Goal: Transaction & Acquisition: Purchase product/service

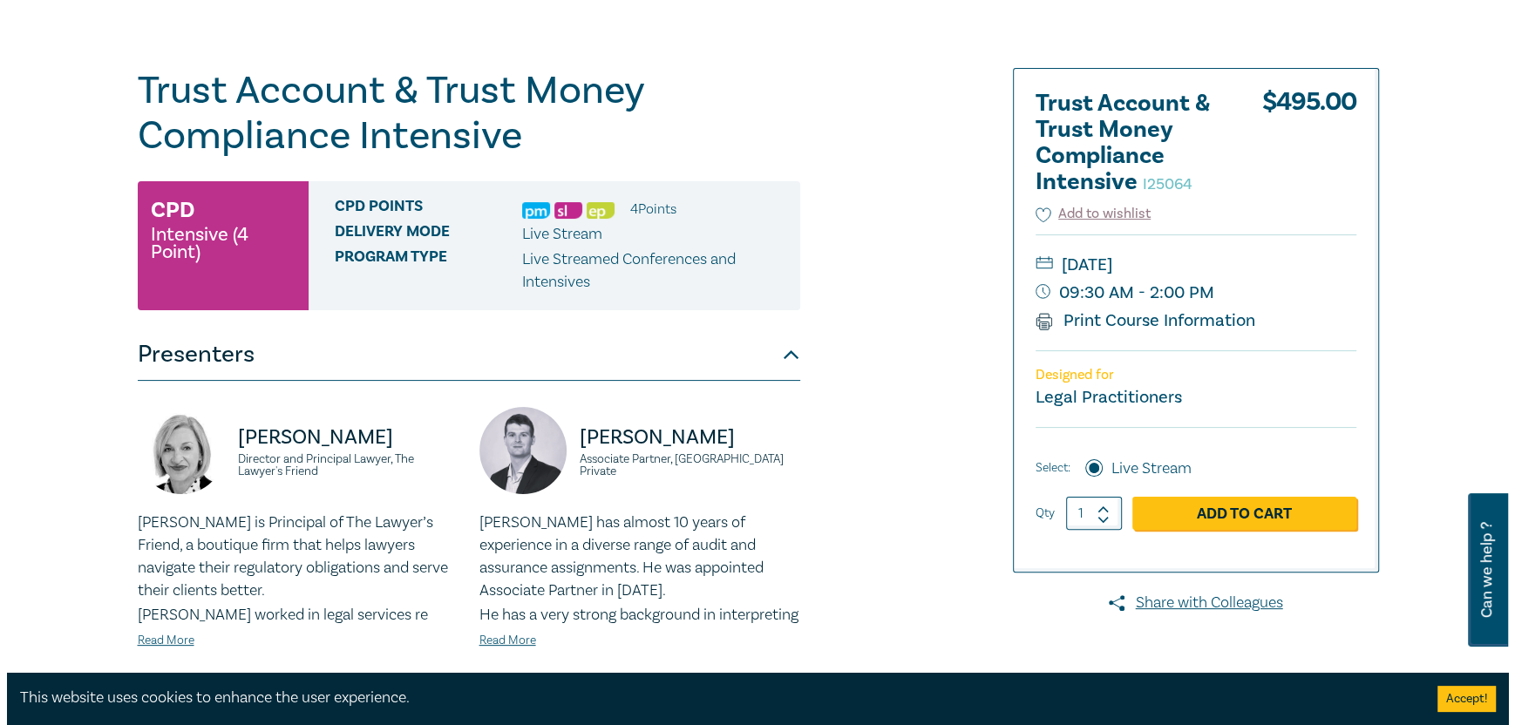
scroll to position [261, 0]
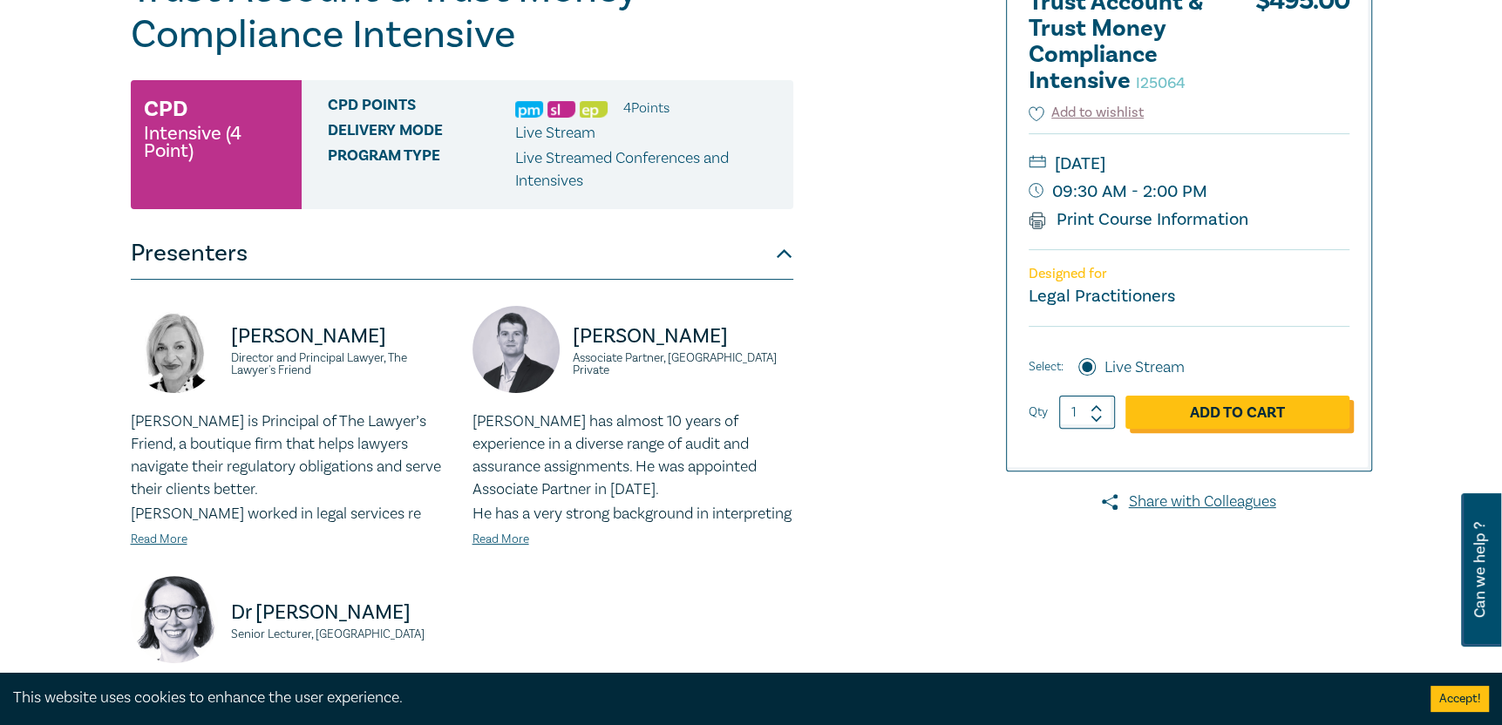
click at [1256, 421] on link "Add to Cart" at bounding box center [1237, 412] width 224 height 33
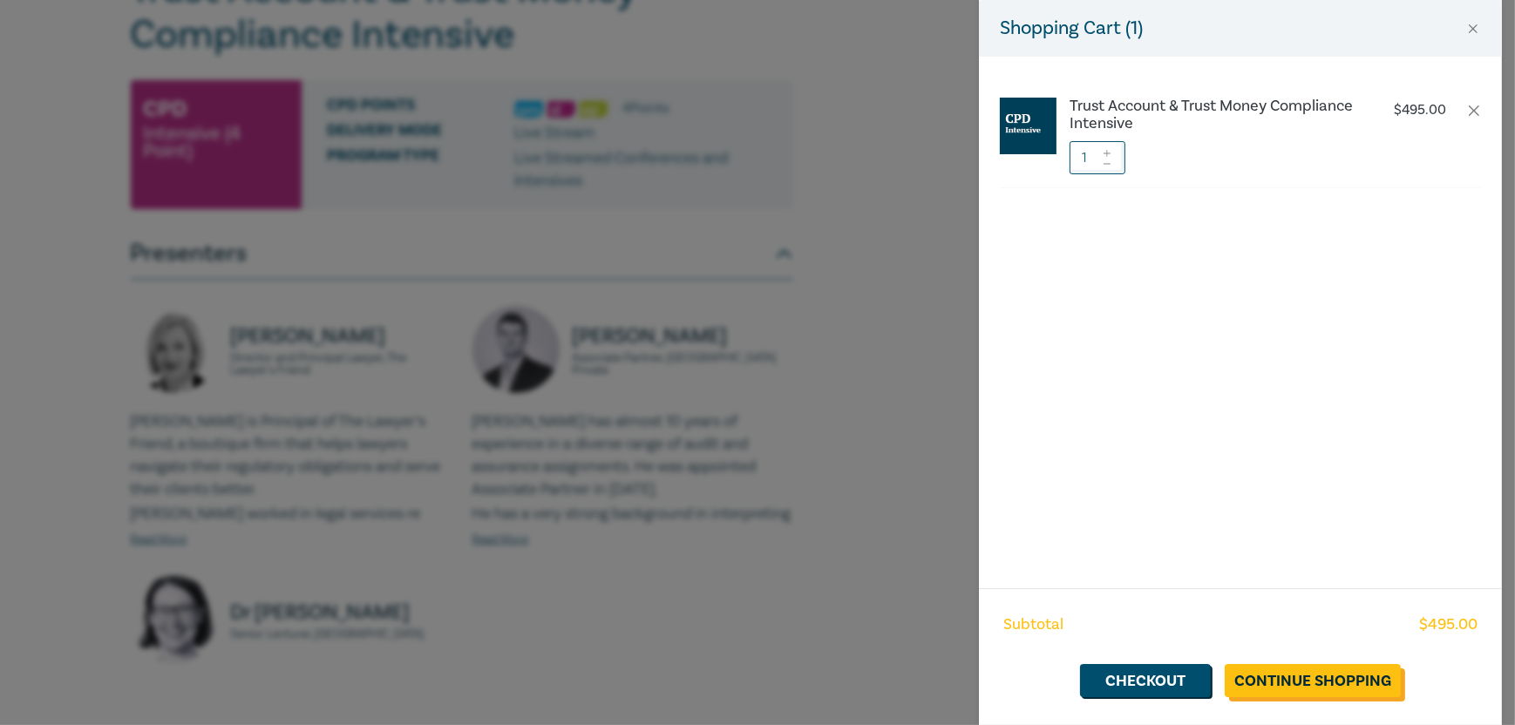
click at [1300, 686] on link "Continue Shopping" at bounding box center [1313, 680] width 176 height 33
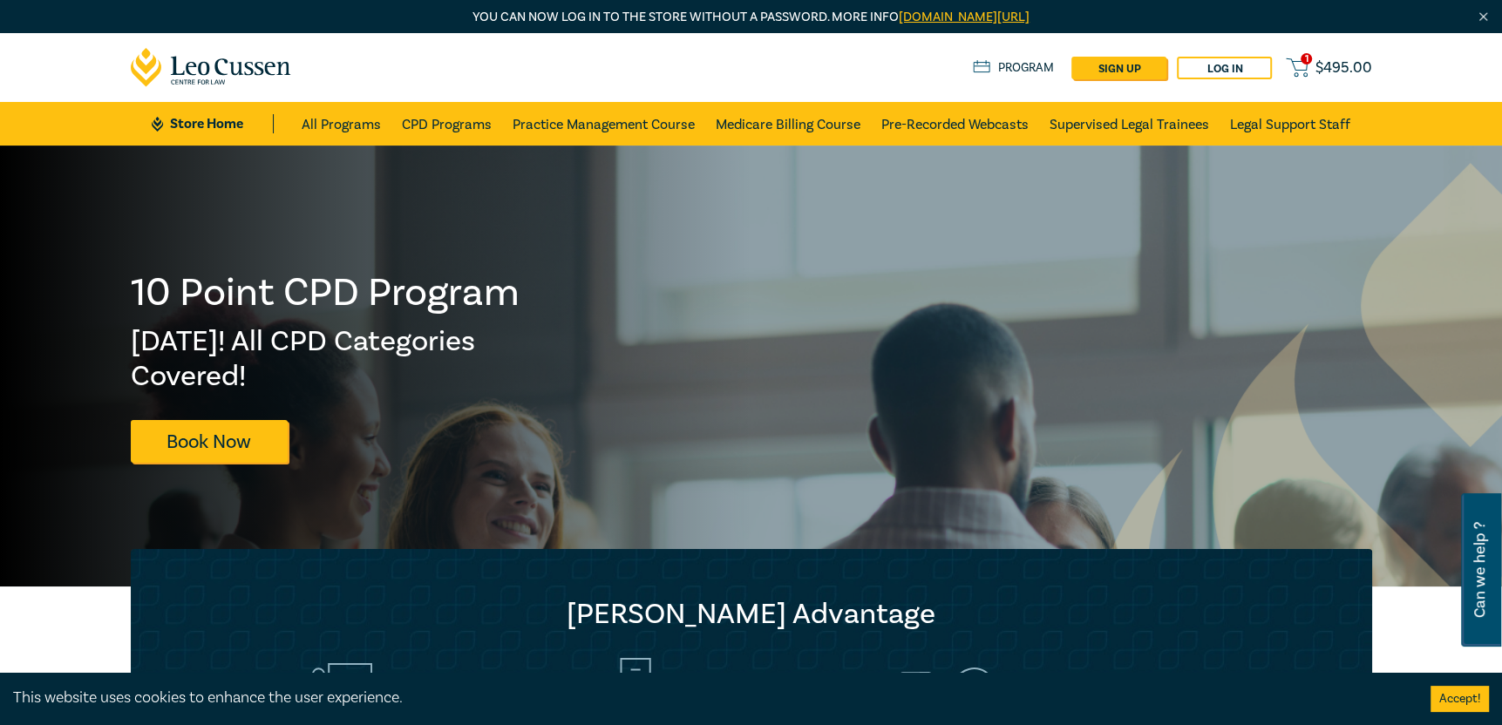
click at [1343, 68] on span "$ 495.00" at bounding box center [1343, 67] width 57 height 19
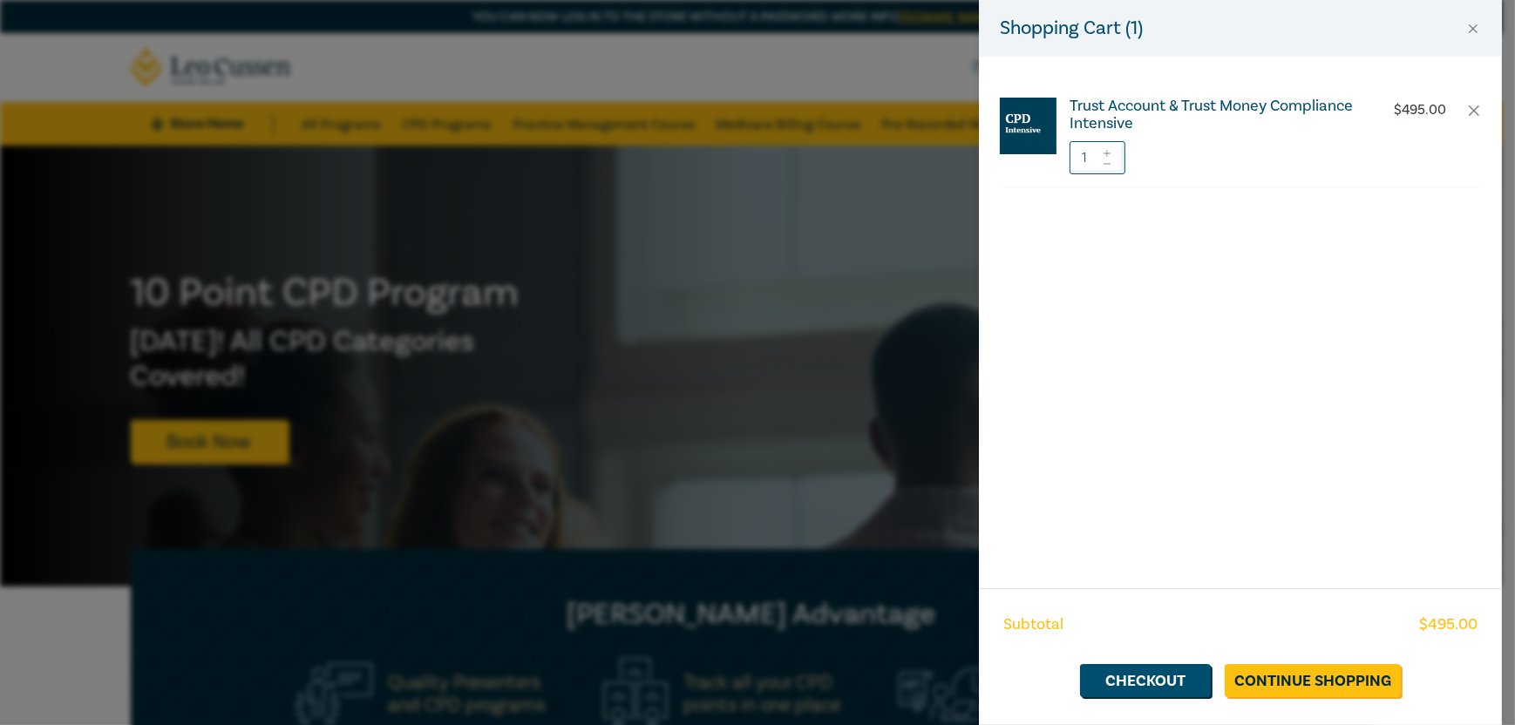
click at [1237, 105] on h6 "Trust Account & Trust Money Compliance Intensive" at bounding box center [1213, 115] width 289 height 35
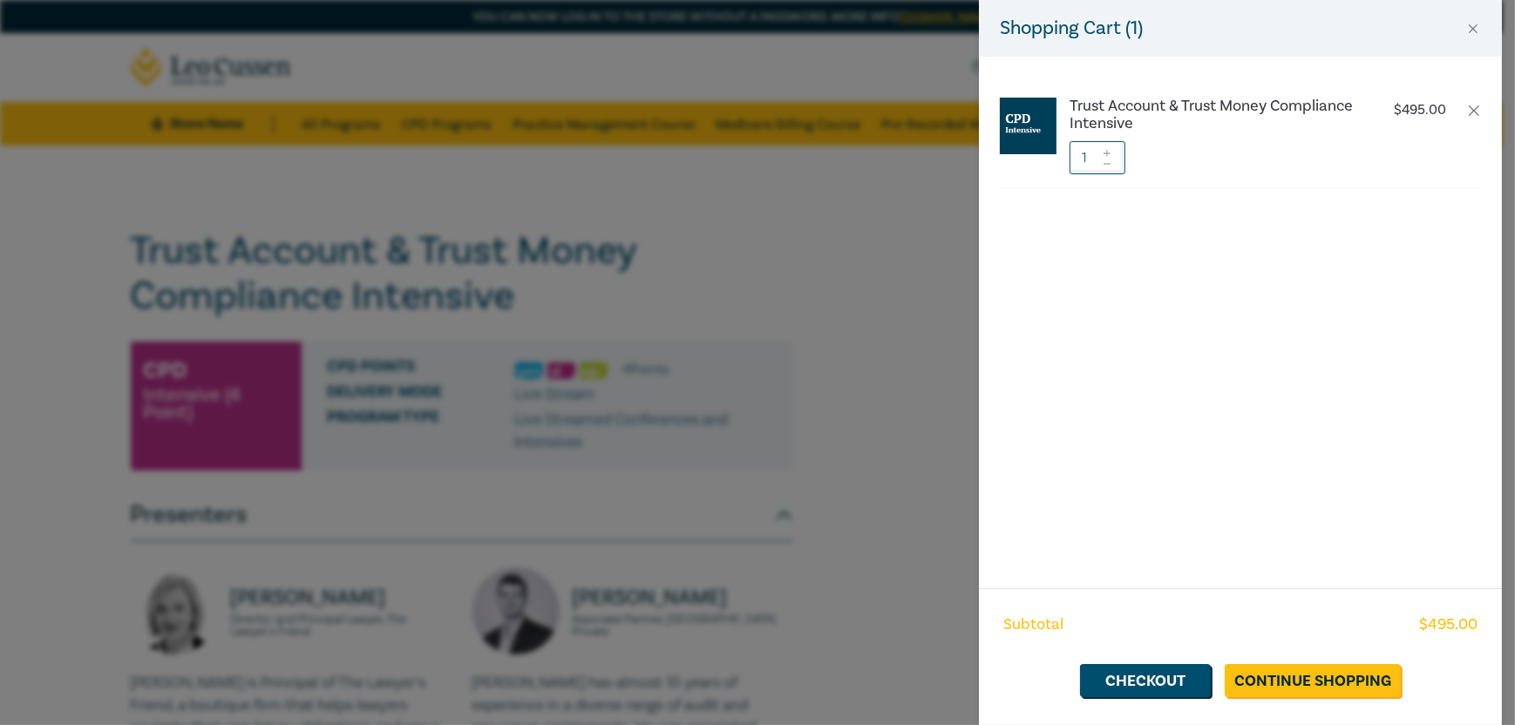
click at [866, 311] on div "Shopping Cart ( 1 ) Trust Account & Trust Money Compliance Intensive $ 495.00 1…" at bounding box center [757, 362] width 1515 height 725
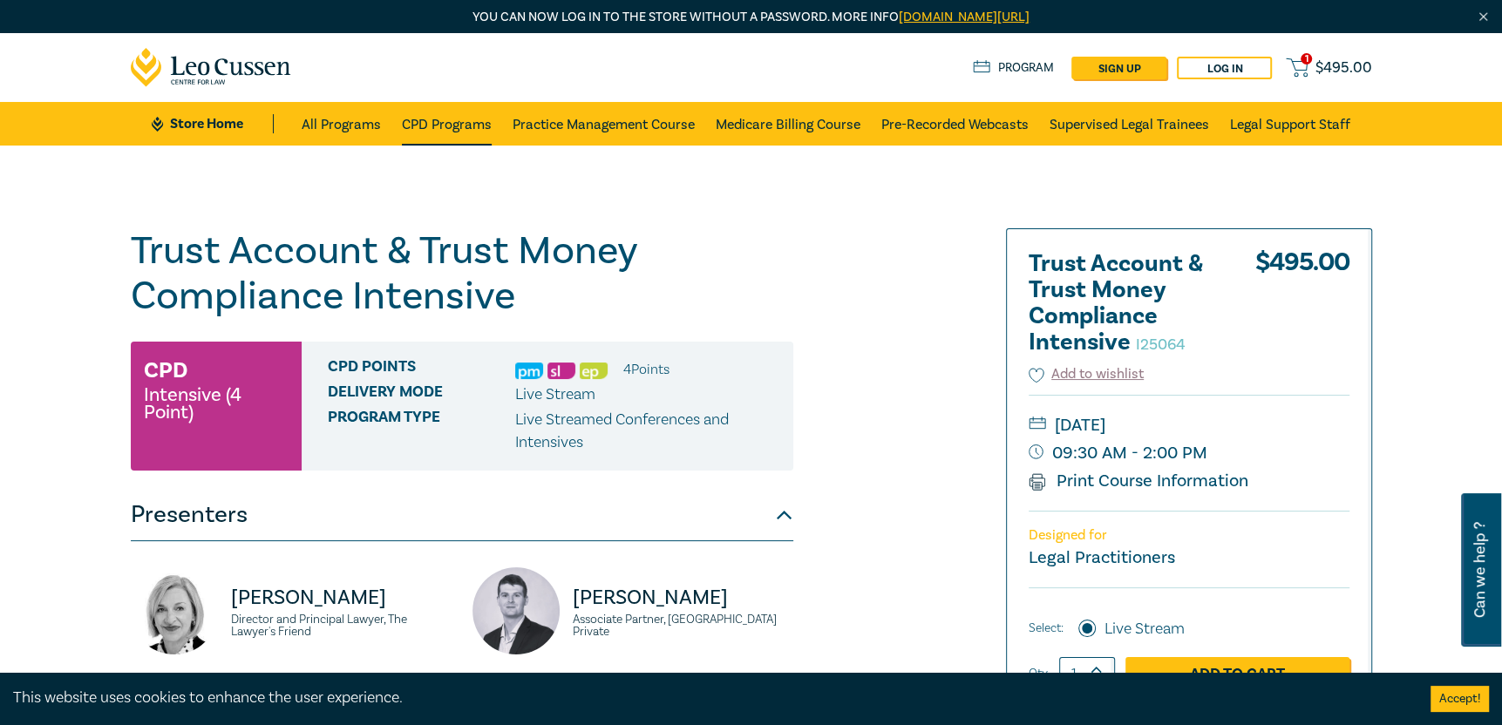
click at [444, 118] on link "CPD Programs" at bounding box center [447, 124] width 90 height 44
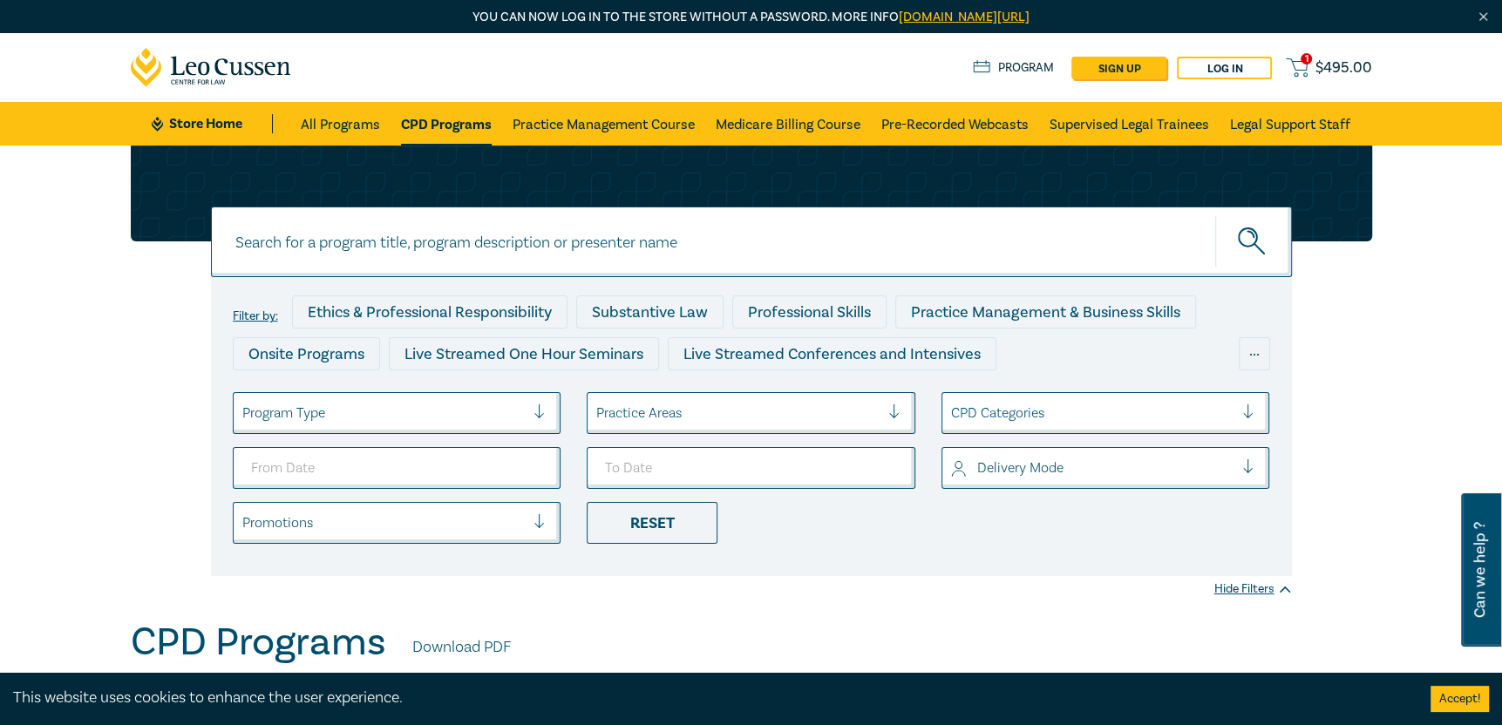
scroll to position [87, 0]
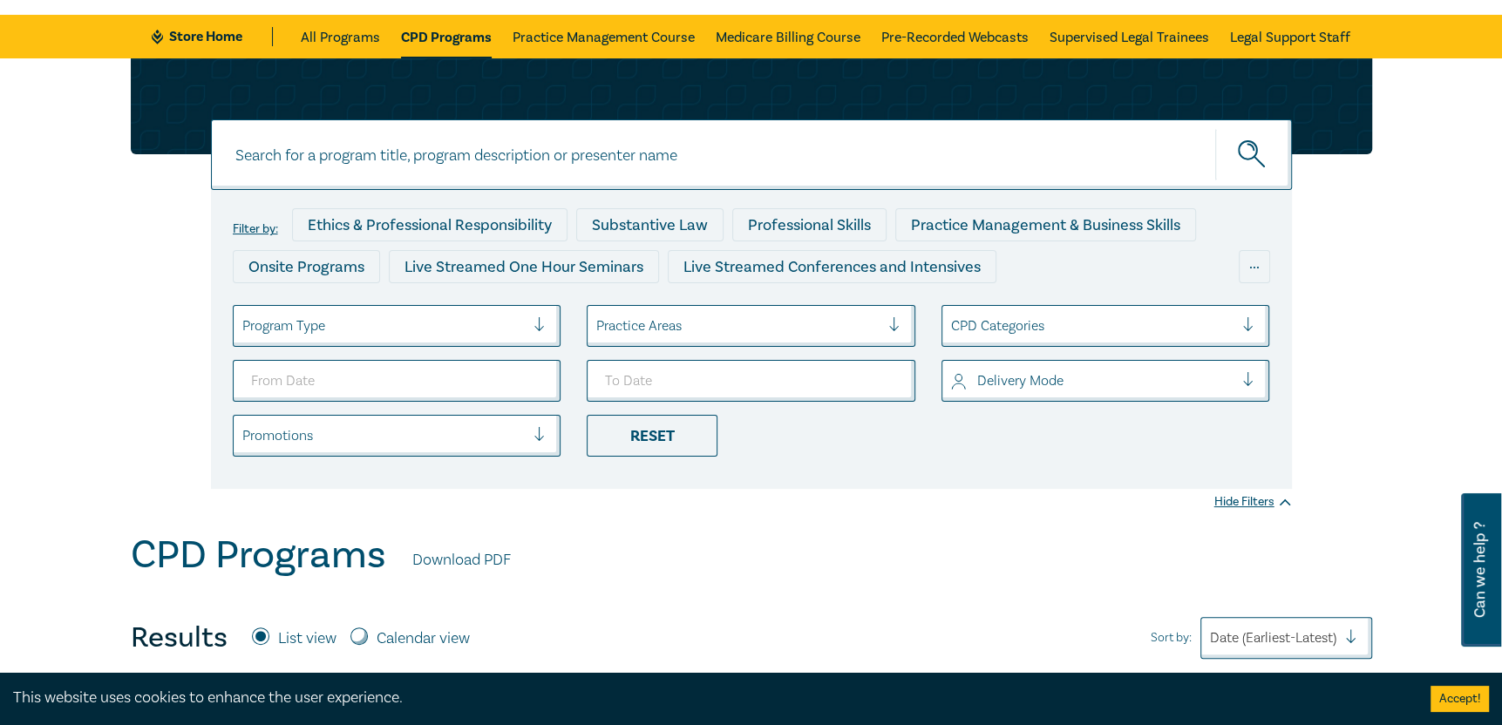
click at [896, 328] on div at bounding box center [901, 325] width 26 height 17
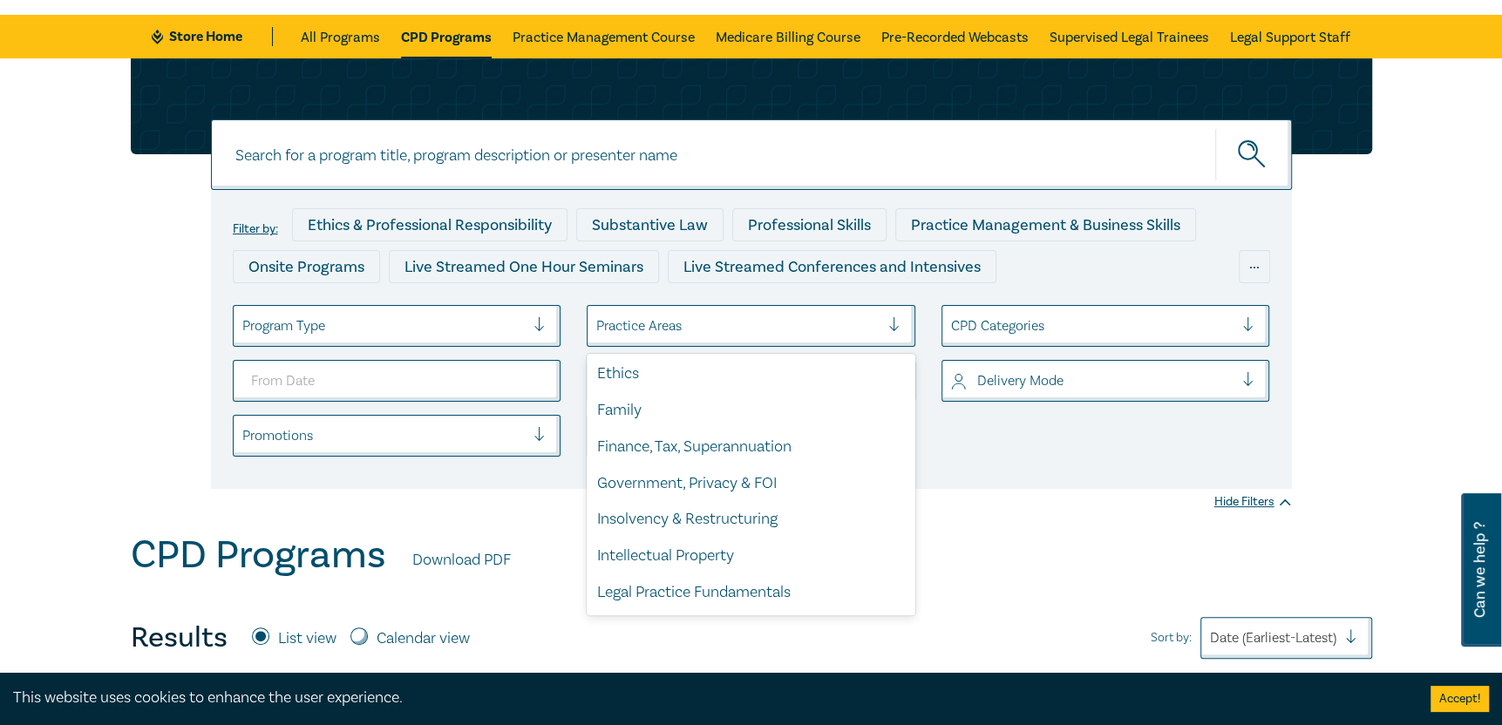
scroll to position [261, 0]
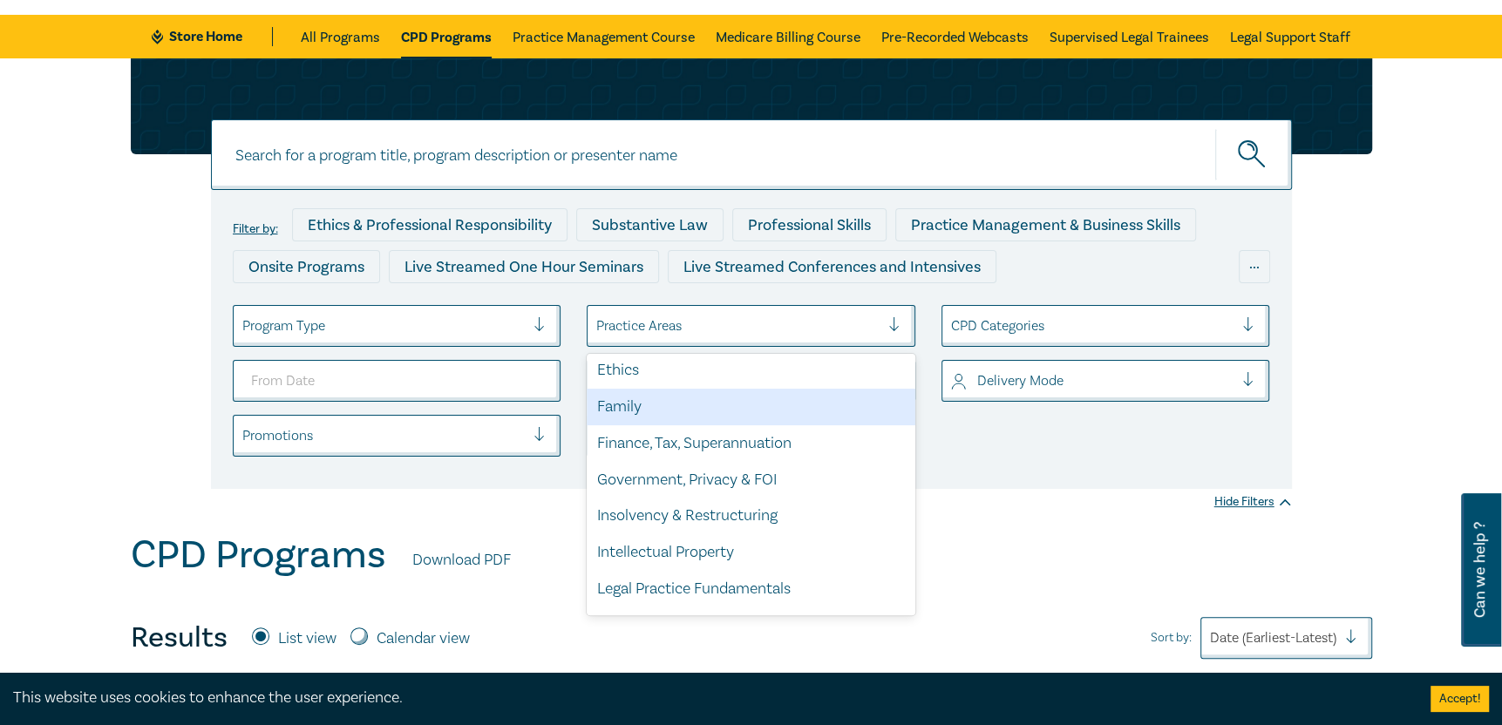
click at [770, 417] on div "Family" at bounding box center [751, 407] width 329 height 37
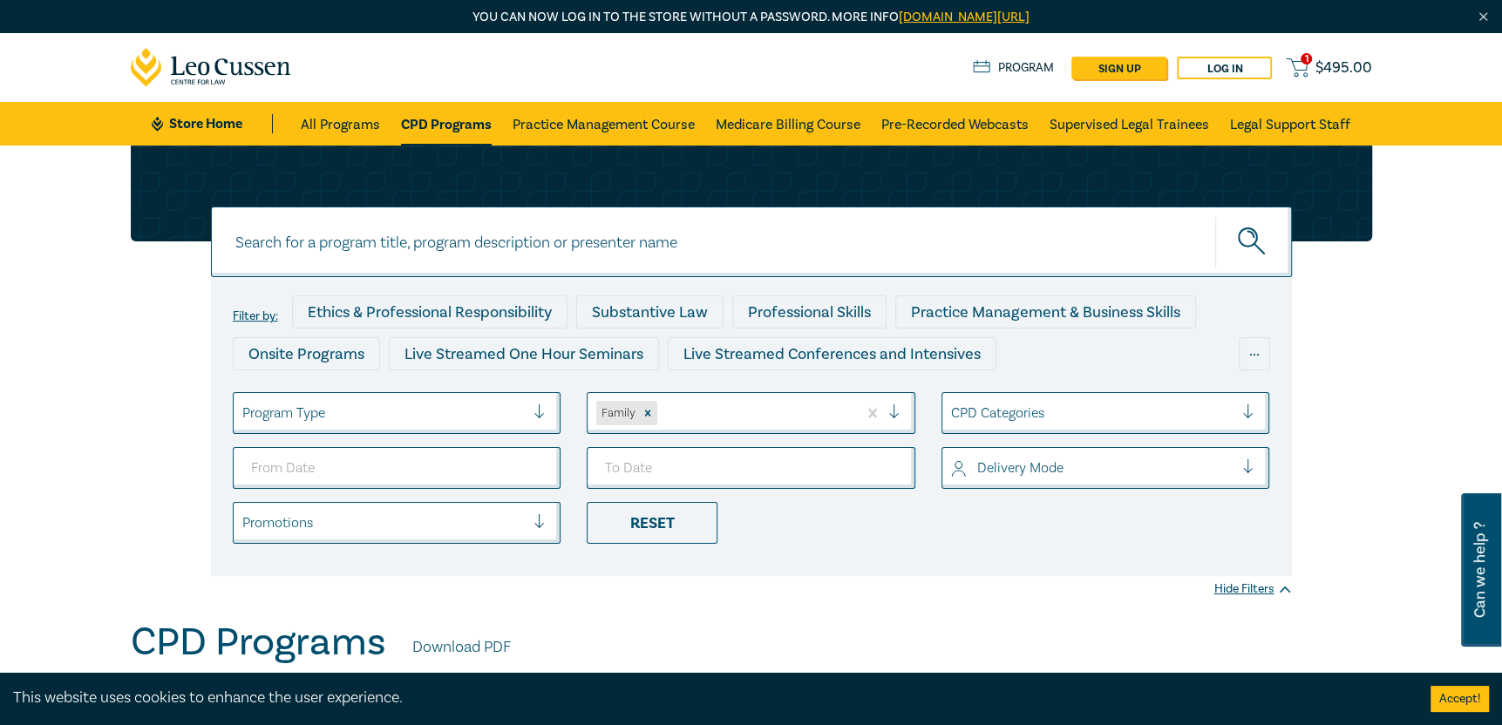
click at [1331, 65] on span "$ 495.00" at bounding box center [1343, 67] width 57 height 19
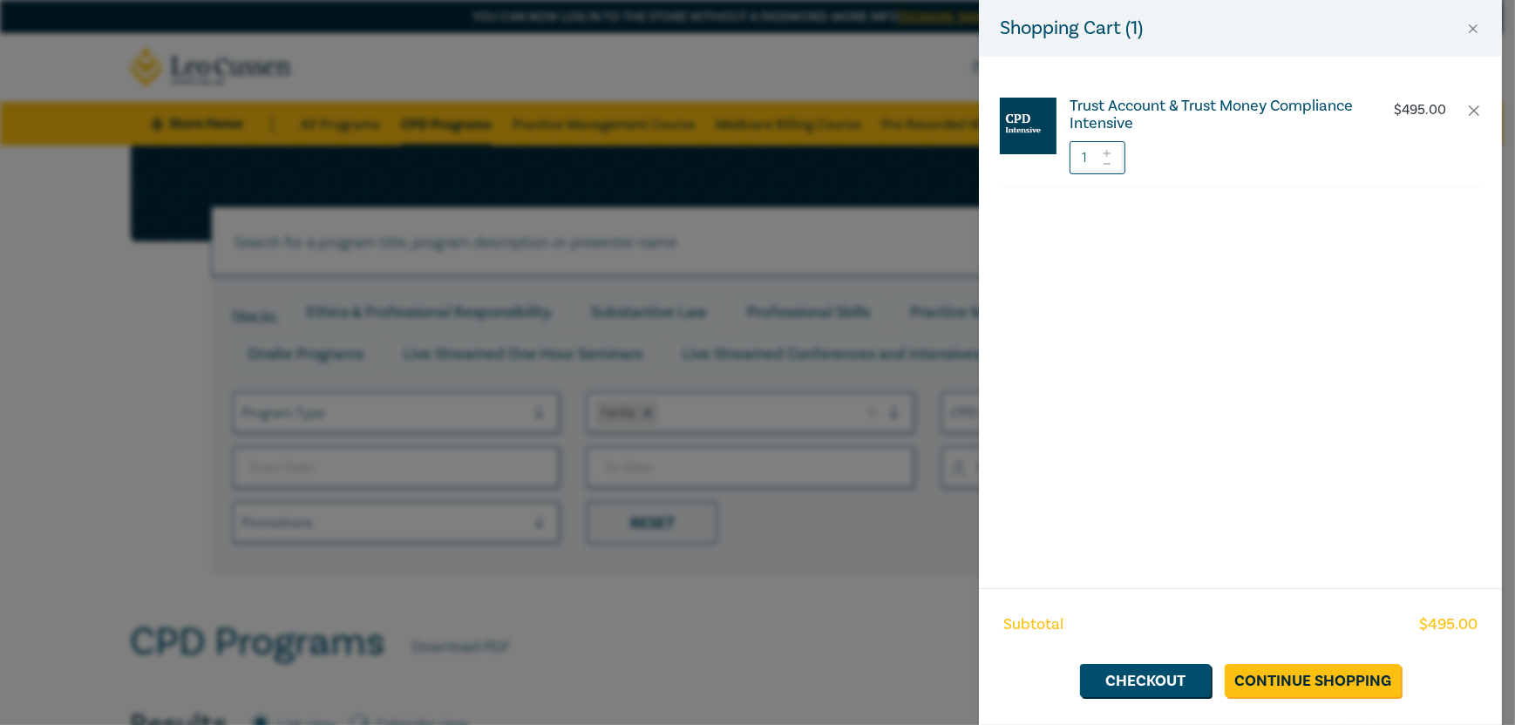
click at [1137, 109] on h6 "Trust Account & Trust Money Compliance Intensive" at bounding box center [1213, 115] width 289 height 35
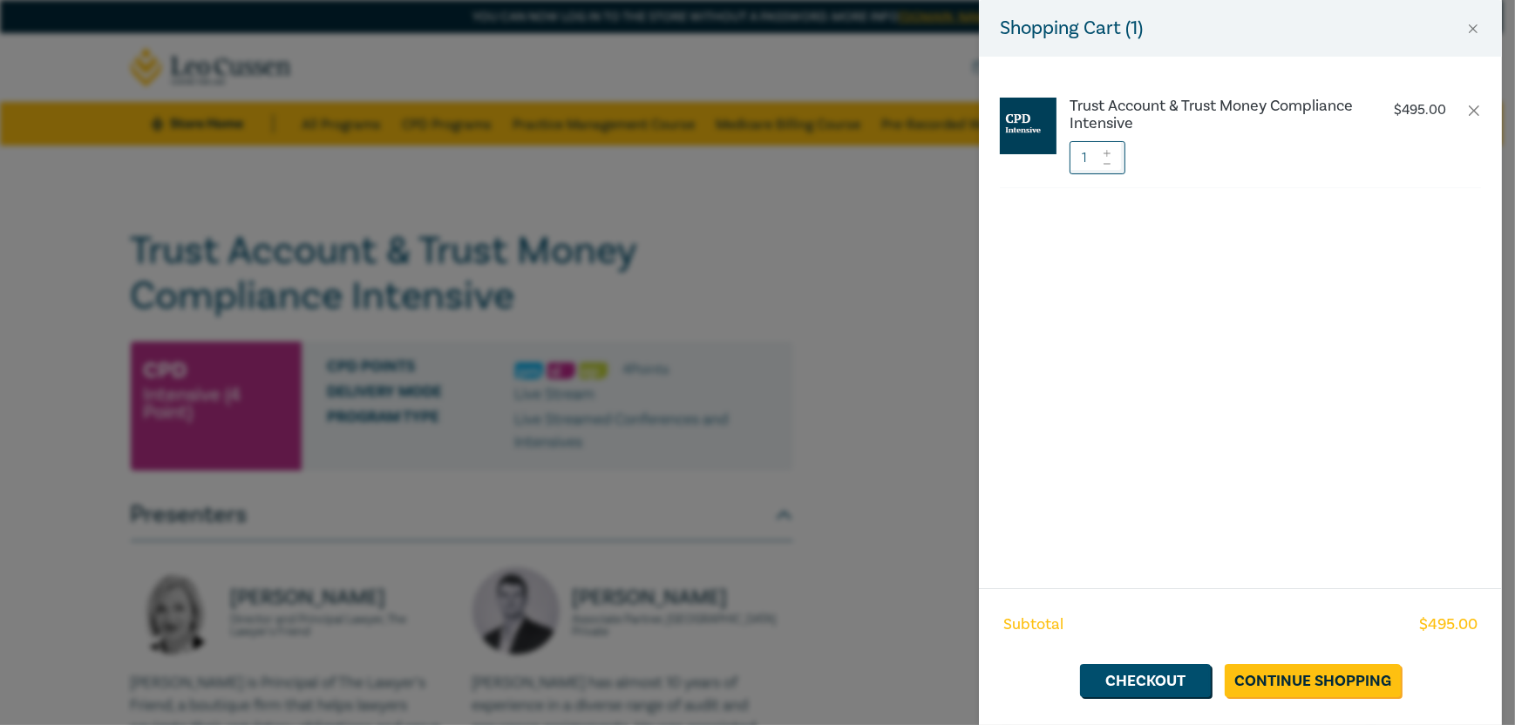
click at [763, 347] on div "Shopping Cart ( 1 ) Trust Account & Trust Money Compliance Intensive $ 495.00 1…" at bounding box center [757, 362] width 1515 height 725
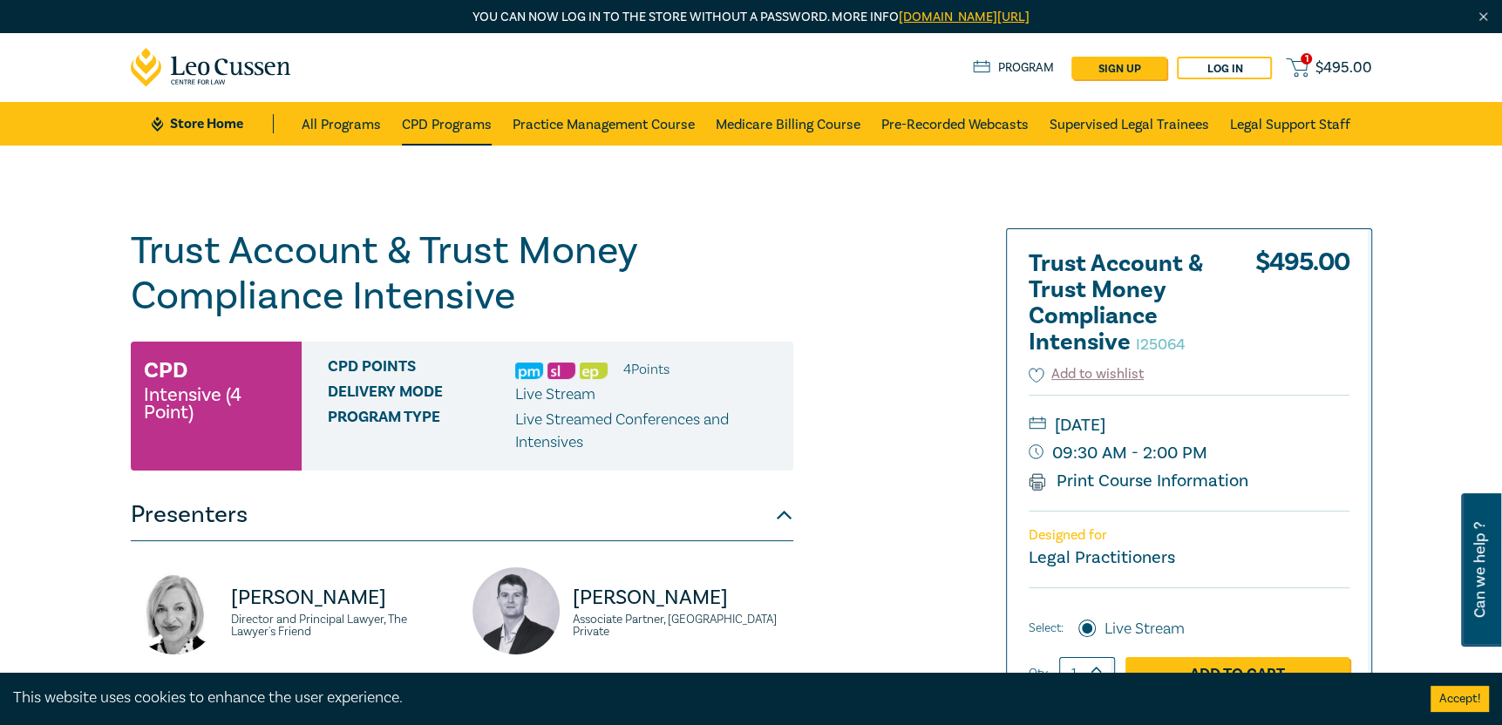
click at [446, 123] on link "CPD Programs" at bounding box center [447, 124] width 90 height 44
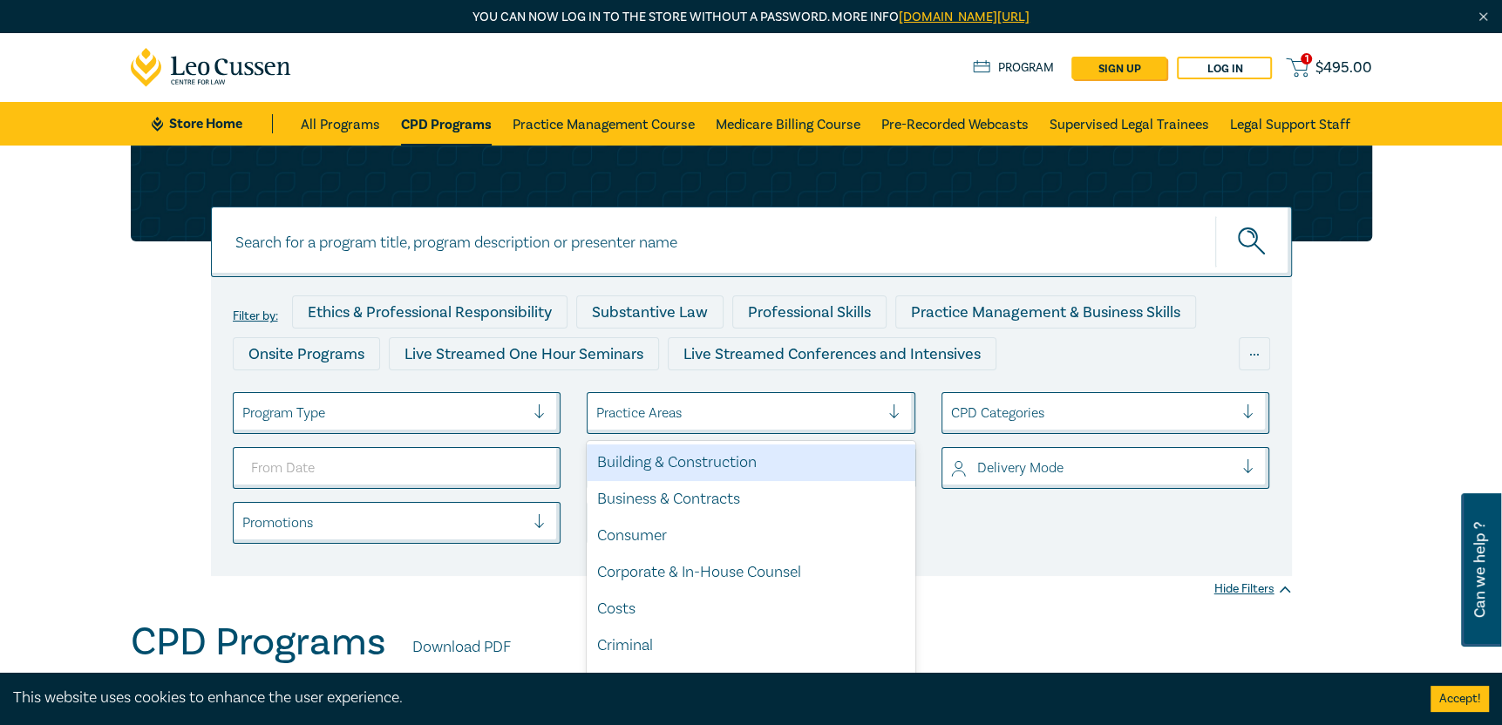
click at [896, 411] on div at bounding box center [901, 412] width 26 height 17
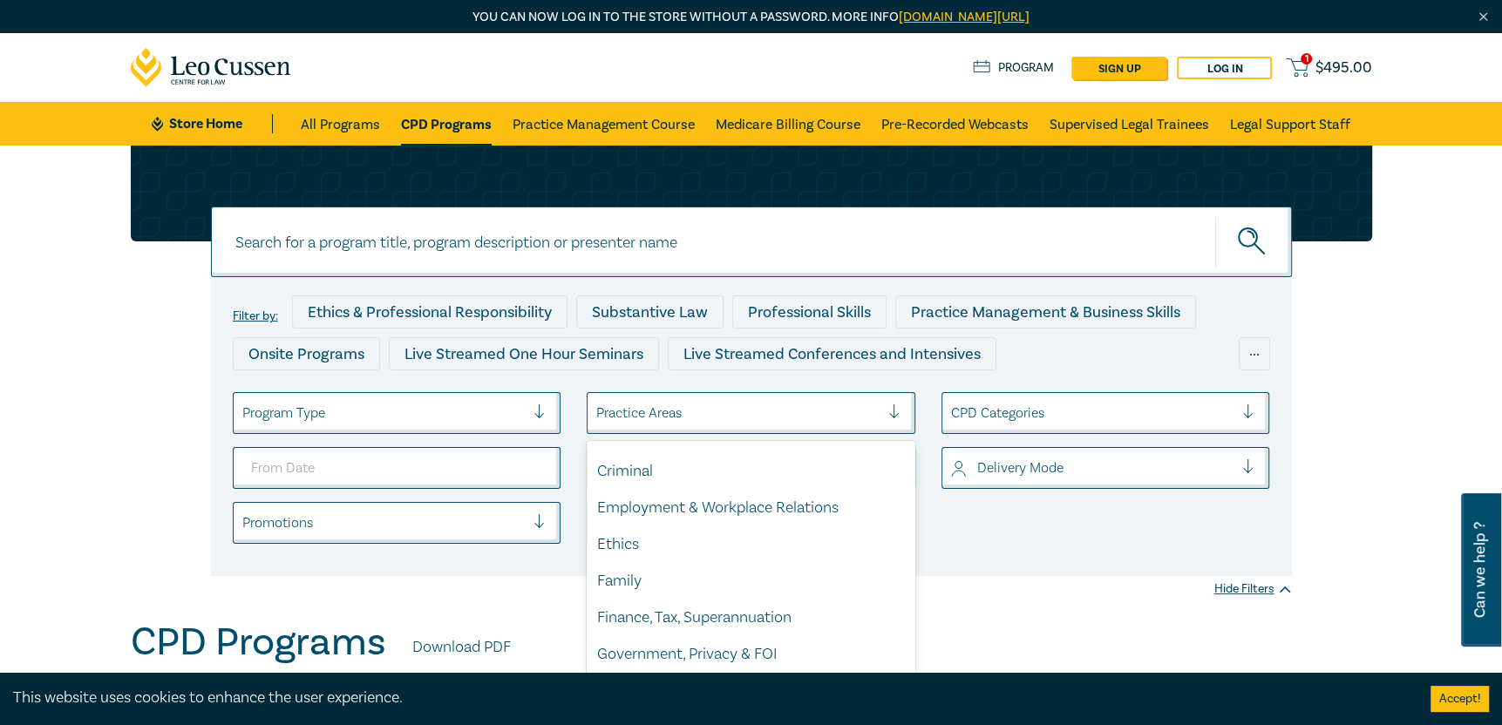
scroll to position [261, 0]
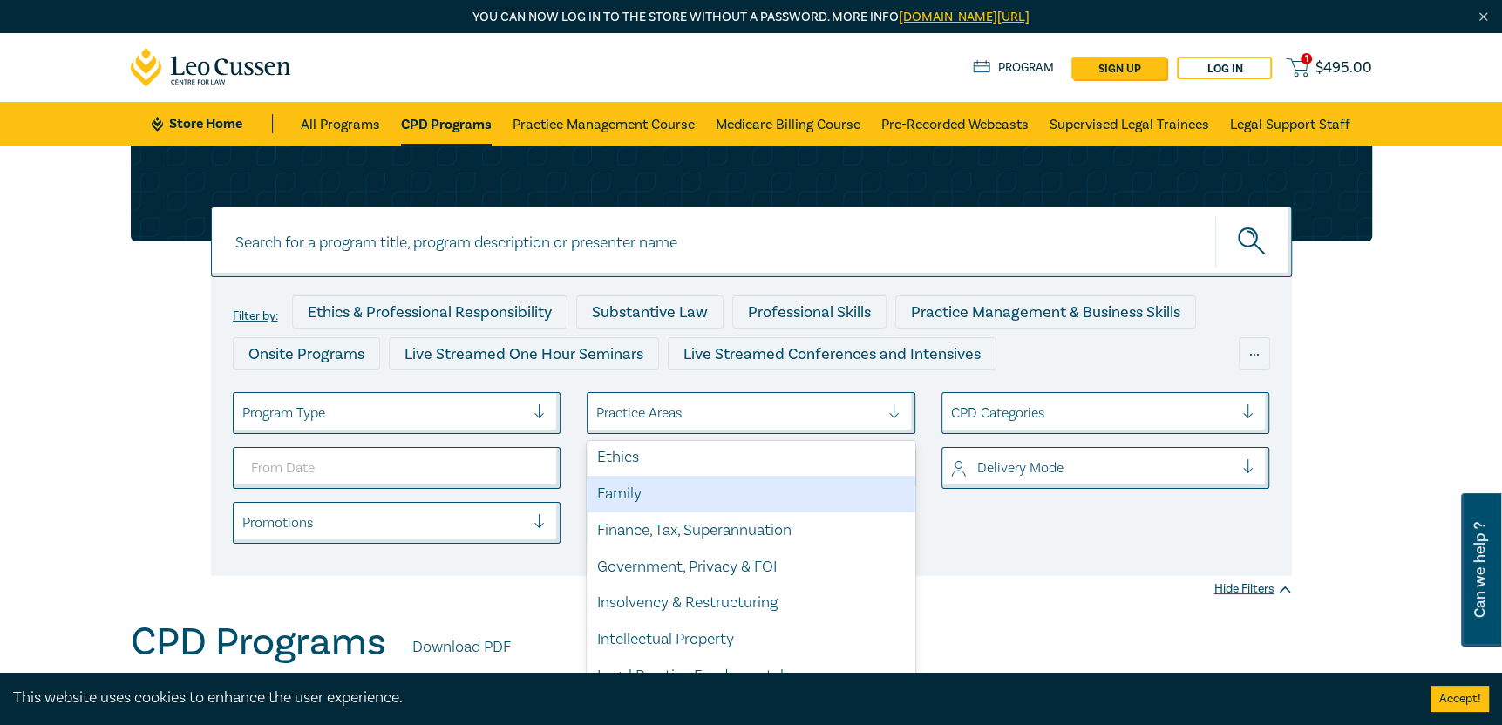
click at [798, 502] on div "Family" at bounding box center [751, 494] width 329 height 37
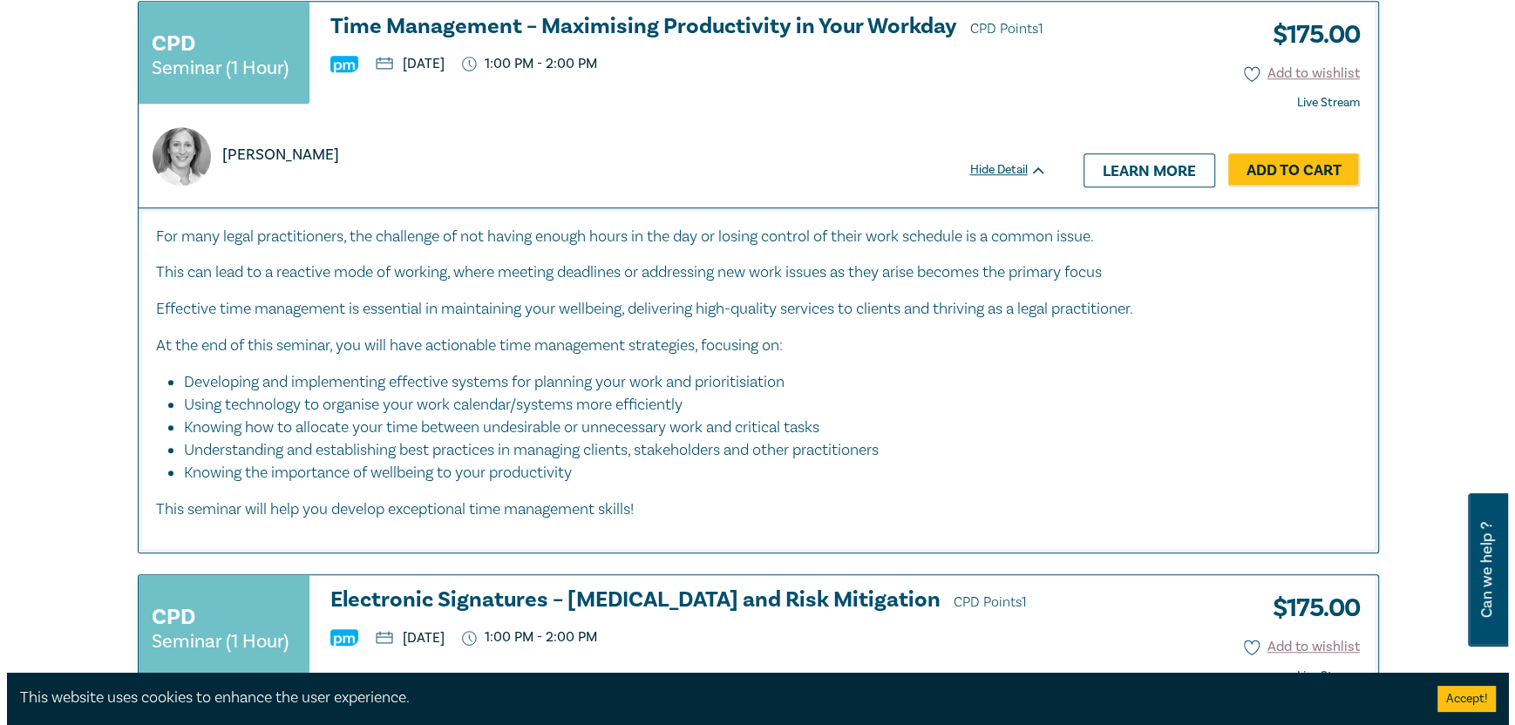
scroll to position [6450, 0]
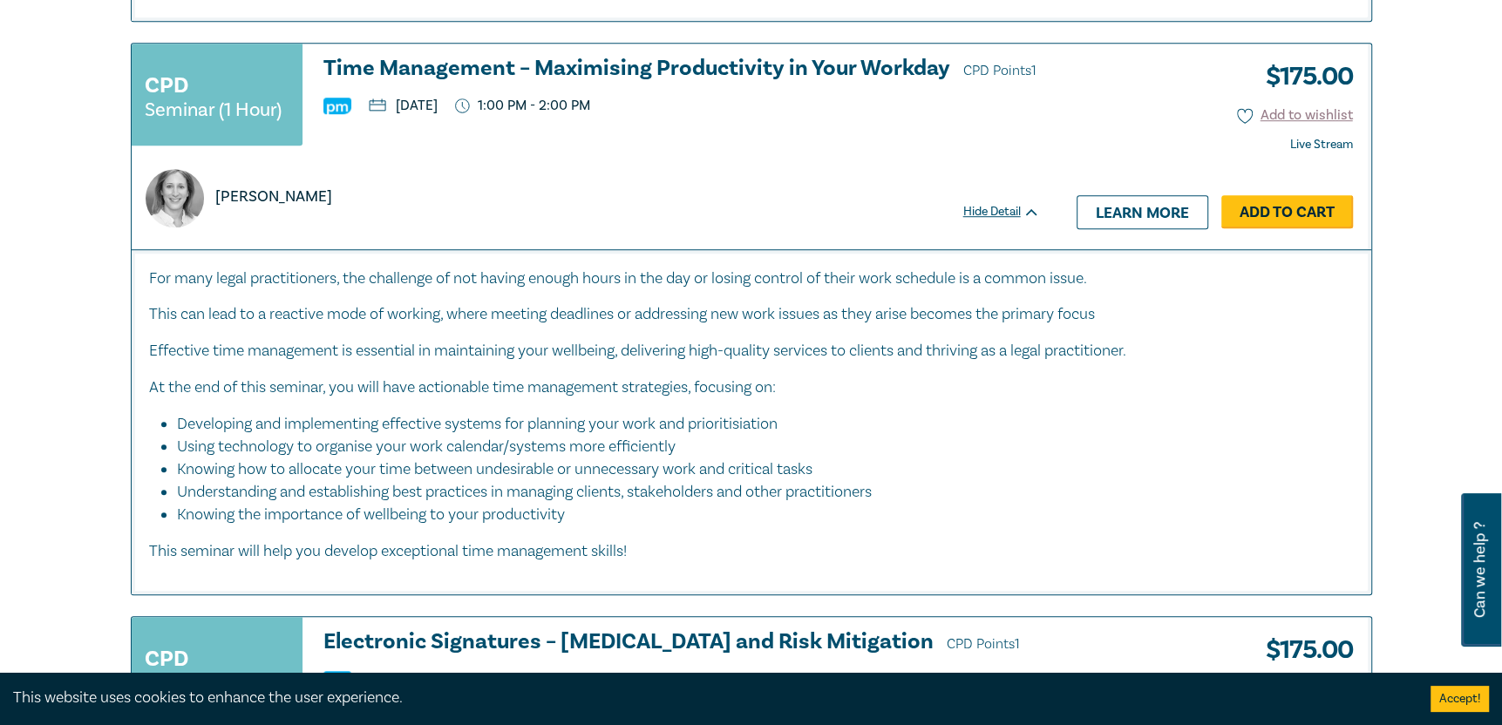
click at [1294, 202] on link "Add to Cart" at bounding box center [1287, 211] width 132 height 33
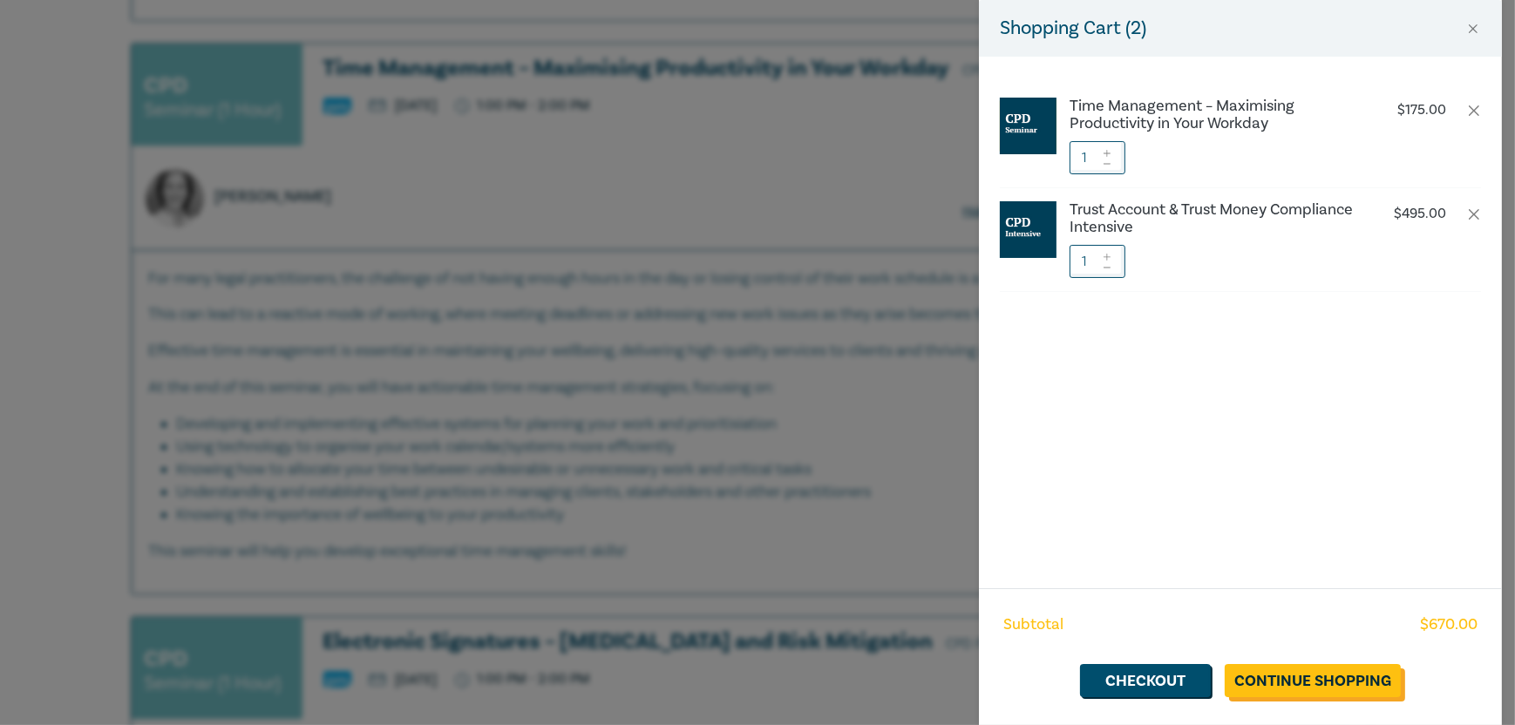
click at [1292, 684] on link "Continue Shopping" at bounding box center [1313, 680] width 176 height 33
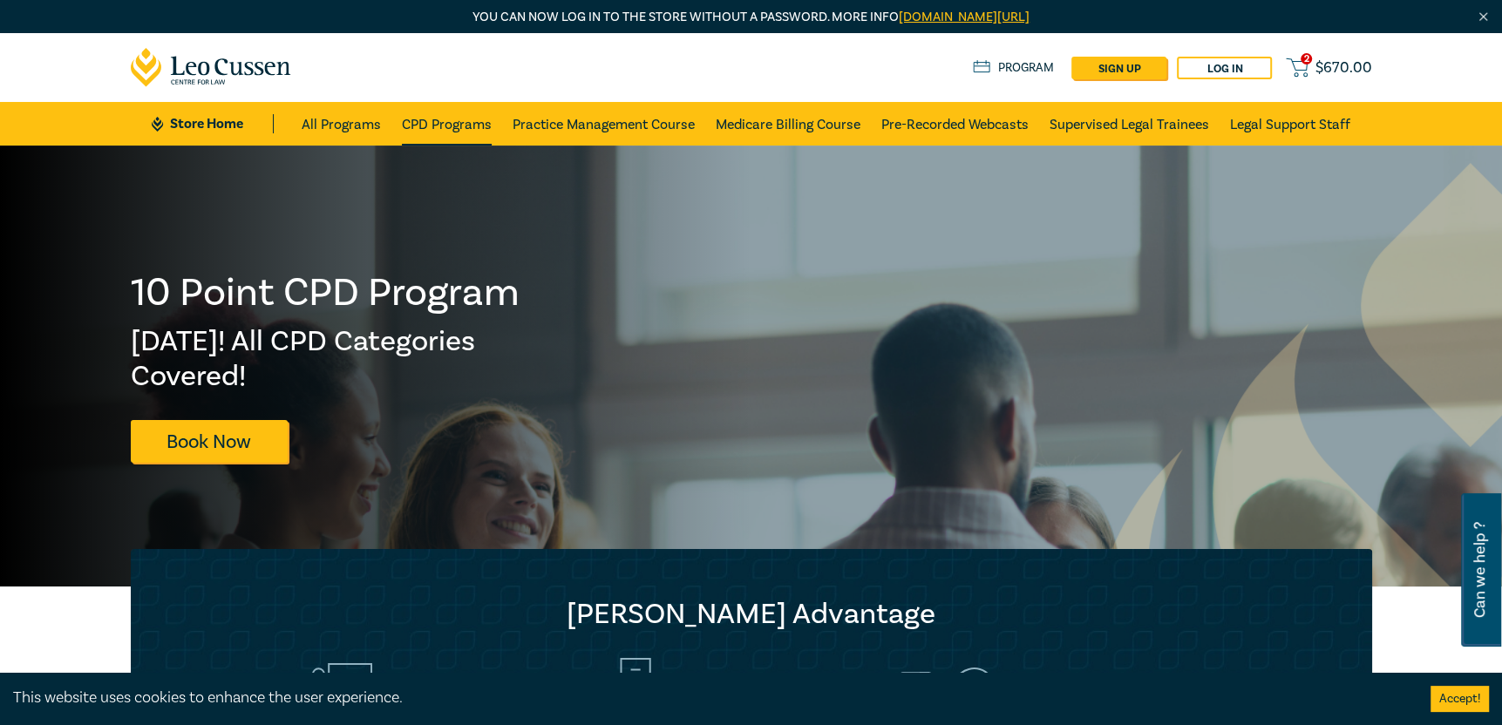
click at [438, 108] on link "CPD Programs" at bounding box center [447, 124] width 90 height 44
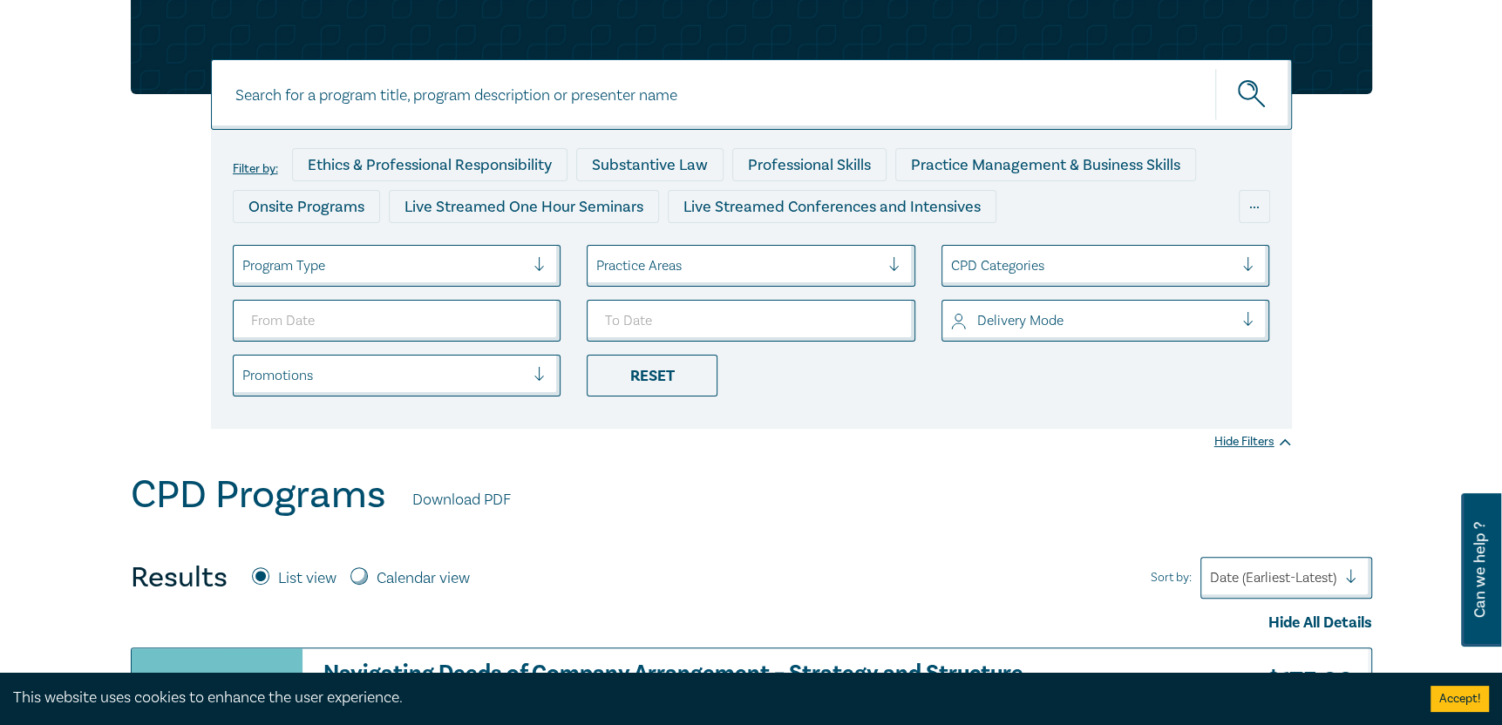
scroll to position [261, 0]
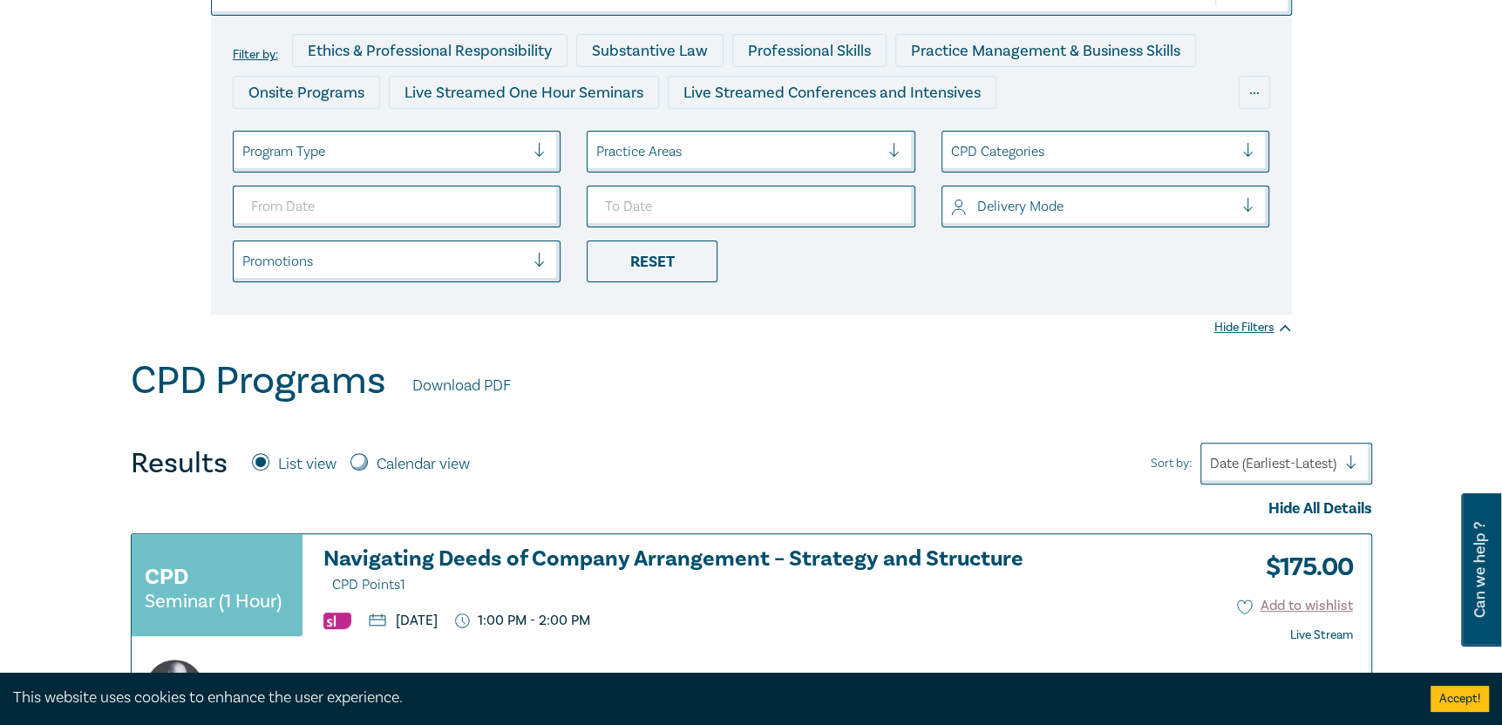
click at [826, 153] on div at bounding box center [737, 151] width 283 height 23
click at [1056, 370] on div "CPD Programs Download PDF" at bounding box center [751, 385] width 1241 height 54
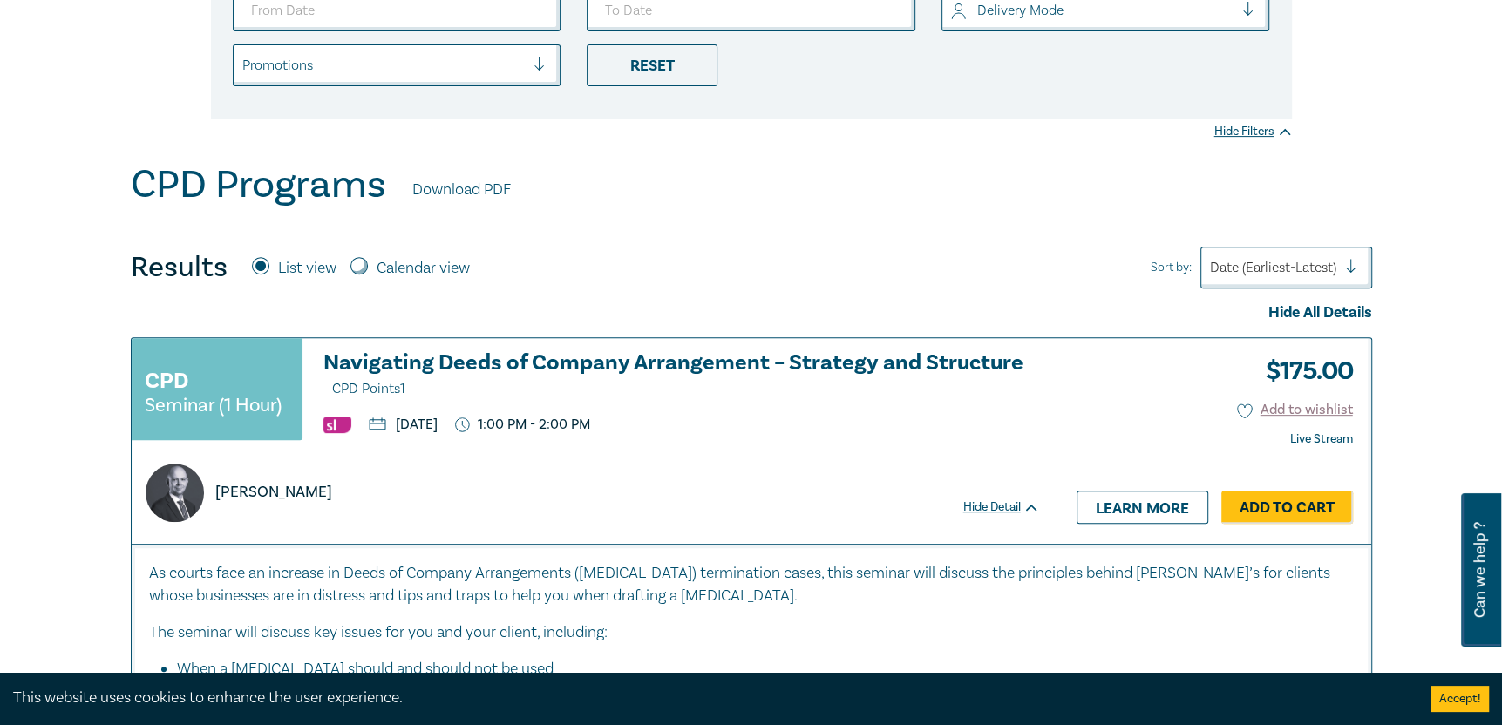
scroll to position [523, 0]
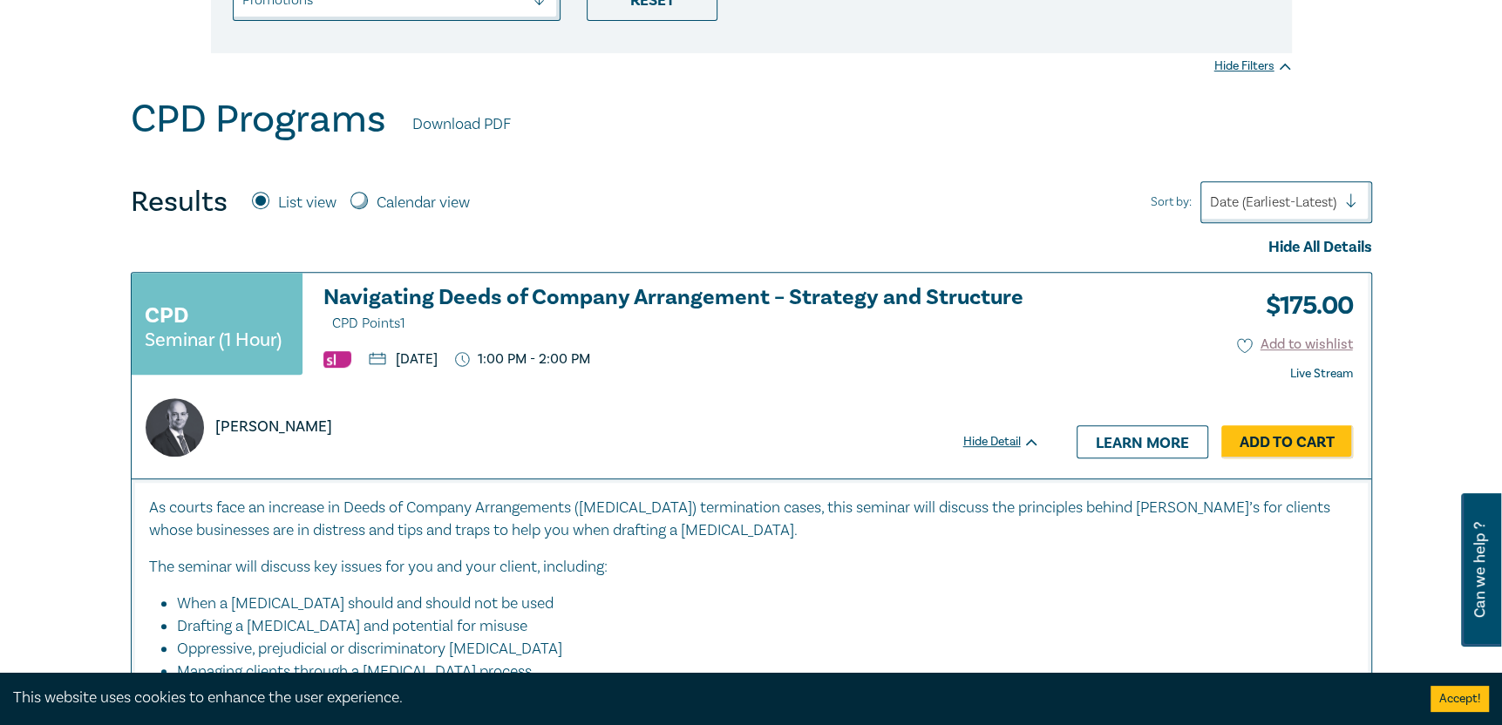
click at [360, 202] on input "Calendar view" at bounding box center [358, 200] width 17 height 17
radio input "true"
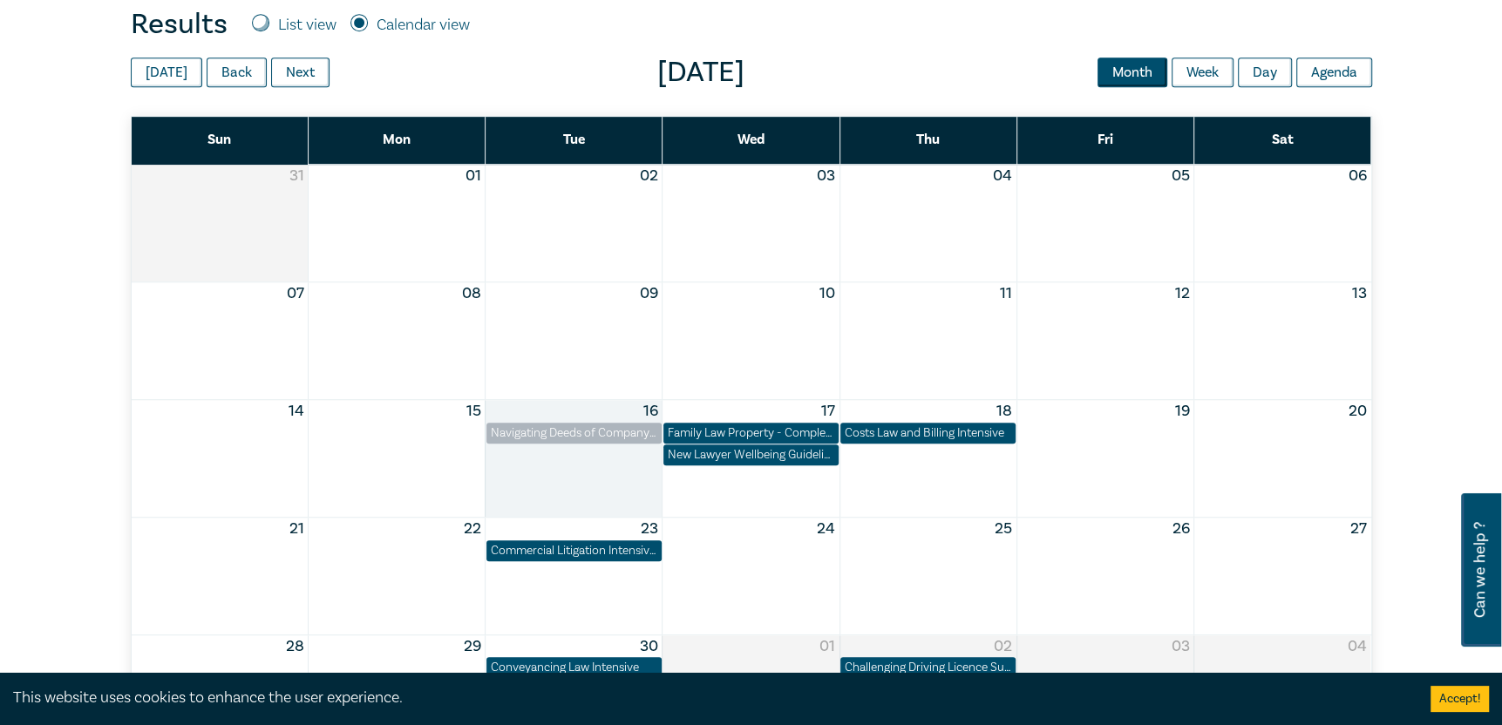
scroll to position [697, 0]
click at [289, 78] on button "Next" at bounding box center [300, 73] width 58 height 30
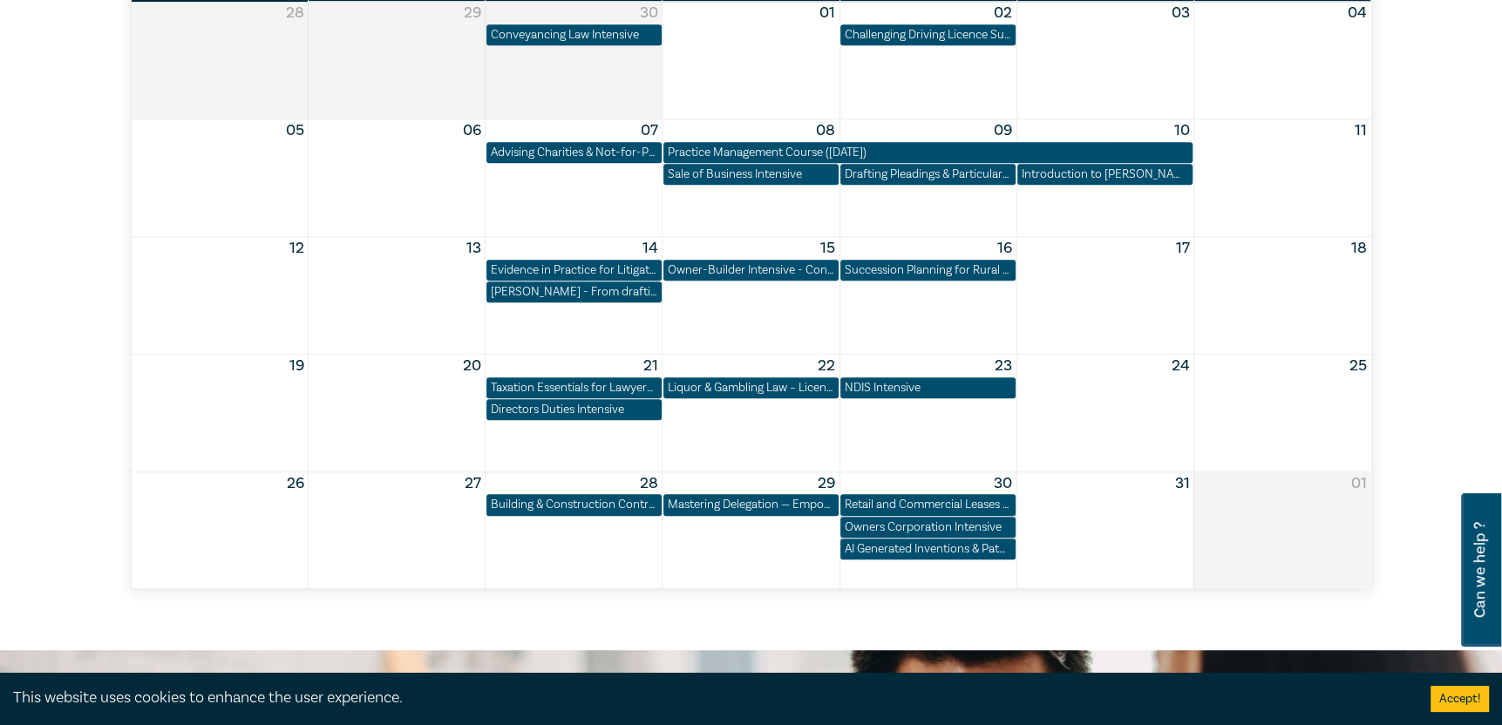
scroll to position [872, 0]
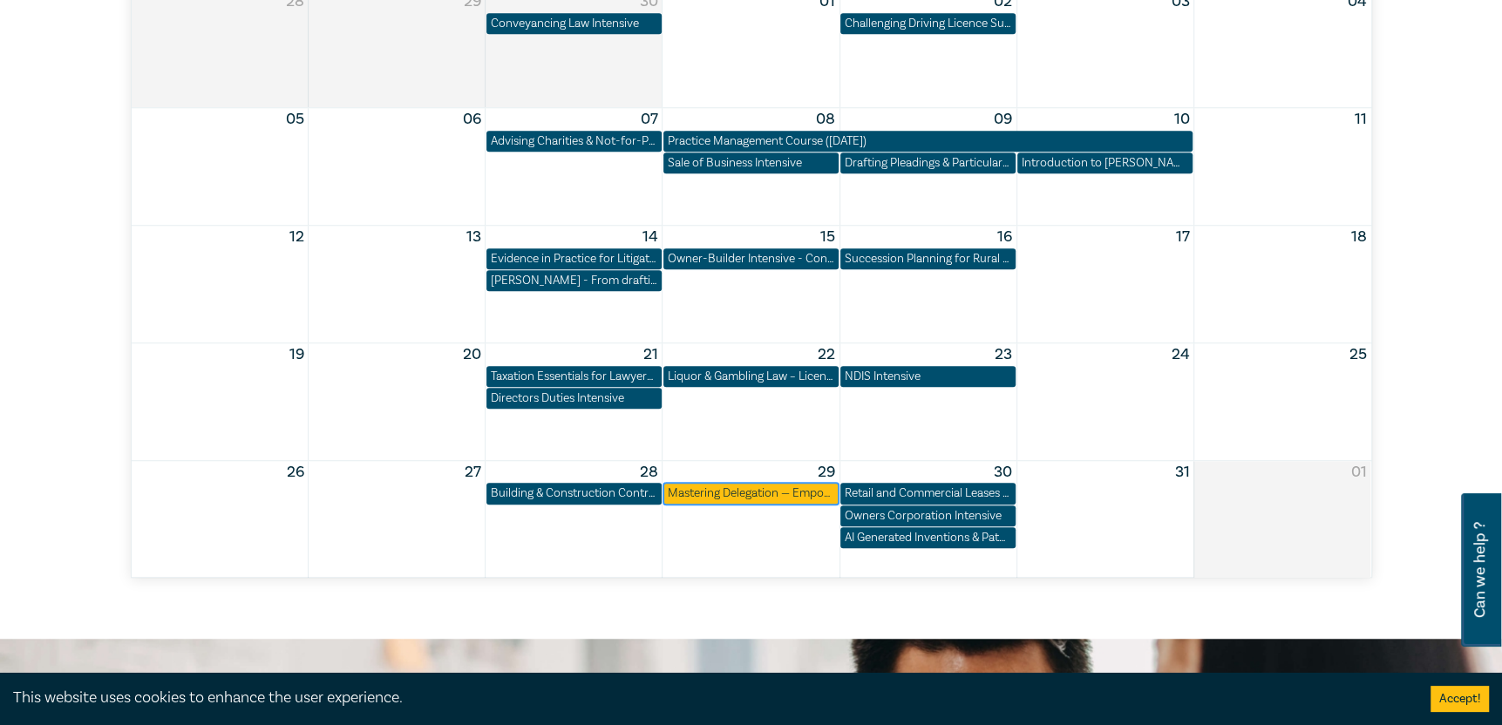
click at [708, 485] on div "Mastering Delegation — Empowering Junior Lawyers for Success" at bounding box center [751, 493] width 166 height 17
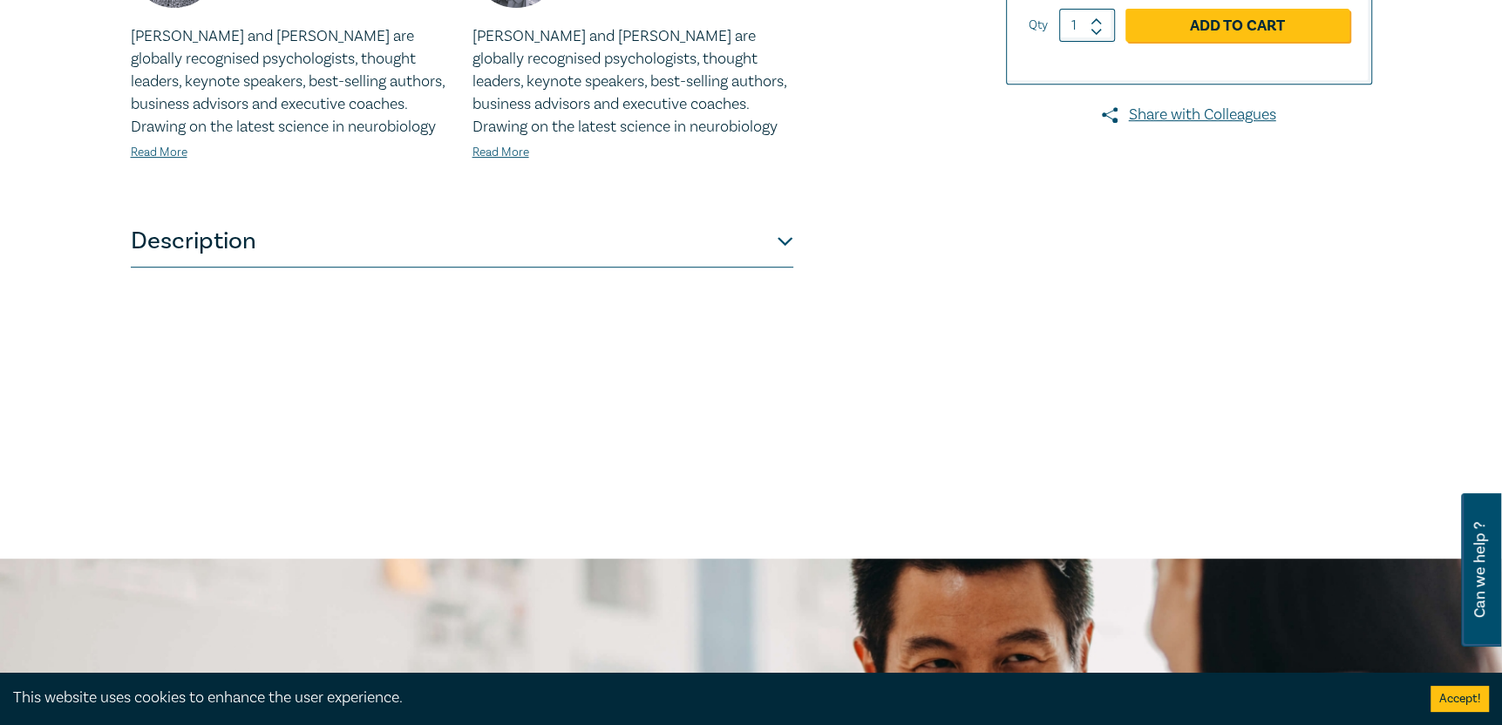
scroll to position [697, 0]
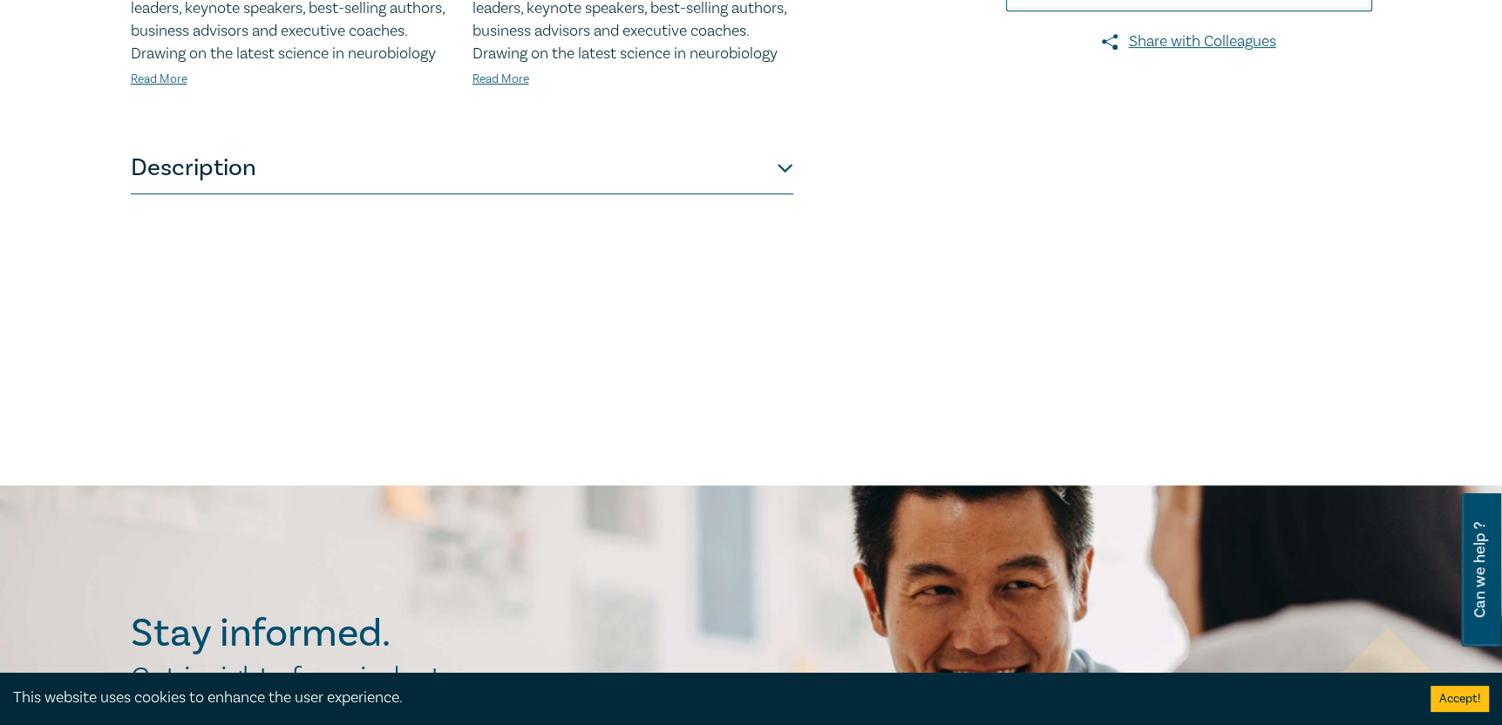
click at [784, 165] on button "Description" at bounding box center [462, 168] width 662 height 52
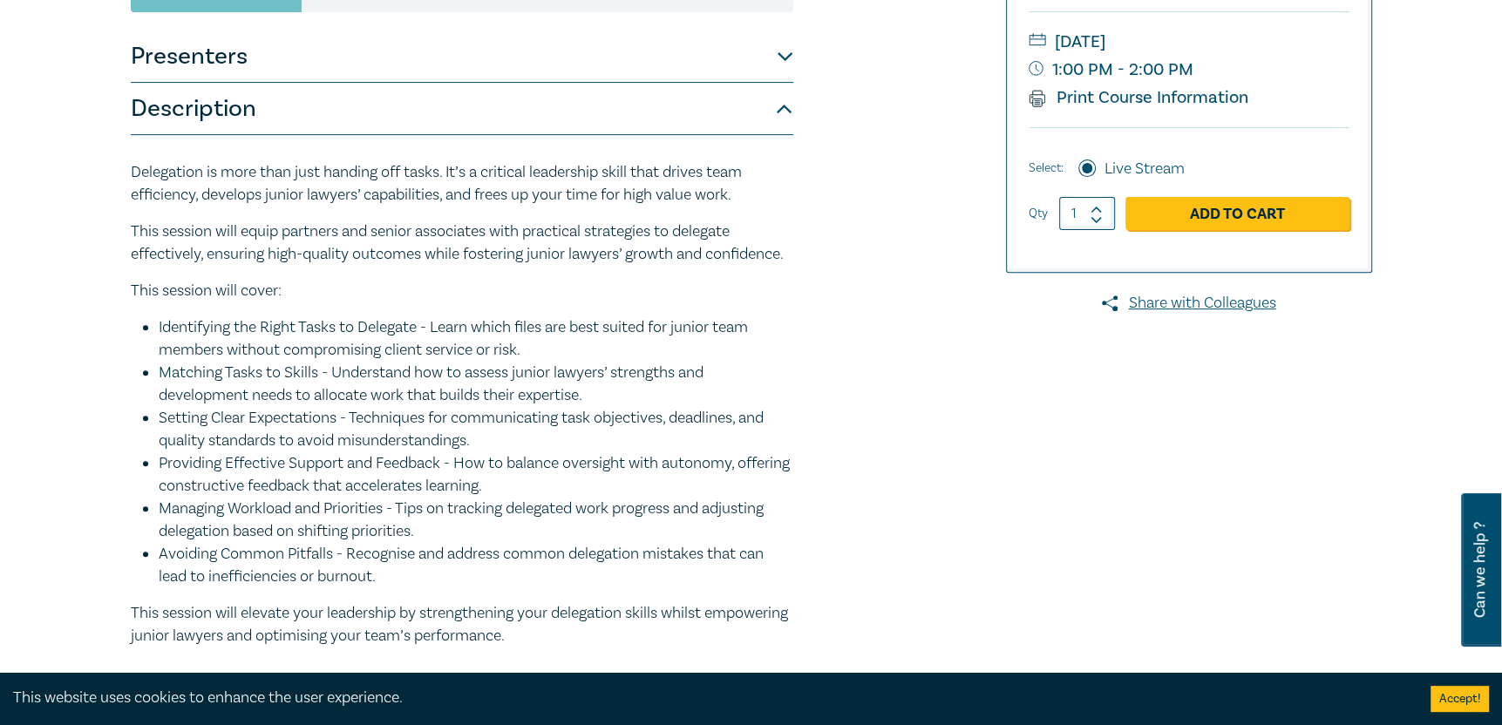
scroll to position [0, 0]
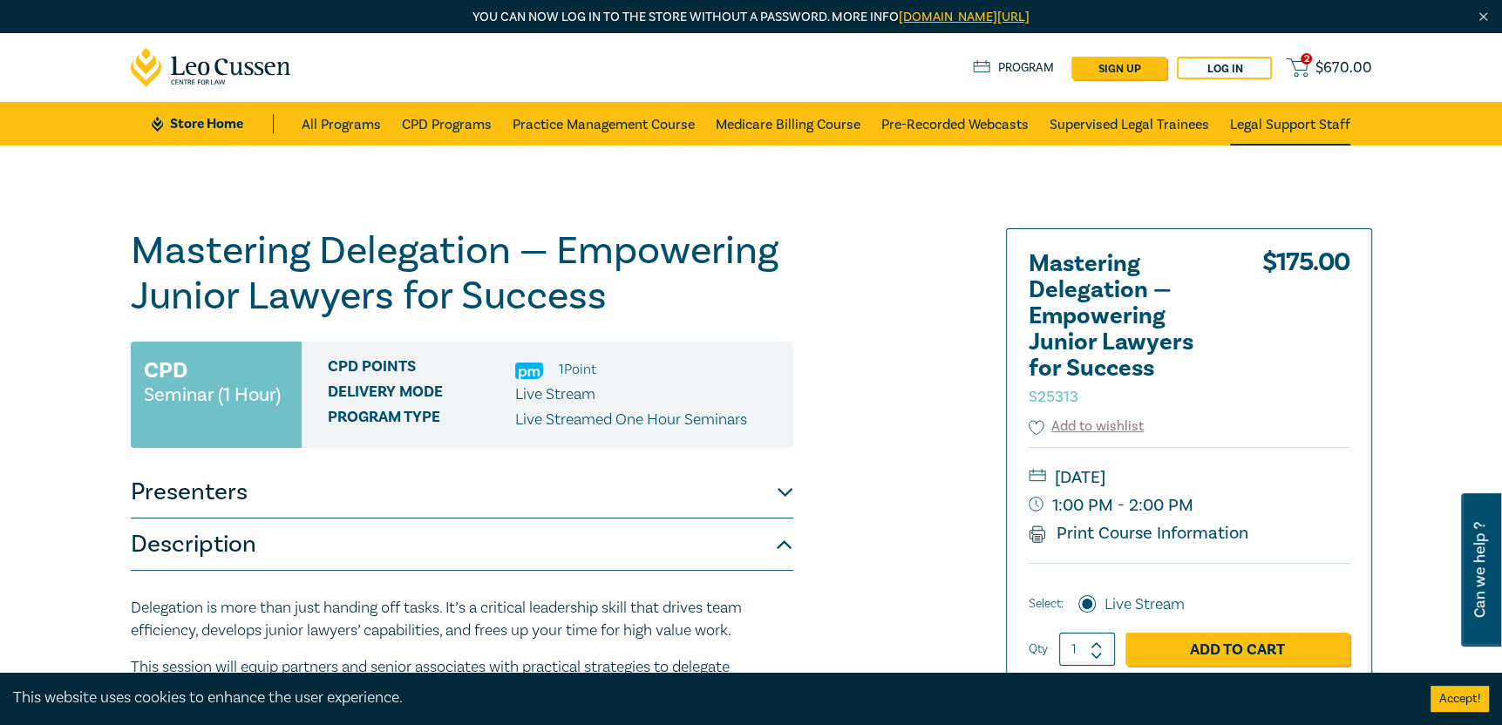
click at [1301, 126] on link "Legal Support Staff" at bounding box center [1290, 124] width 120 height 44
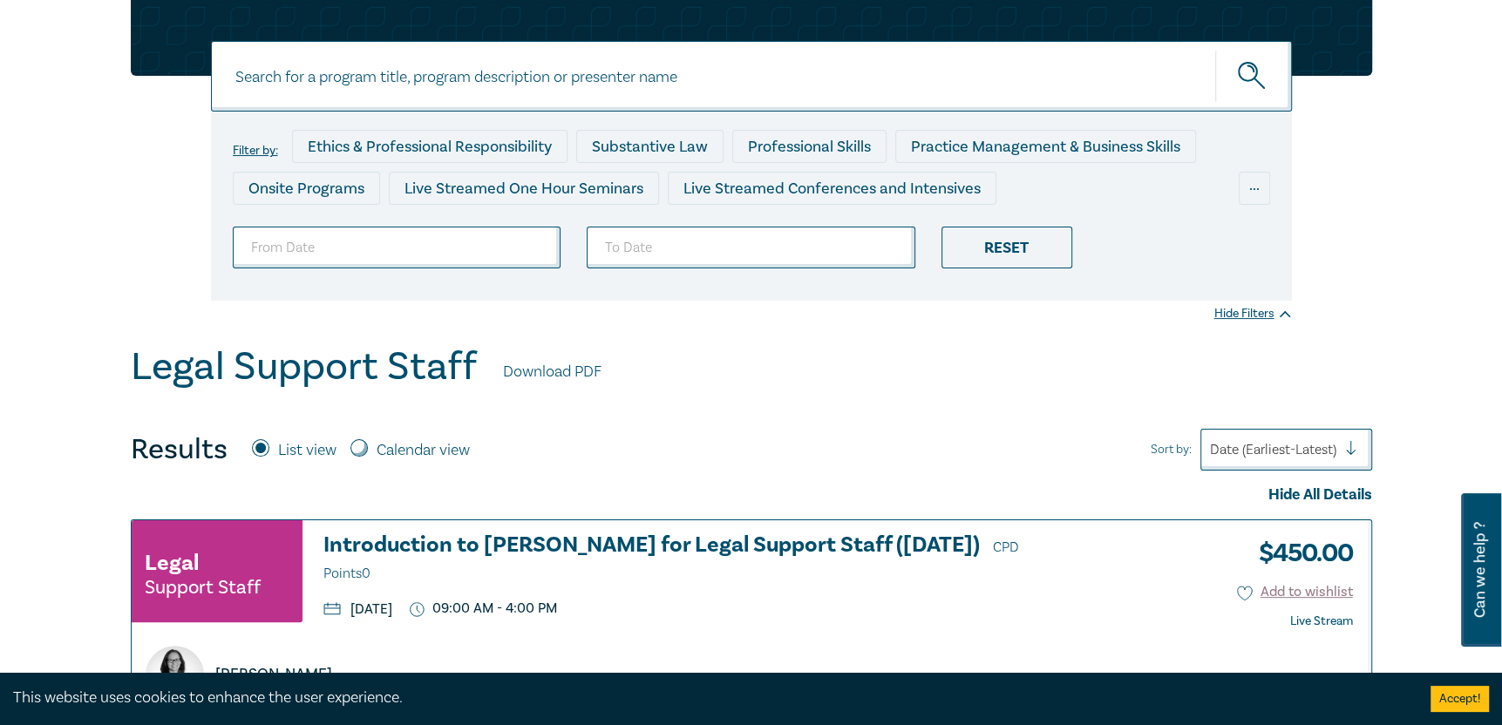
scroll to position [174, 0]
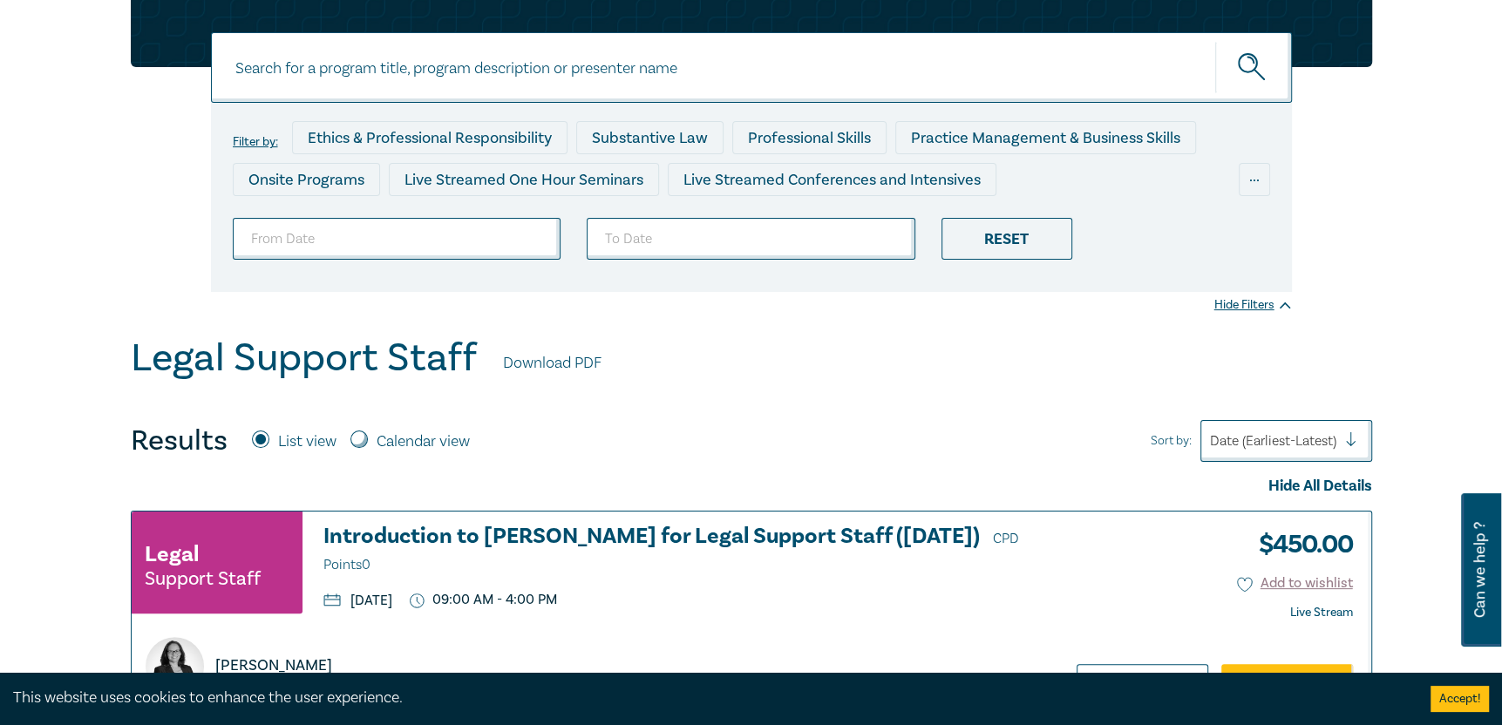
click at [359, 439] on input "Calendar view" at bounding box center [358, 439] width 17 height 17
radio input "true"
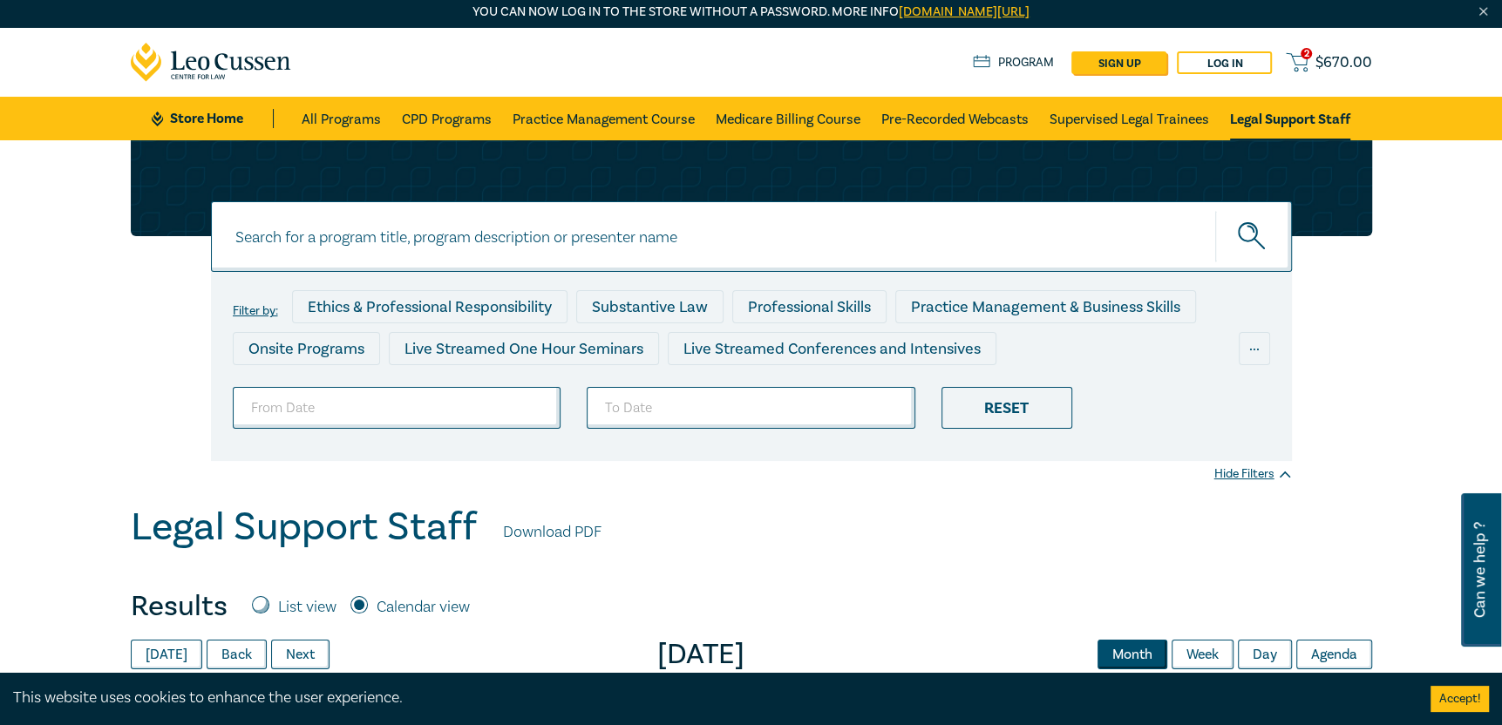
scroll to position [0, 0]
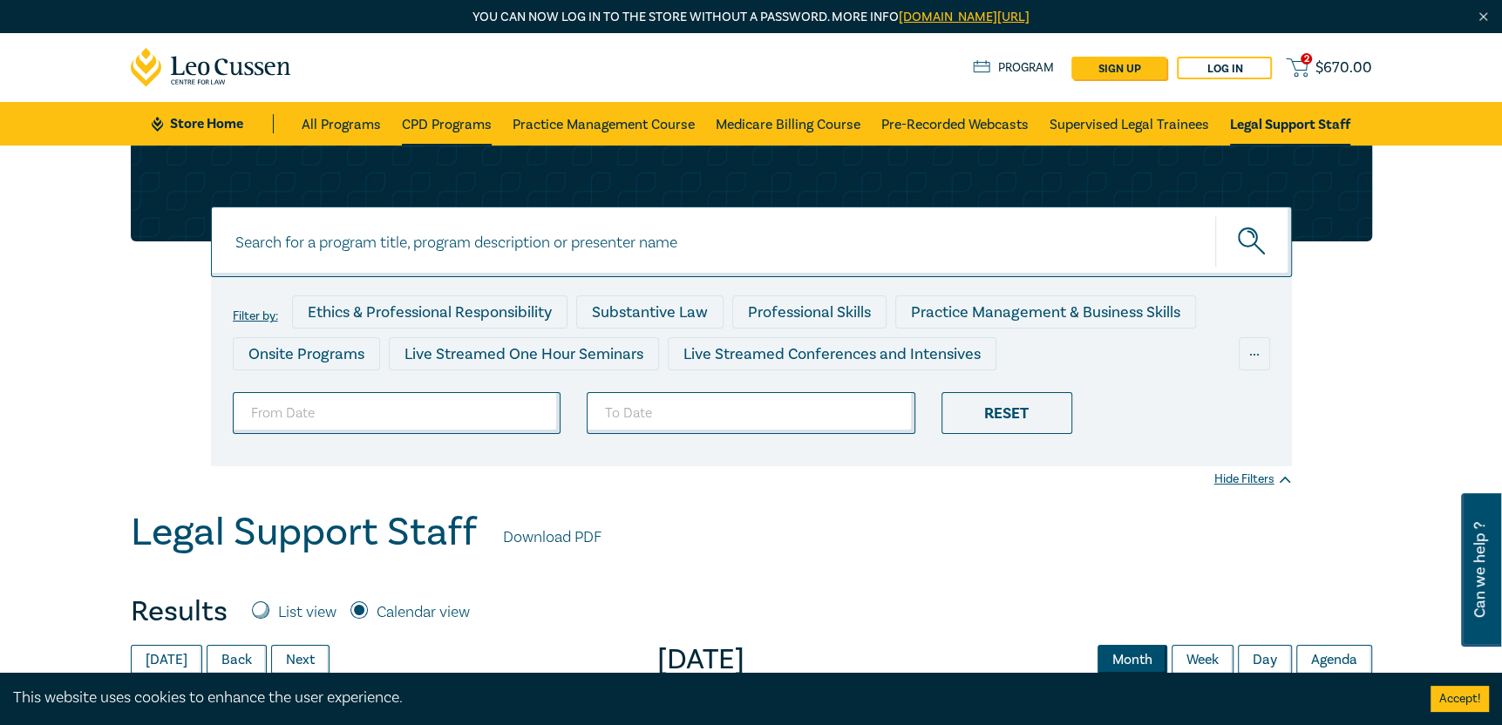
click at [453, 126] on link "CPD Programs" at bounding box center [447, 124] width 90 height 44
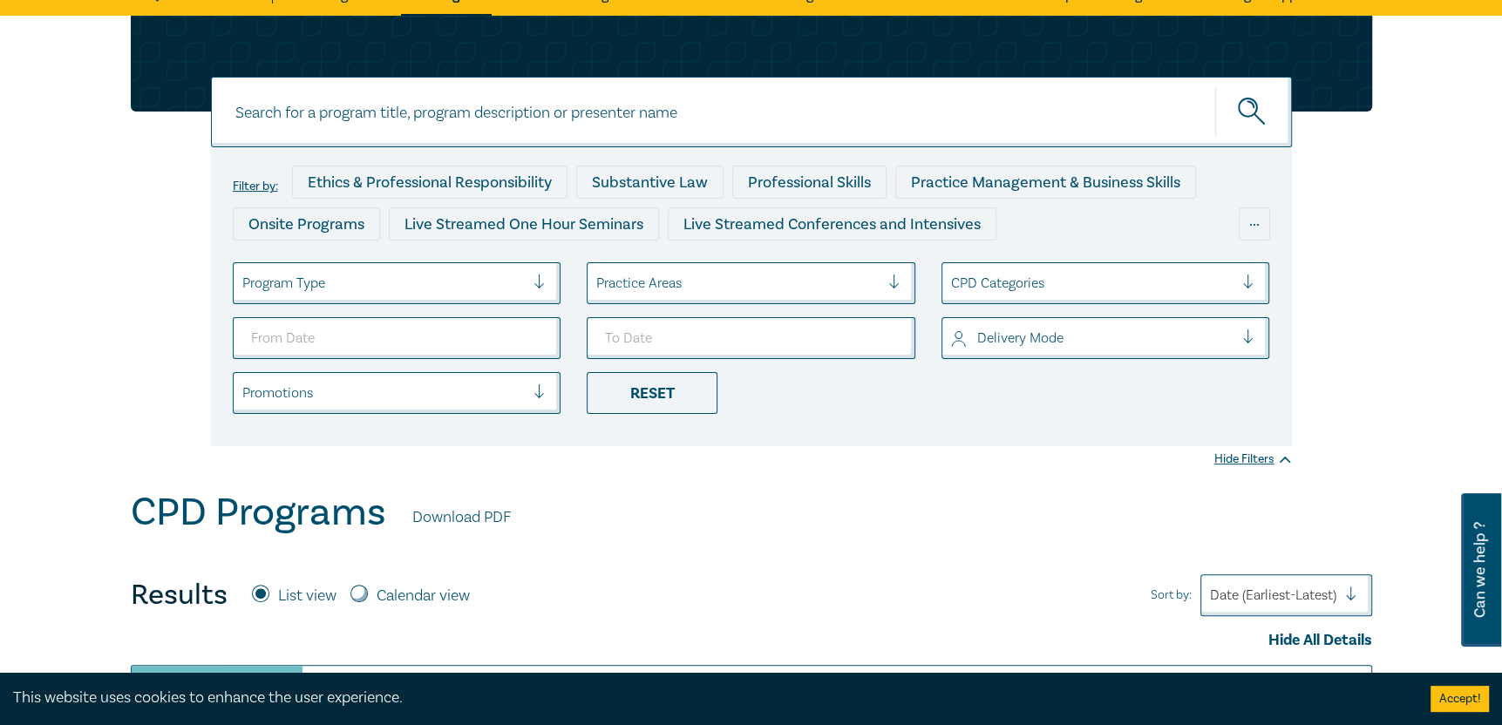
scroll to position [174, 0]
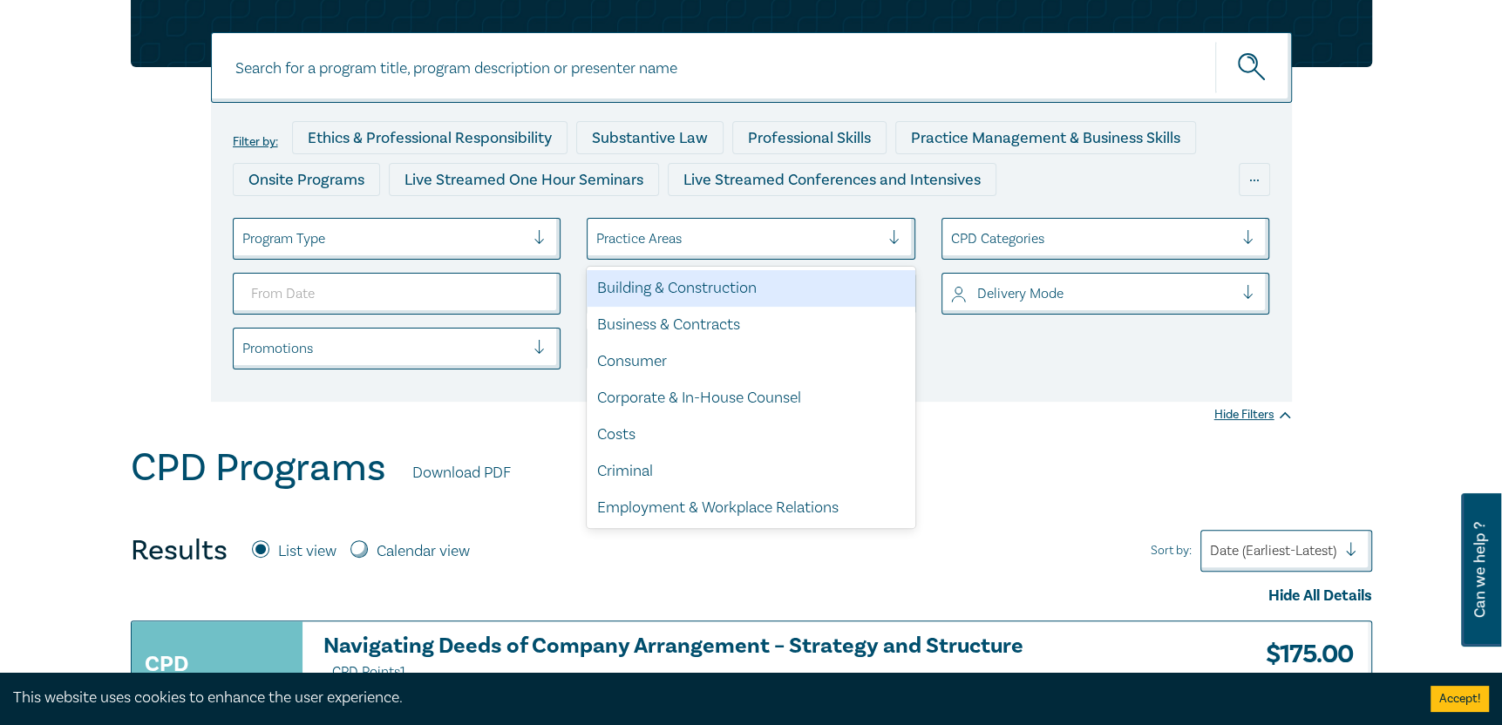
click at [748, 236] on div at bounding box center [737, 238] width 283 height 23
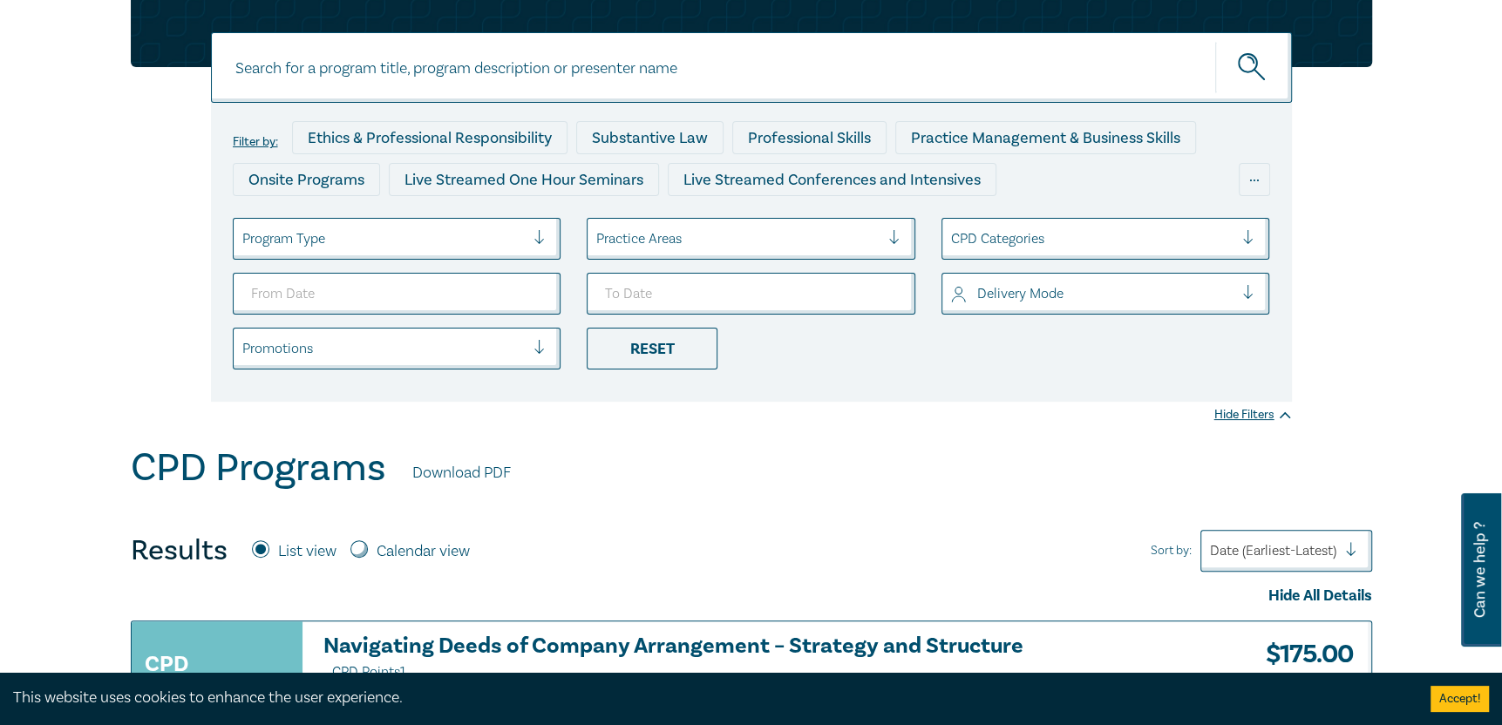
click at [745, 234] on div at bounding box center [737, 238] width 283 height 23
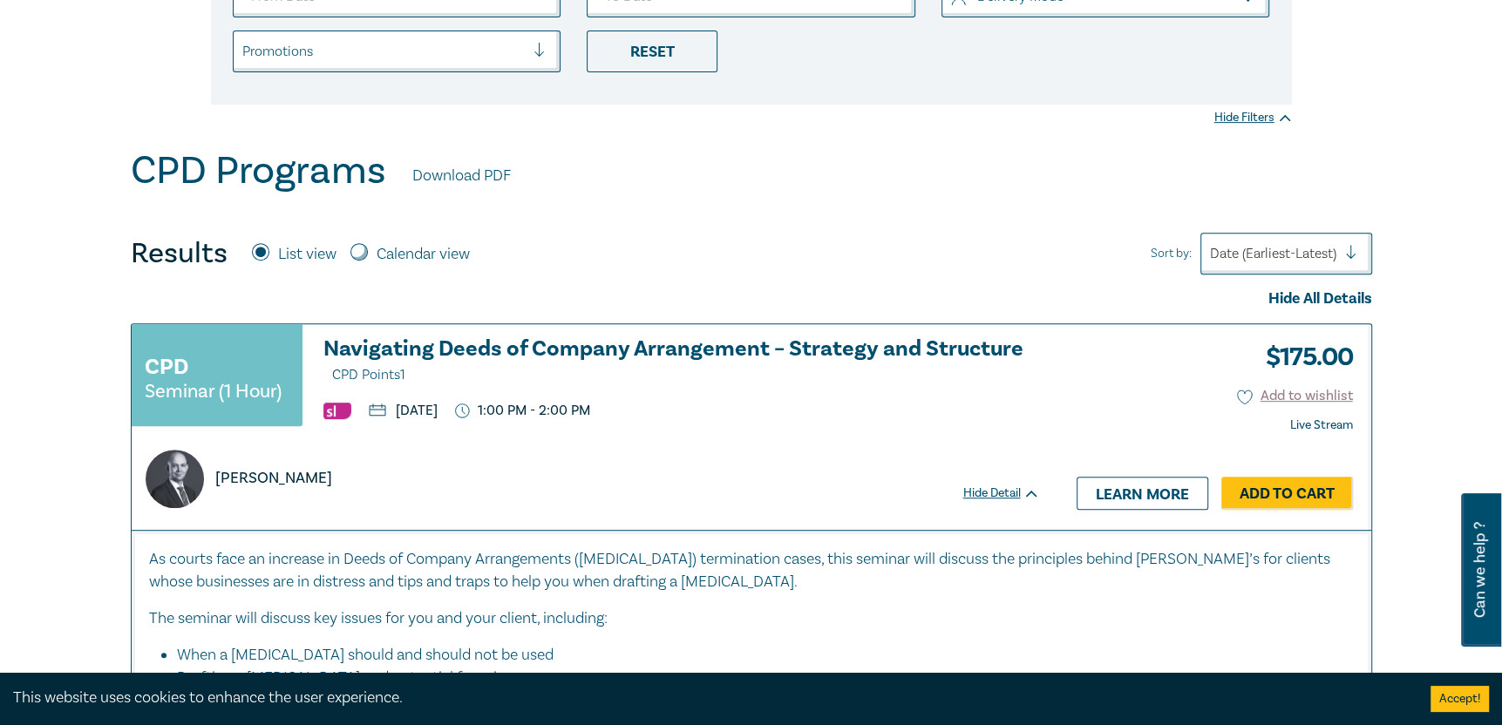
scroll to position [349, 0]
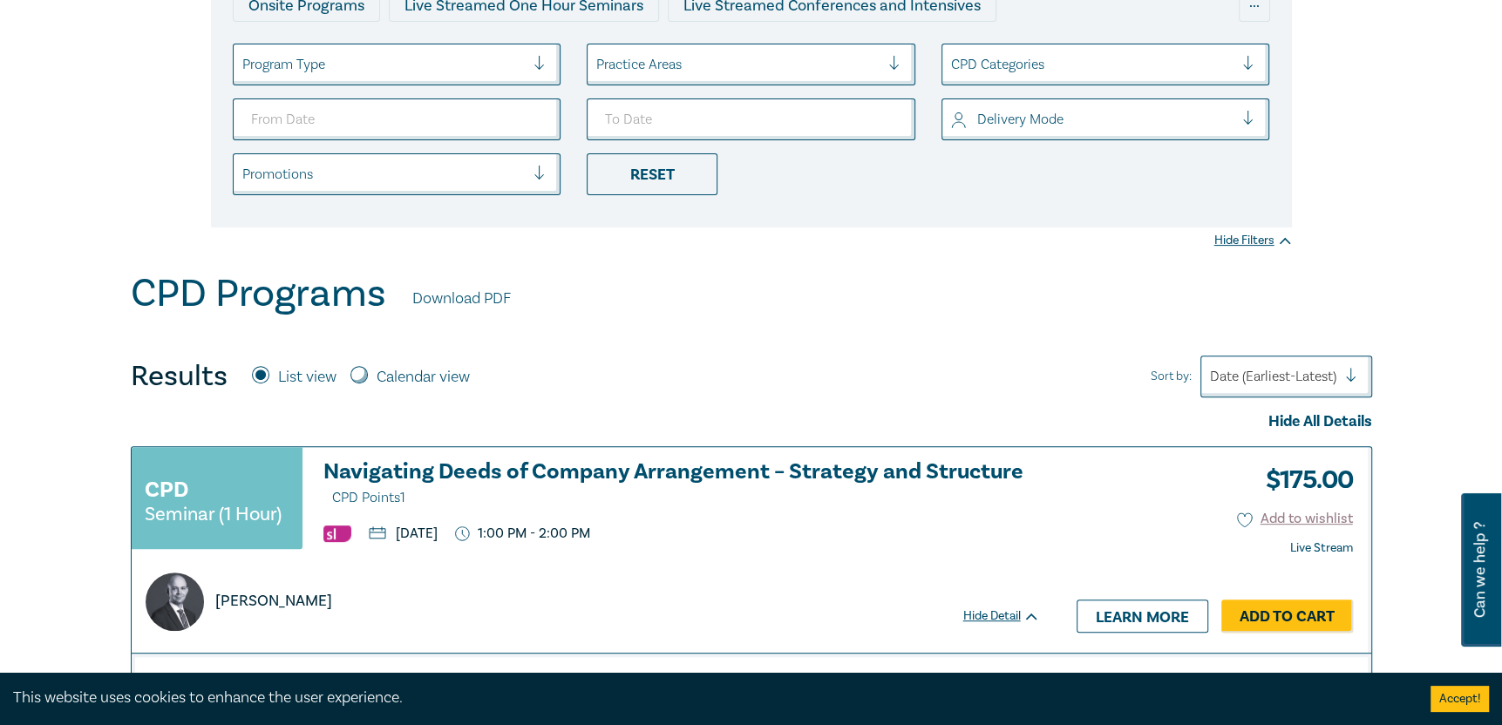
click at [359, 367] on input "Calendar view" at bounding box center [358, 374] width 17 height 17
radio input "true"
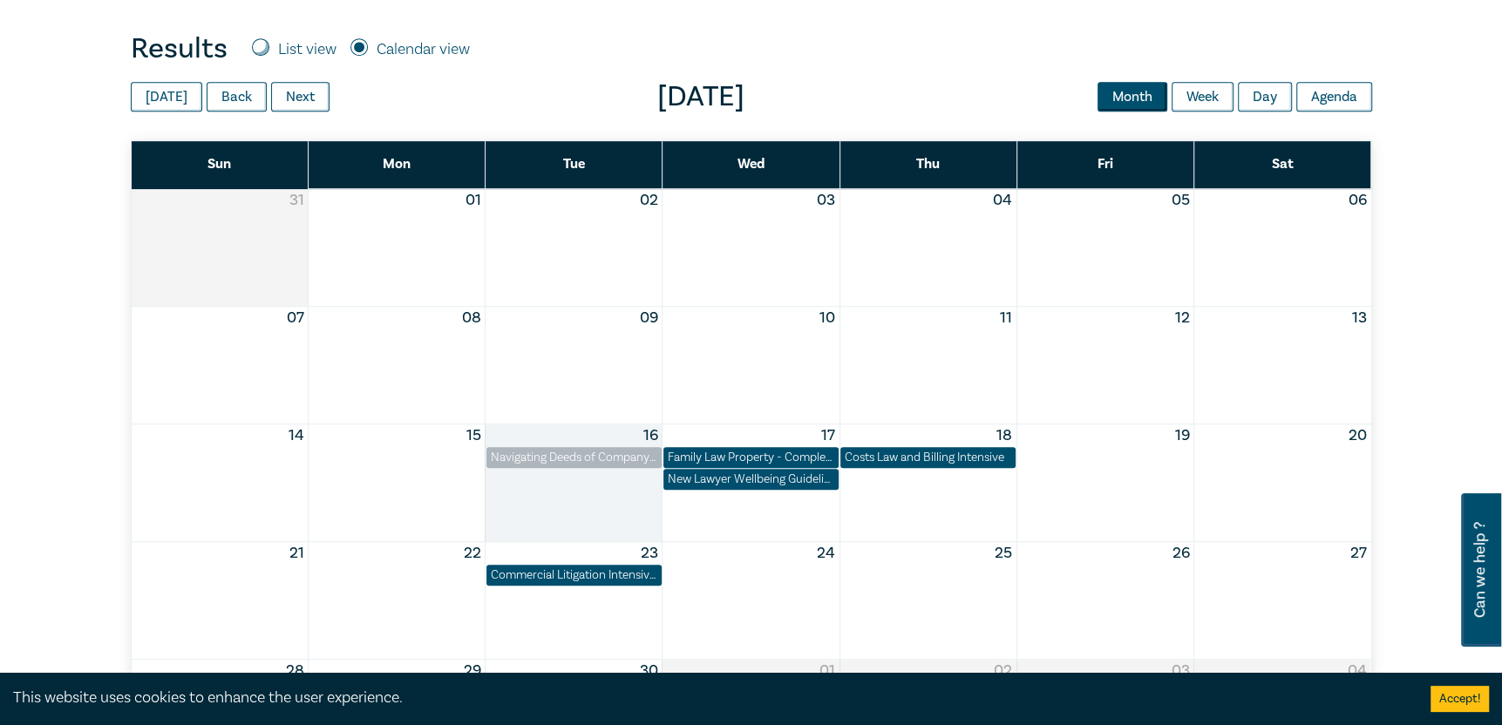
scroll to position [697, 0]
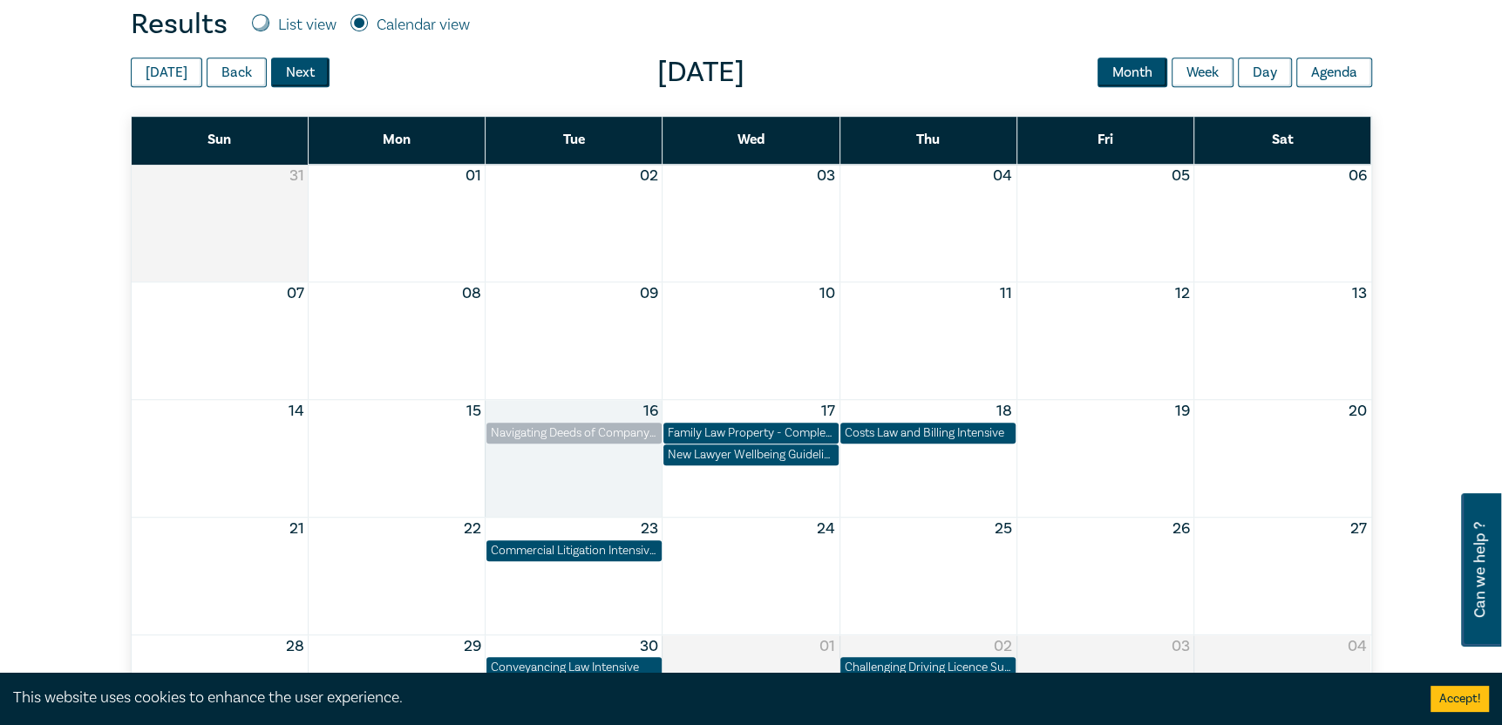
click at [292, 74] on button "Next" at bounding box center [300, 73] width 58 height 30
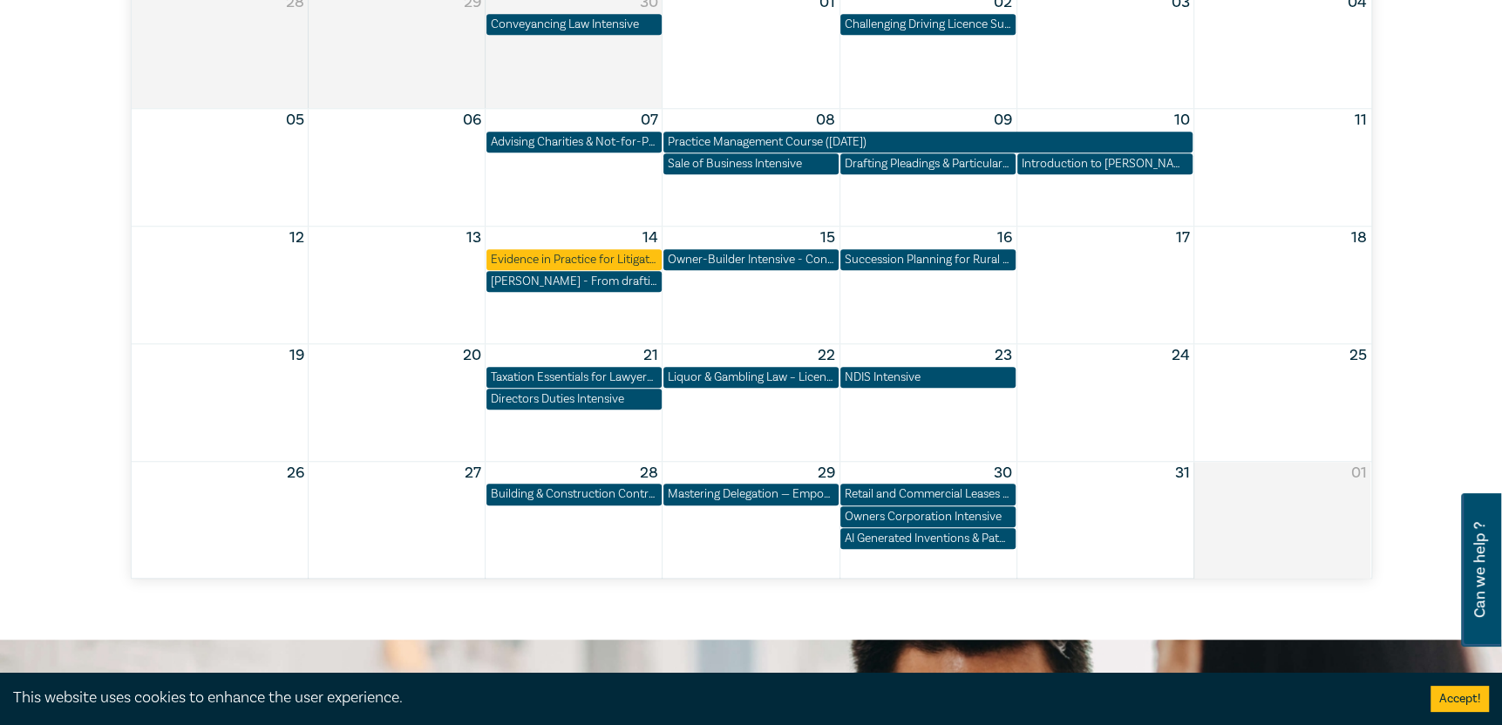
scroll to position [872, 0]
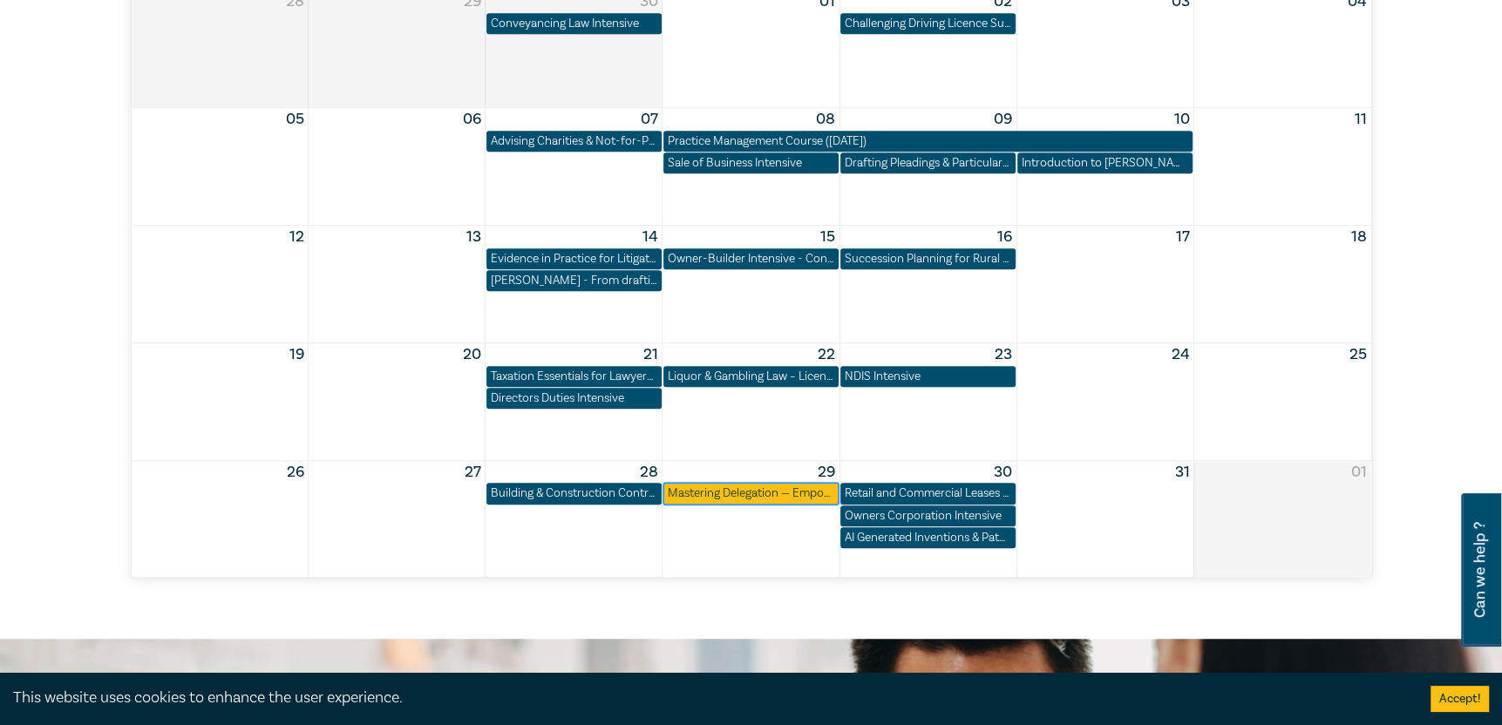
click at [754, 493] on div "Mastering Delegation — Empowering Junior Lawyers for Success" at bounding box center [751, 493] width 166 height 17
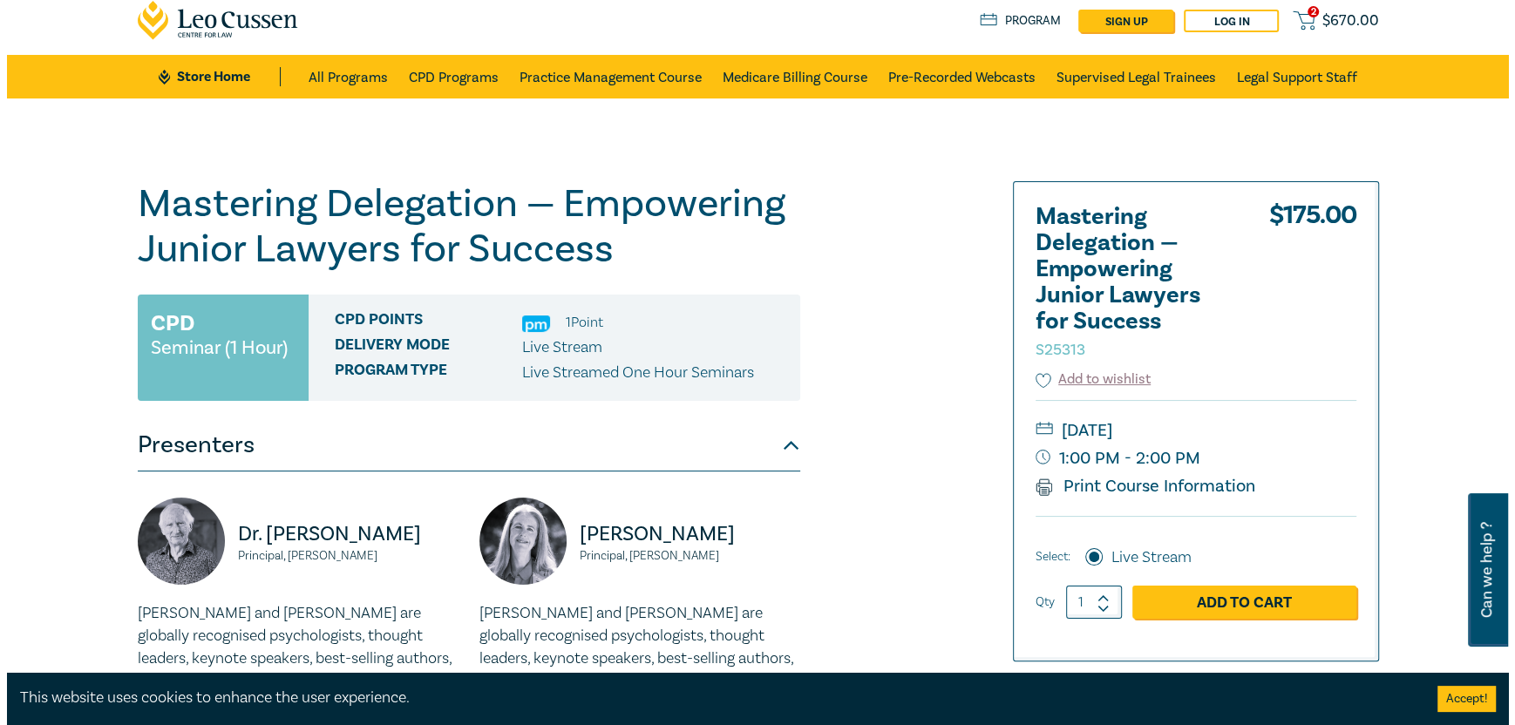
scroll to position [87, 0]
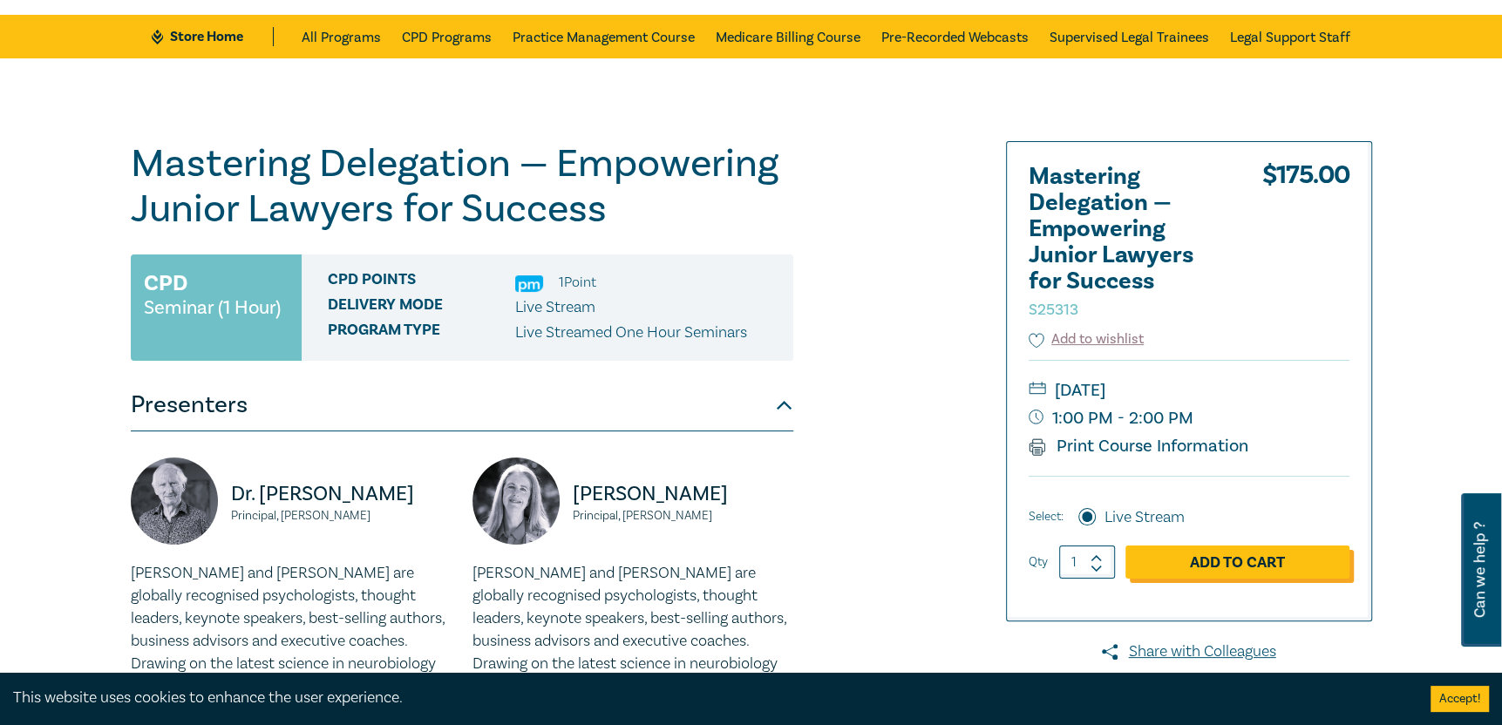
click at [1246, 567] on link "Add to Cart" at bounding box center [1237, 562] width 224 height 33
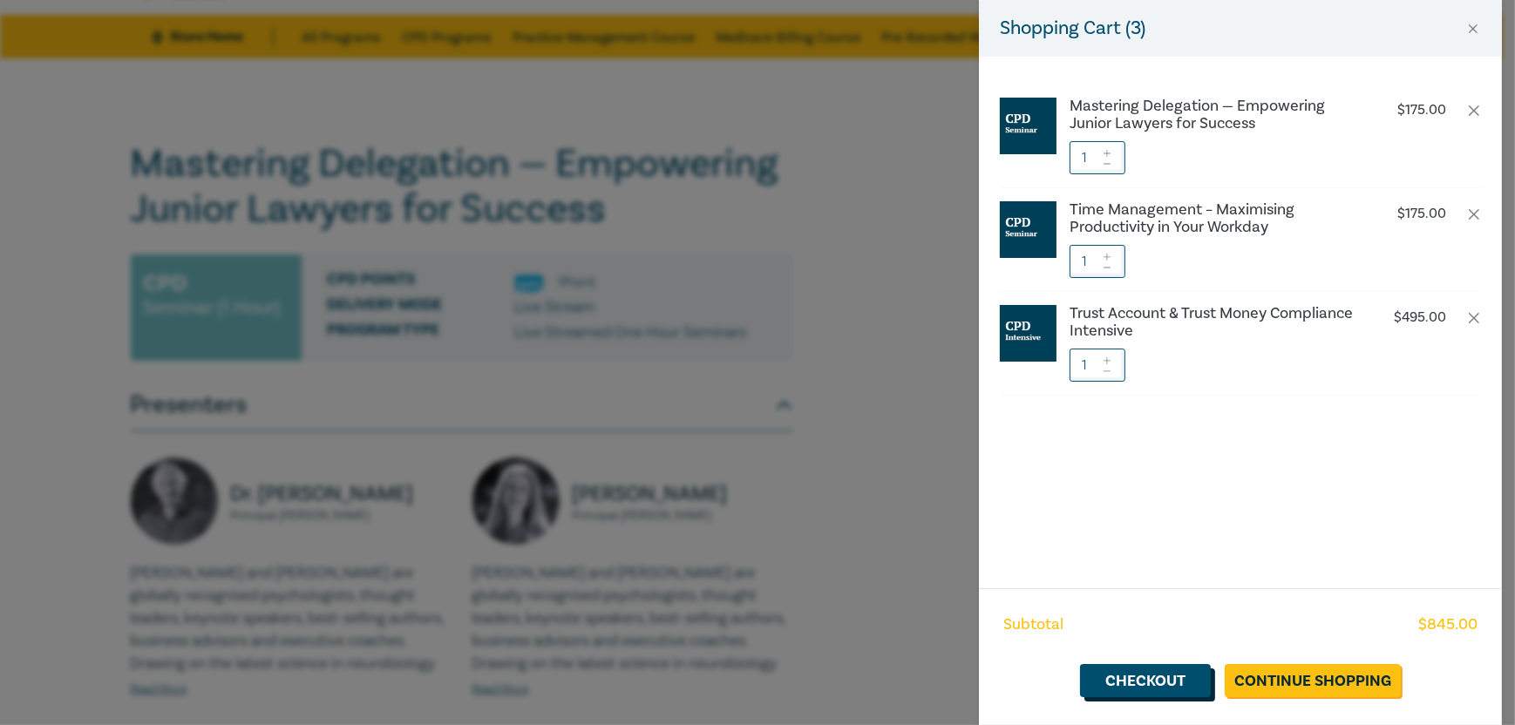
click at [1136, 679] on link "Checkout" at bounding box center [1145, 680] width 131 height 33
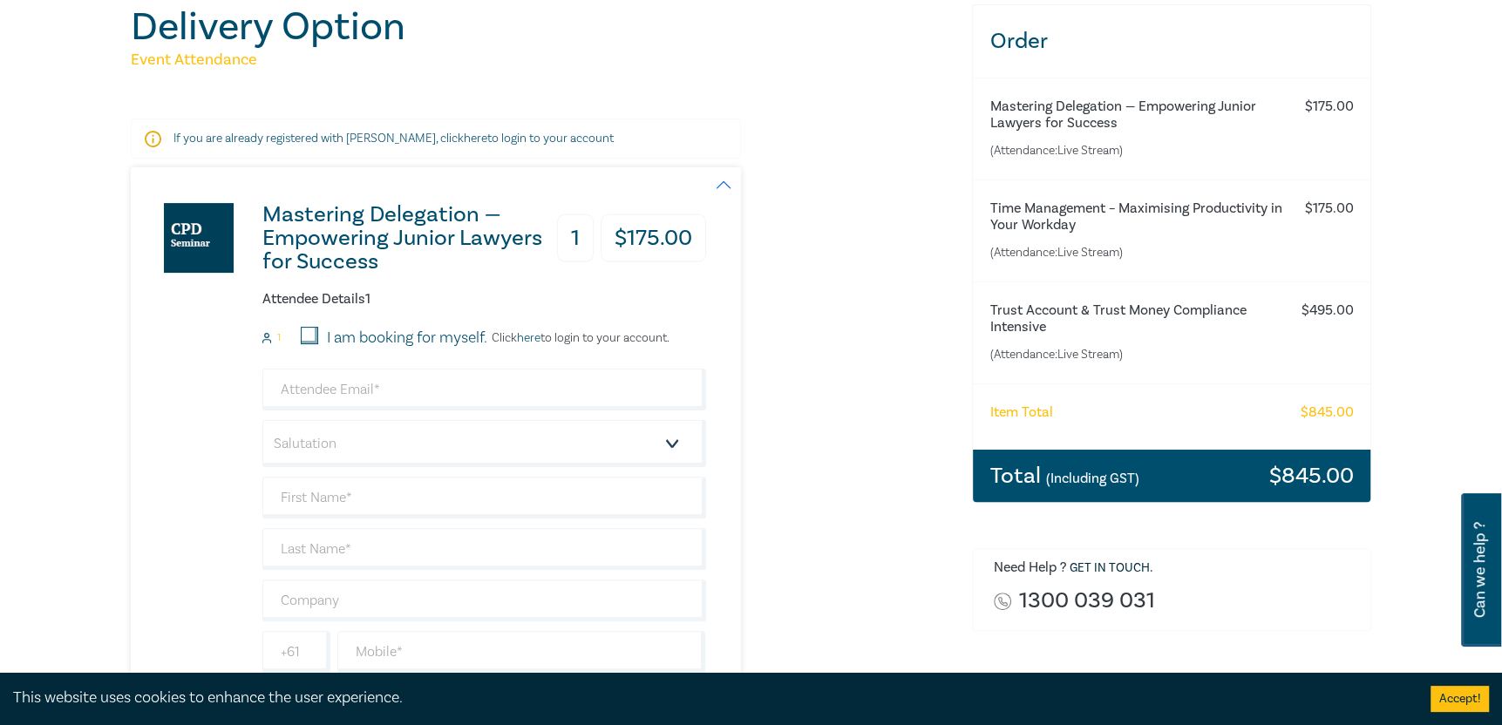
scroll to position [261, 0]
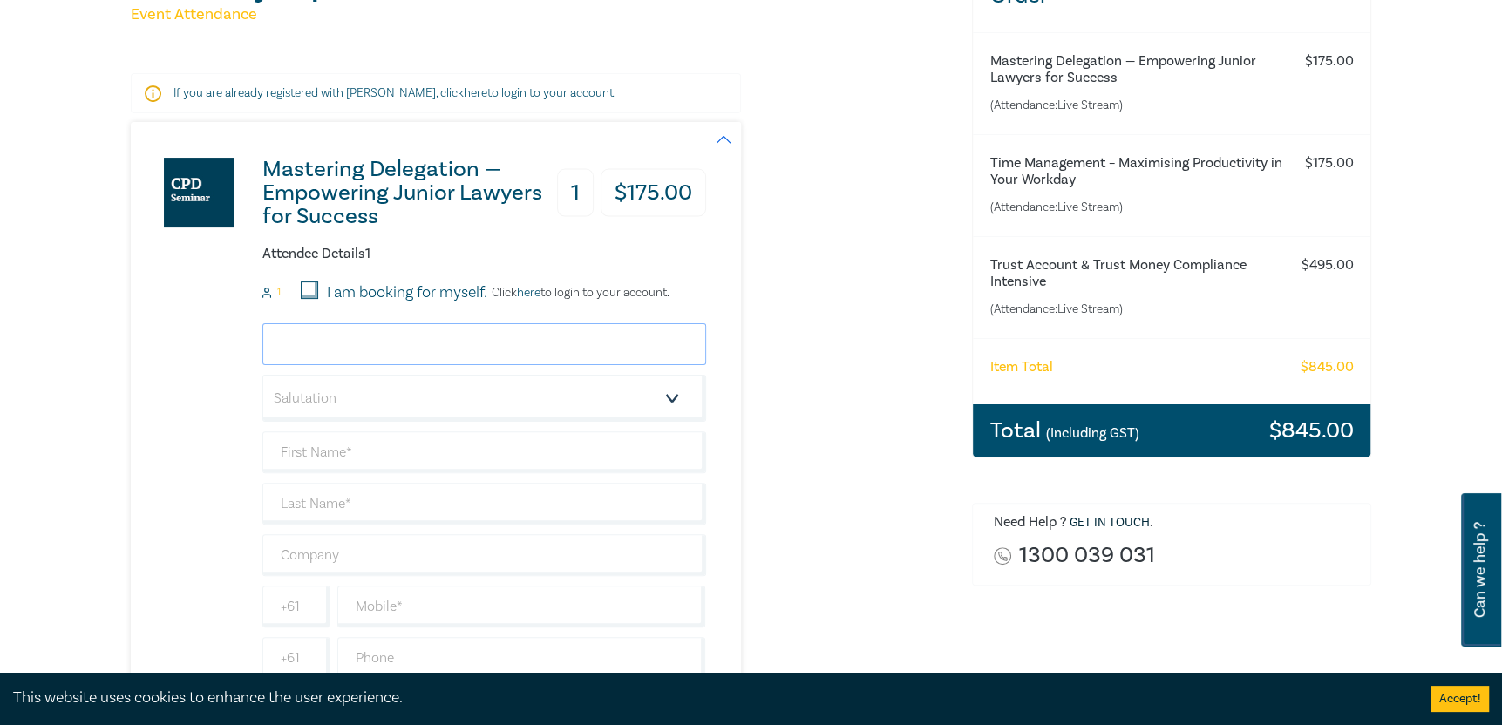
click at [326, 344] on input "email" at bounding box center [484, 344] width 444 height 42
type input "[PERSON_NAME][EMAIL_ADDRESS][DOMAIN_NAME]"
type input "CET"
type input "Chrystal Erin Turner"
type input "[PERSON_NAME] Family Law"
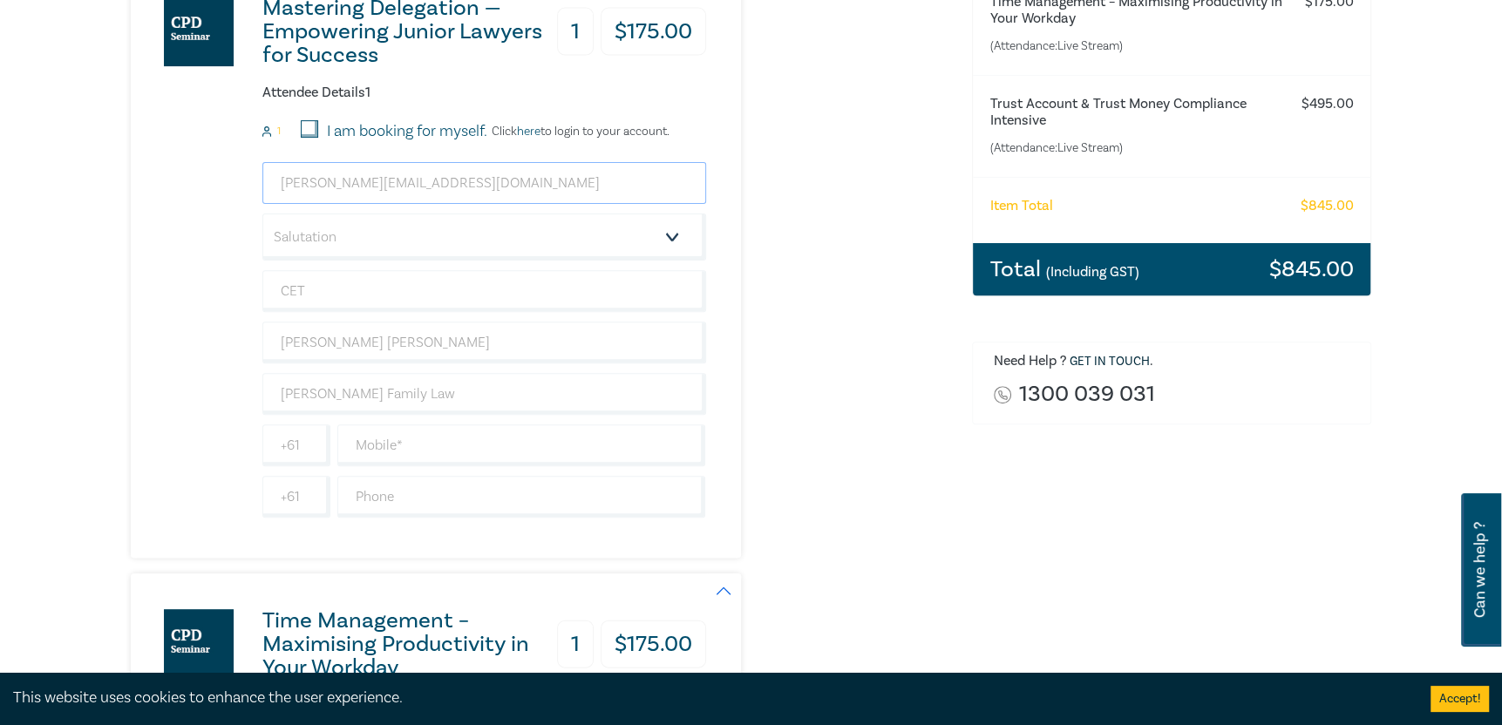
scroll to position [436, 0]
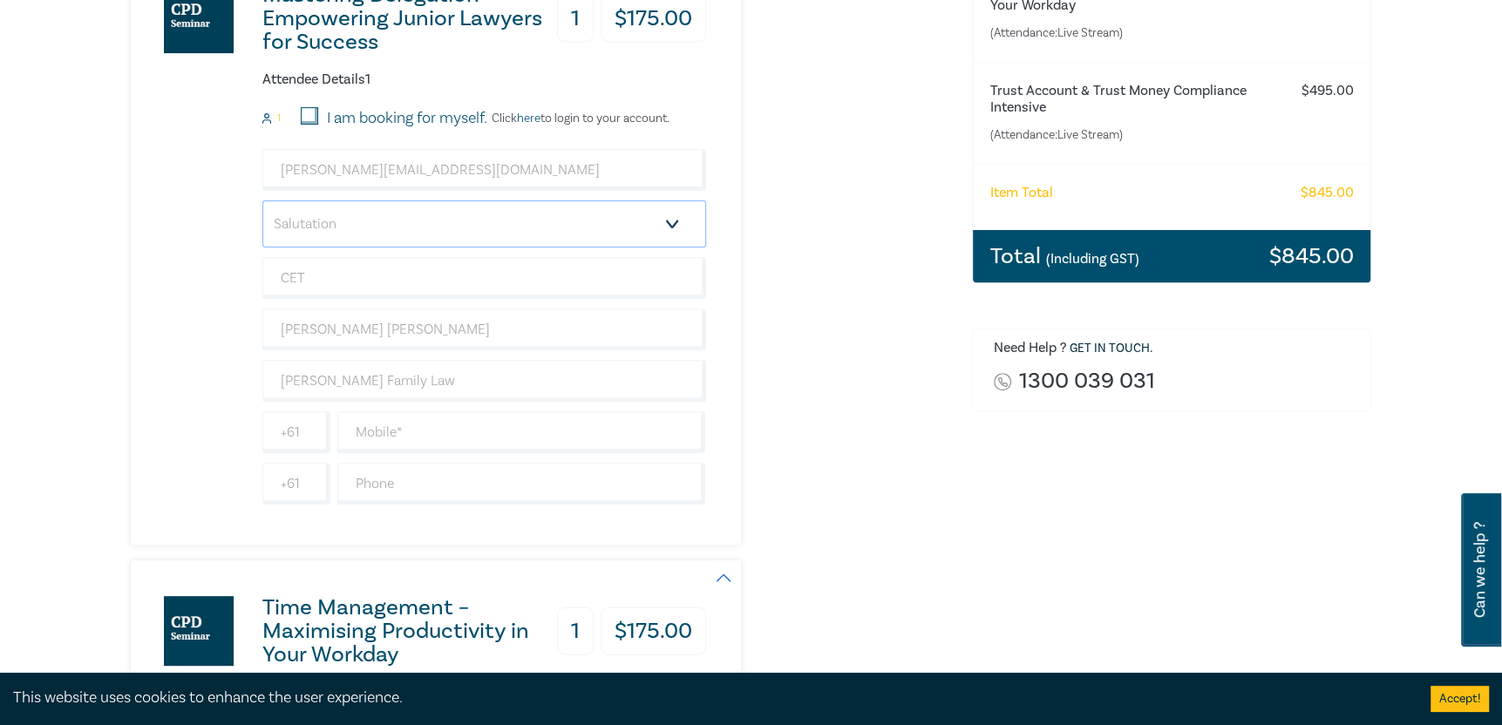
drag, startPoint x: 669, startPoint y: 220, endPoint x: 655, endPoint y: 221, distance: 14.9
click at [669, 220] on select "Salutation Mr. Mrs. Ms. Miss Dr. Prof. Other" at bounding box center [484, 223] width 444 height 47
select select "Ms."
click at [262, 200] on select "Salutation Mr. Mrs. Ms. Miss Dr. Prof. Other" at bounding box center [484, 223] width 444 height 47
click at [336, 270] on input "CET" at bounding box center [484, 278] width 444 height 42
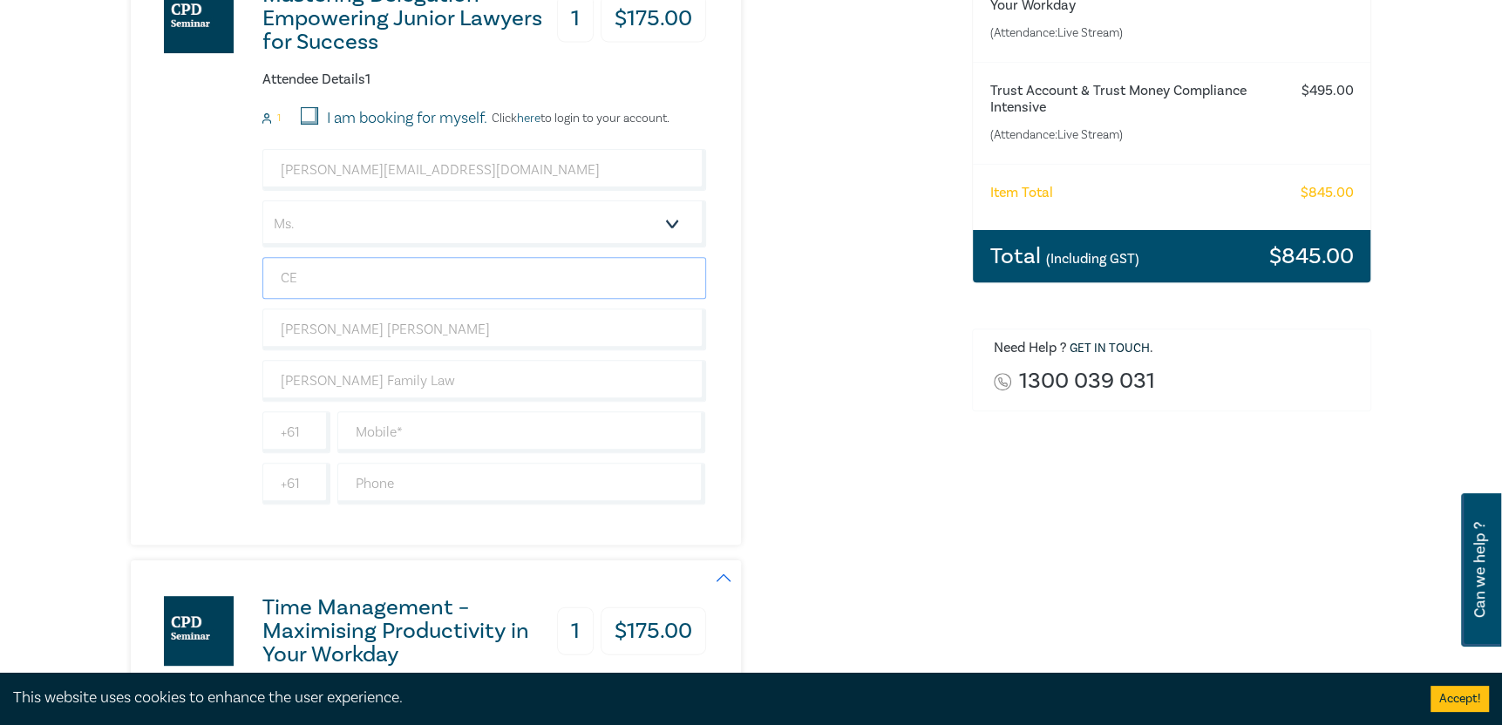
type input "C"
click at [472, 336] on input "Chrystal Erin Turner" at bounding box center [484, 330] width 444 height 42
type input "C"
click at [493, 364] on input "Turner Family Law" at bounding box center [484, 381] width 444 height 42
click at [430, 372] on input "Turner Family Law" at bounding box center [484, 381] width 444 height 42
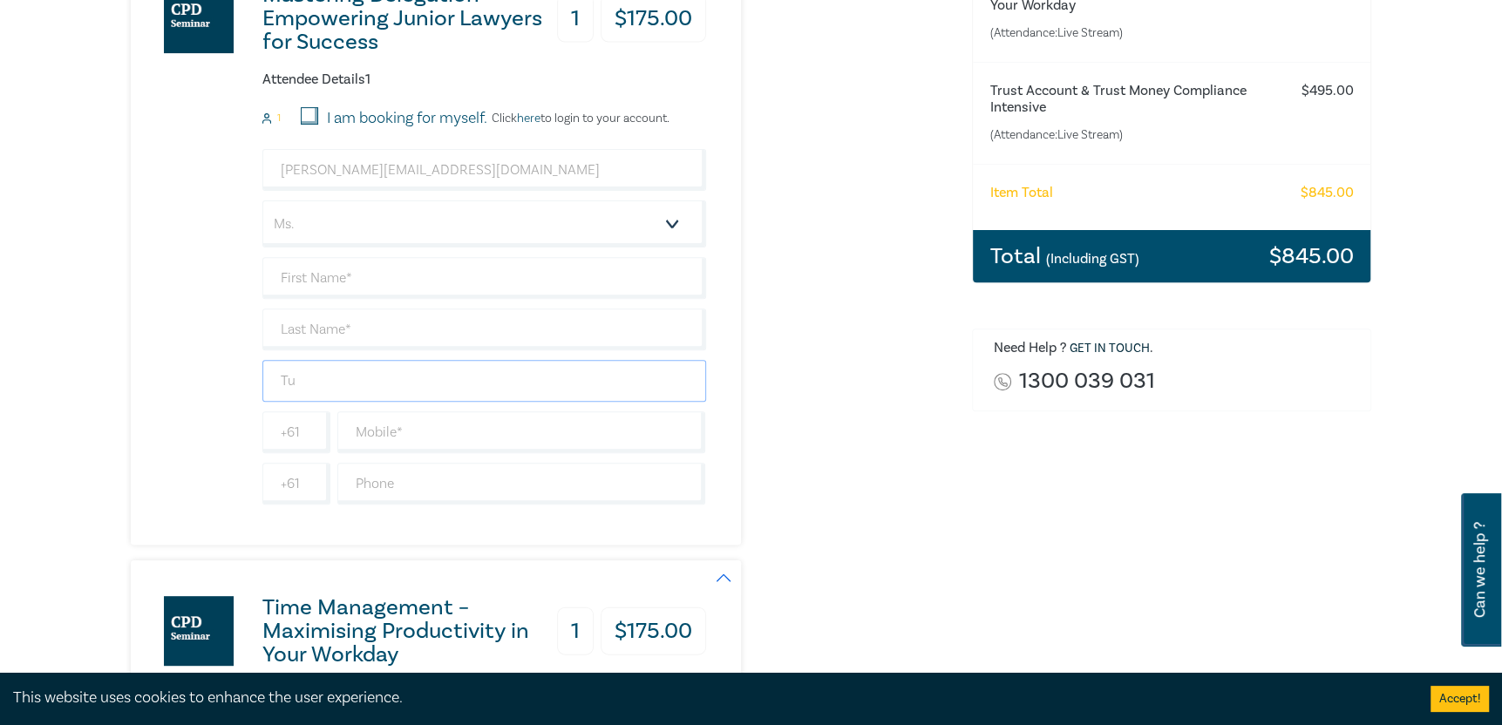
type input "T"
click at [425, 367] on input "text" at bounding box center [484, 381] width 444 height 42
click at [751, 377] on div "Mastering Delegation — Empowering Junior Lawyers for Success 1 $ 175.00 Attende…" at bounding box center [541, 246] width 820 height 597
click at [345, 282] on input "text" at bounding box center [484, 278] width 444 height 42
type input "Chrystal"
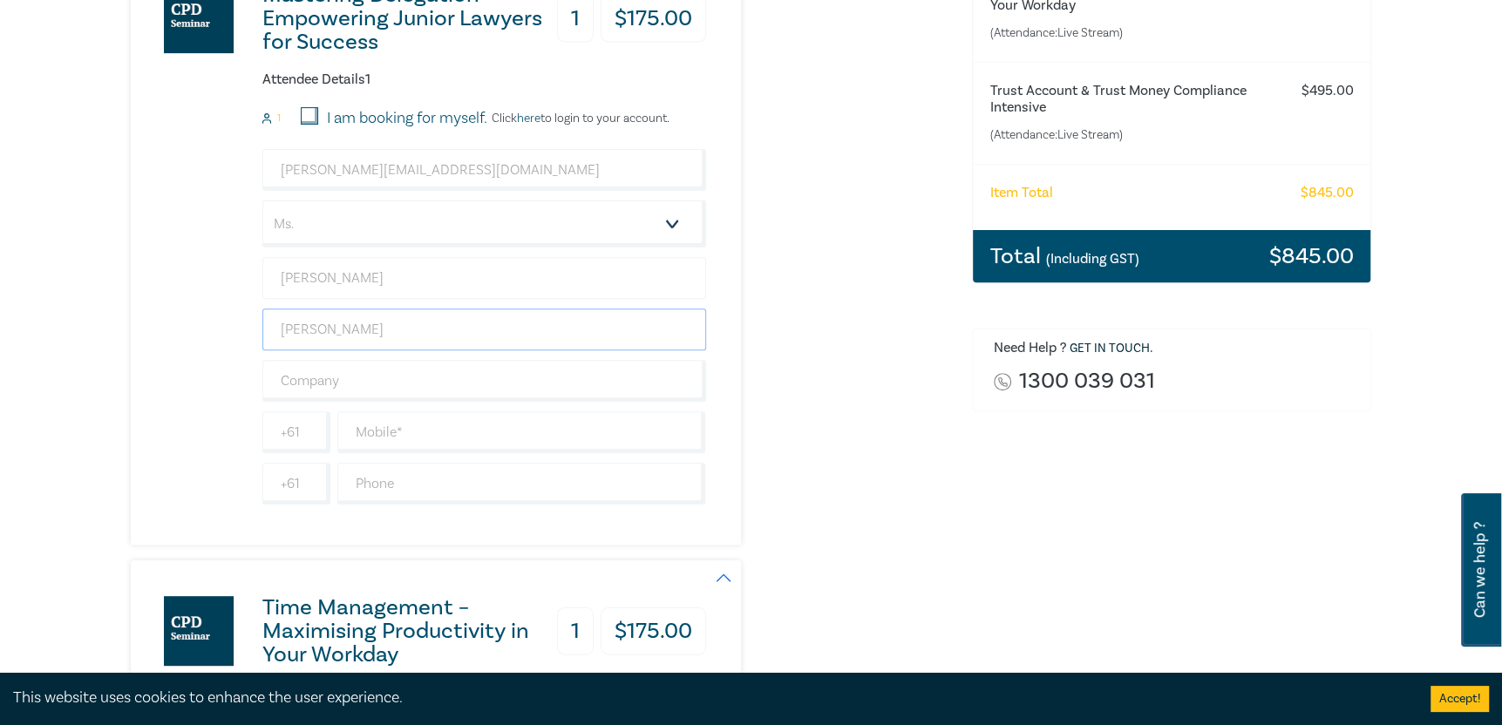
type input "Turner"
type input "Turner Family Law"
click at [377, 437] on input "text" at bounding box center [521, 432] width 369 height 42
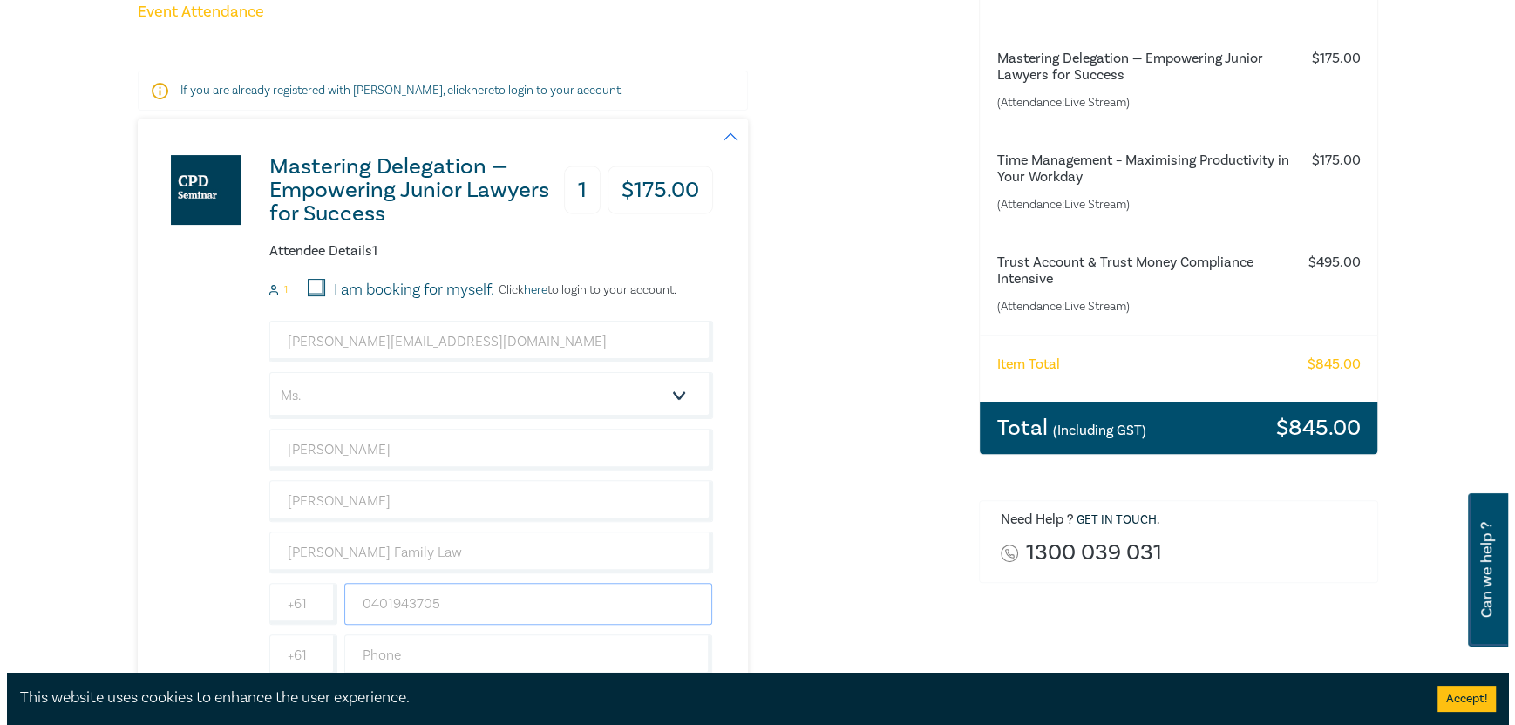
scroll to position [261, 0]
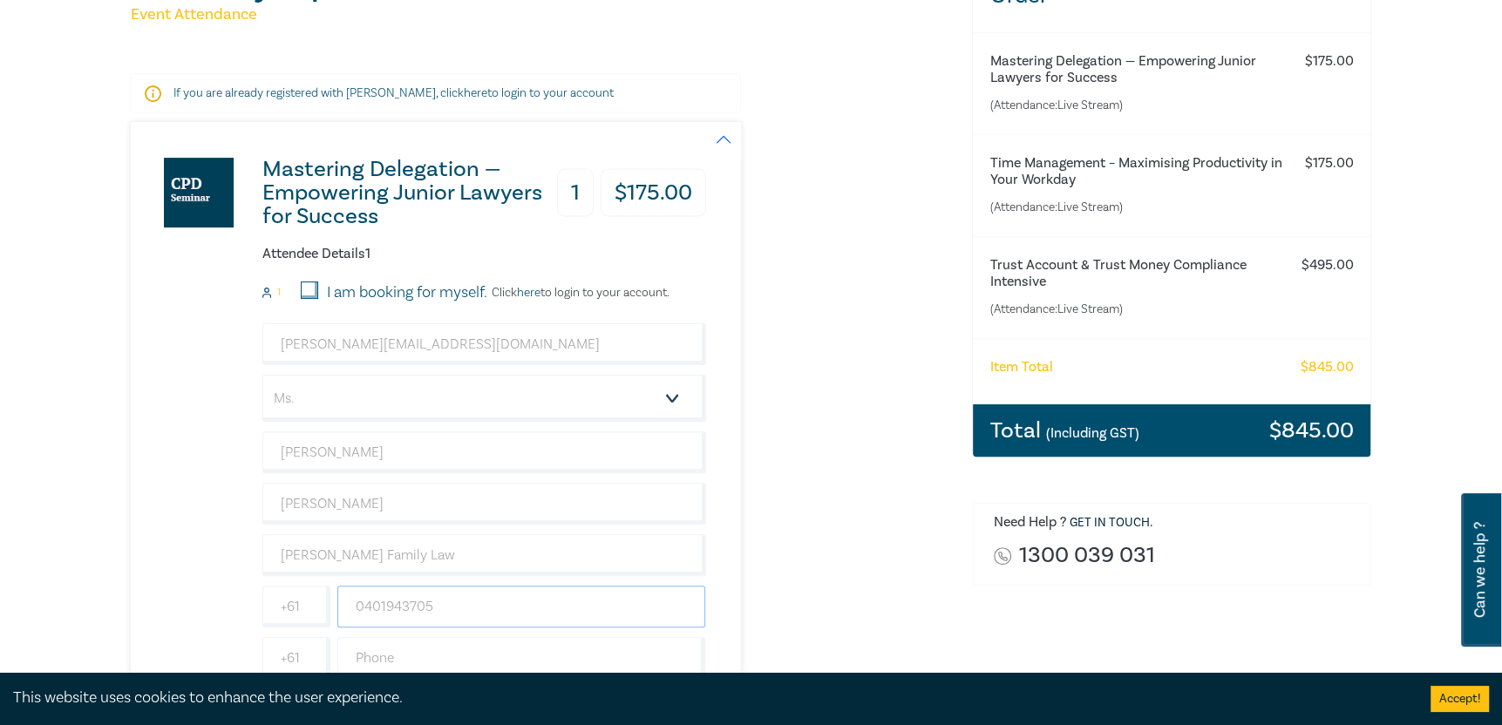
type input "0401943705"
click at [308, 282] on input "I am booking for myself." at bounding box center [309, 290] width 17 height 17
checkbox input "true"
click at [528, 292] on link "here" at bounding box center [529, 293] width 24 height 16
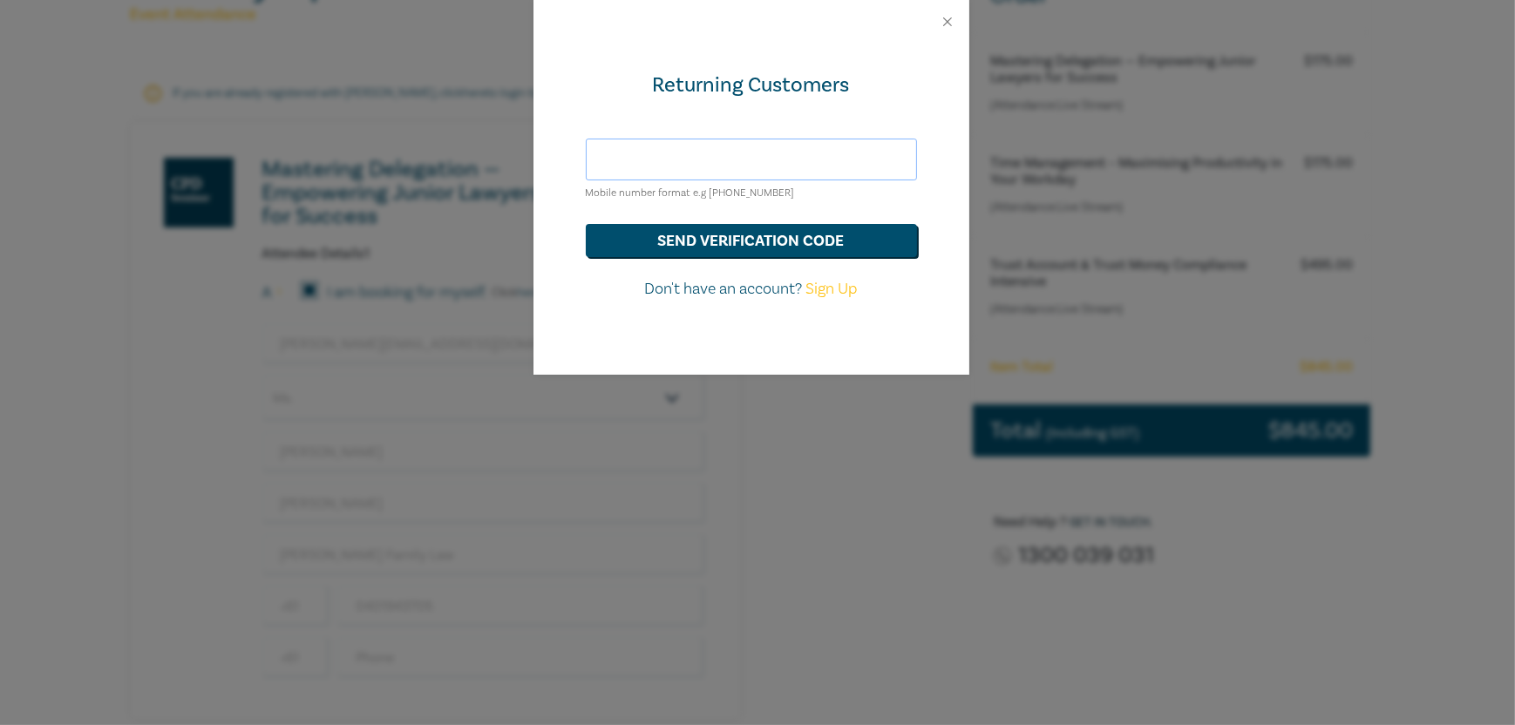
click at [686, 153] on input "text" at bounding box center [751, 160] width 331 height 42
click at [685, 241] on button "send verification code" at bounding box center [751, 240] width 331 height 33
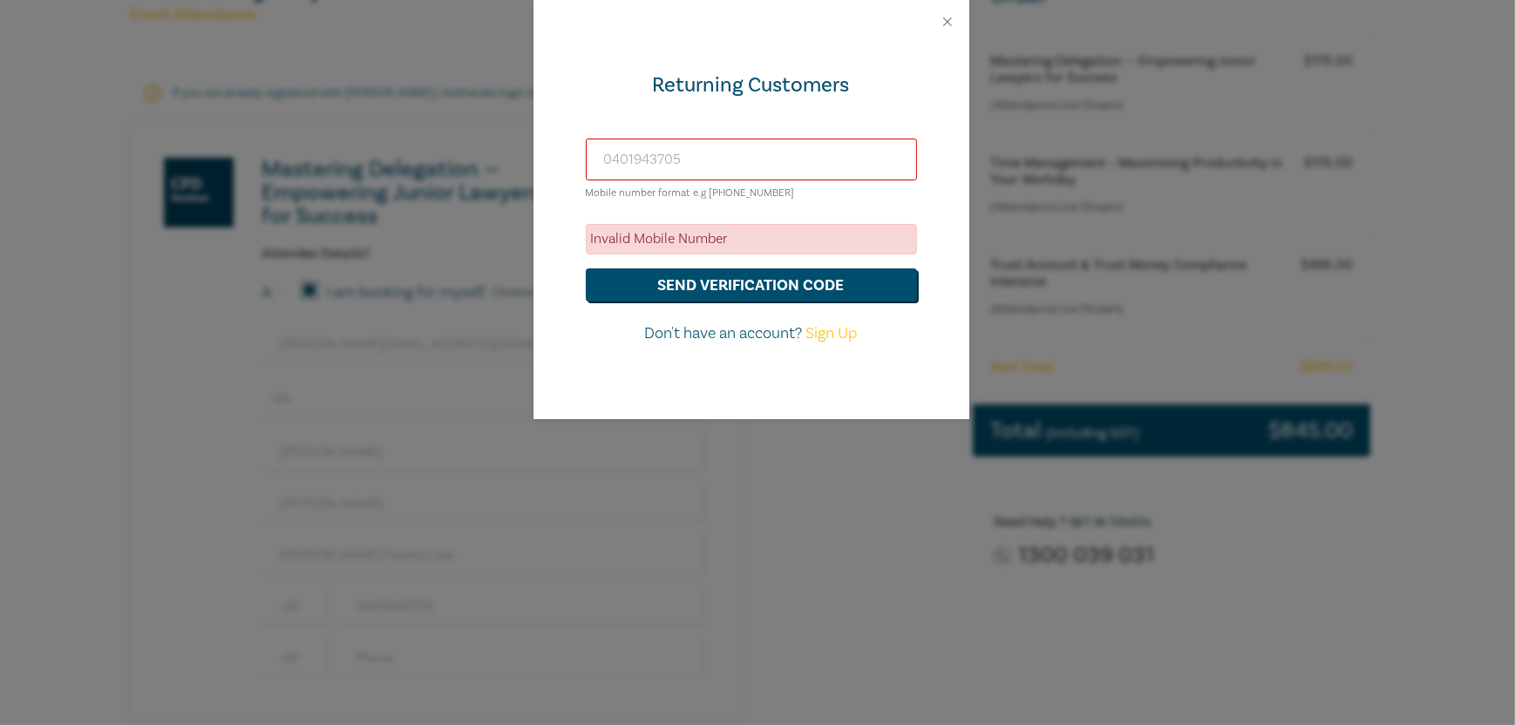
drag, startPoint x: 687, startPoint y: 153, endPoint x: 525, endPoint y: 153, distance: 162.1
click at [525, 153] on div "Returning Customers 0401943705 Mobile number format e.g +61 000000000 Invalid M…" at bounding box center [757, 362] width 1515 height 725
click at [789, 287] on button "send verification code" at bounding box center [751, 284] width 331 height 33
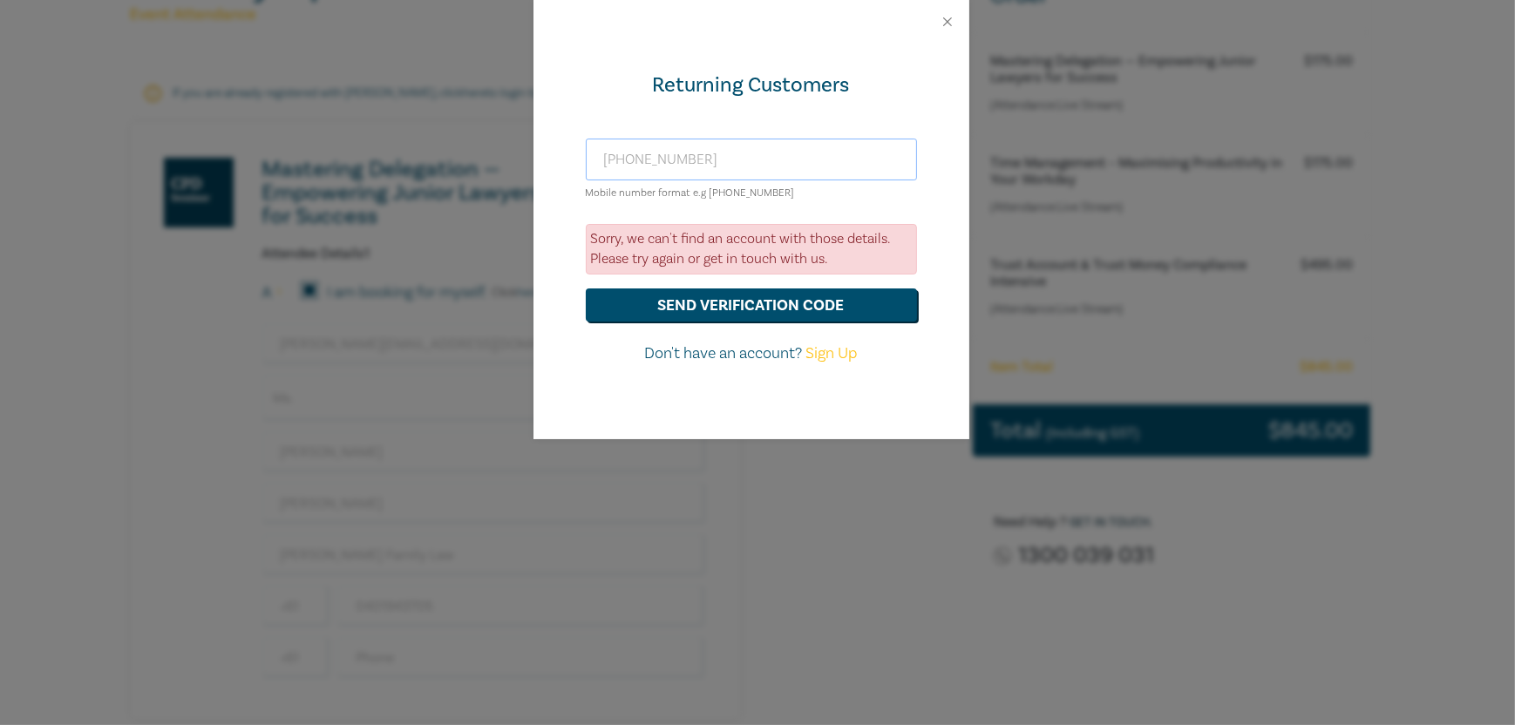
click at [633, 156] on input "+61 0401943705" at bounding box center [751, 160] width 331 height 42
type input "+61 401943705"
click at [711, 305] on button "send verification code" at bounding box center [751, 305] width 331 height 33
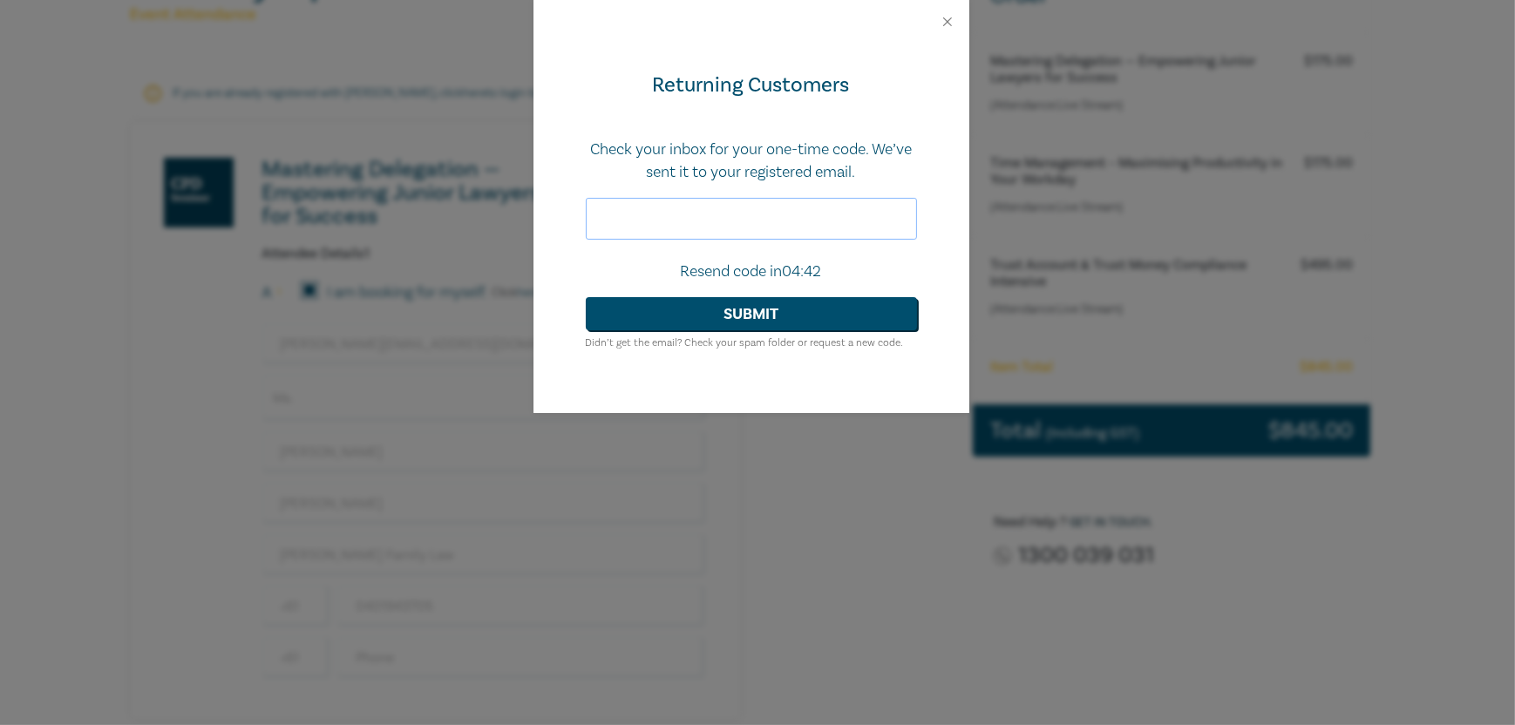
click at [697, 200] on input "text" at bounding box center [751, 219] width 331 height 42
type input "952314"
click at [736, 316] on button "Submit" at bounding box center [751, 313] width 331 height 33
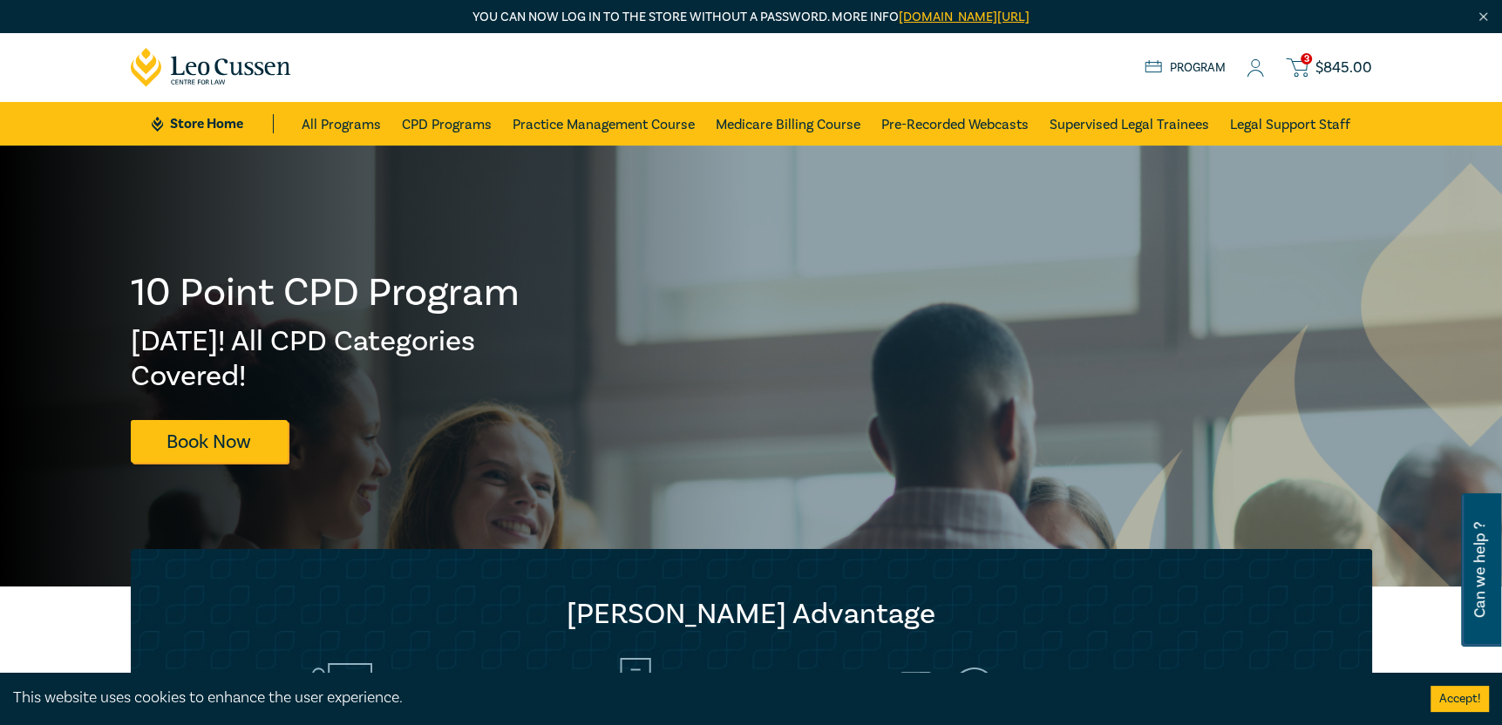
click at [1327, 69] on span "$ 845.00" at bounding box center [1343, 67] width 57 height 19
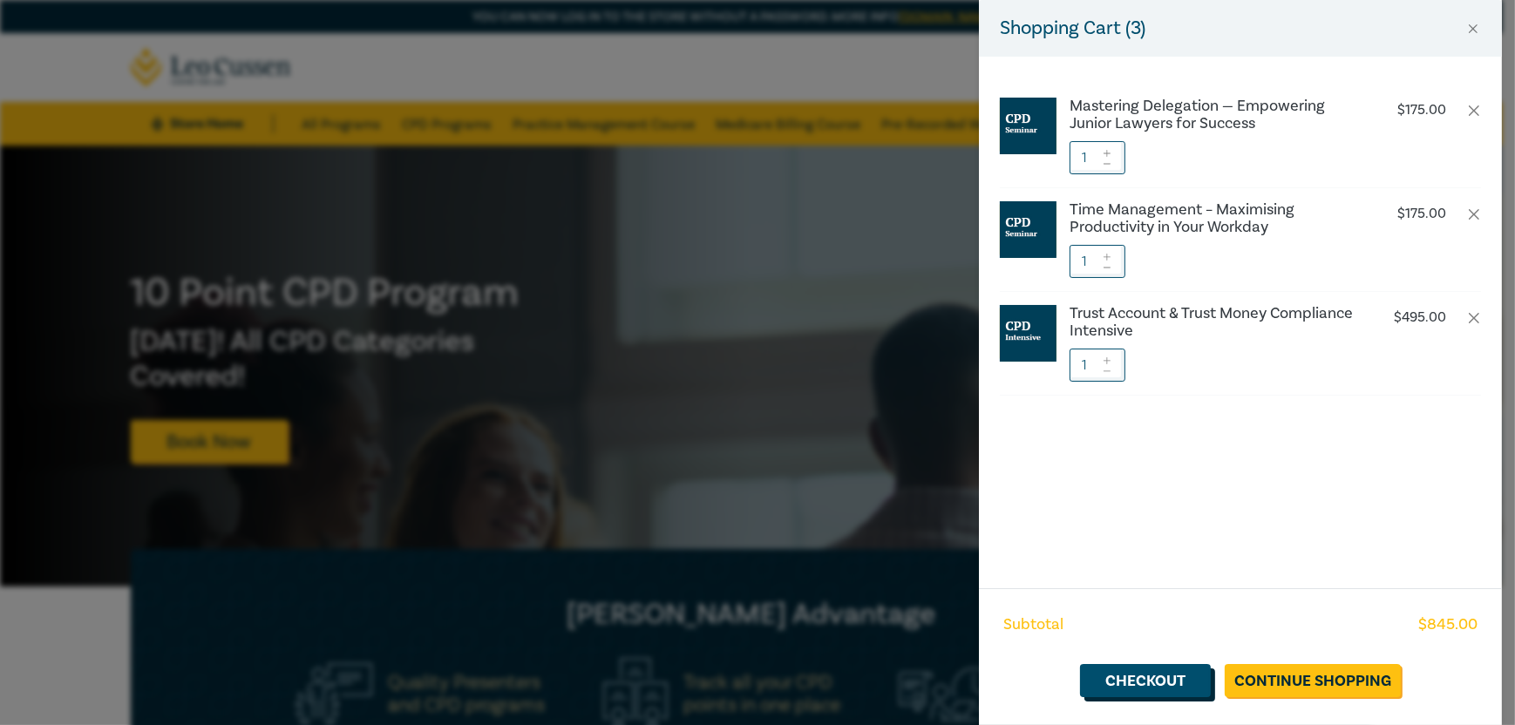
click at [1148, 676] on link "Checkout" at bounding box center [1145, 680] width 131 height 33
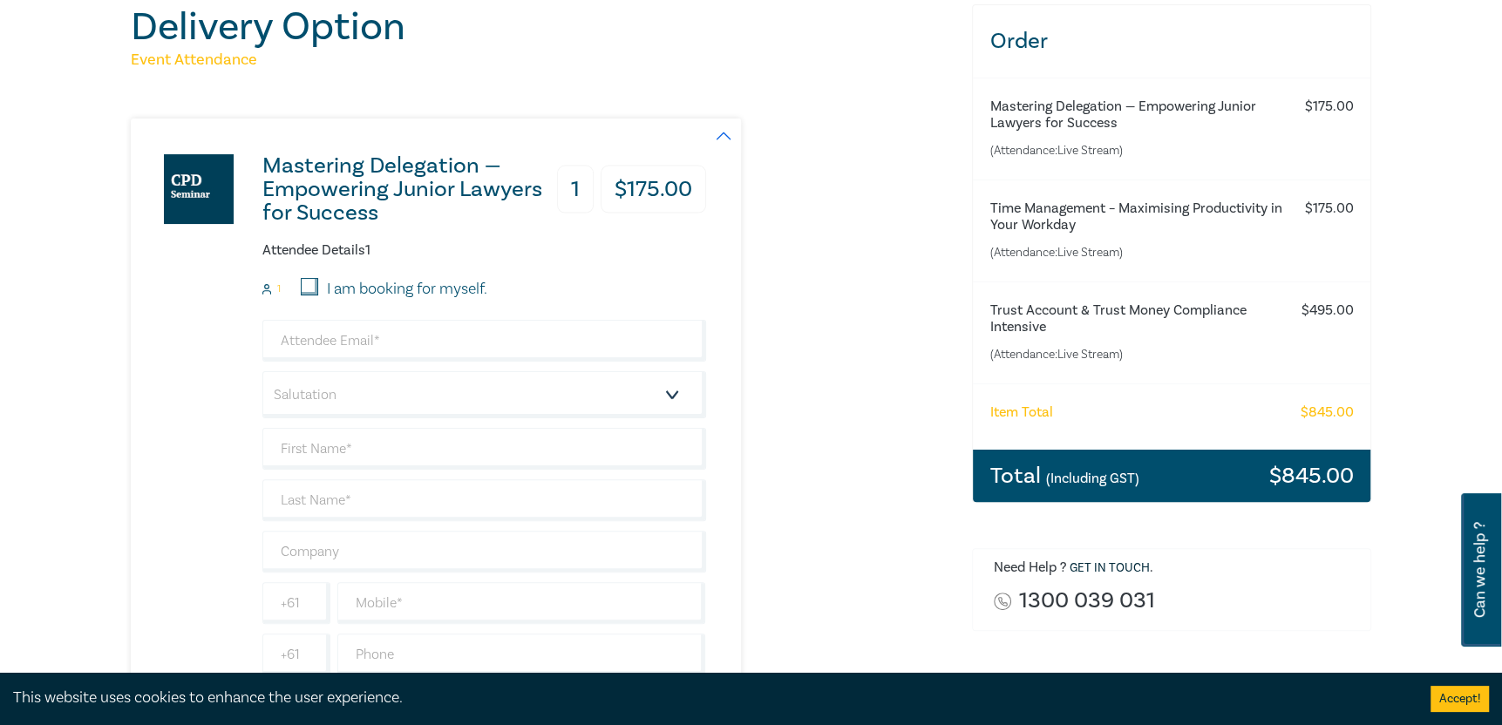
scroll to position [261, 0]
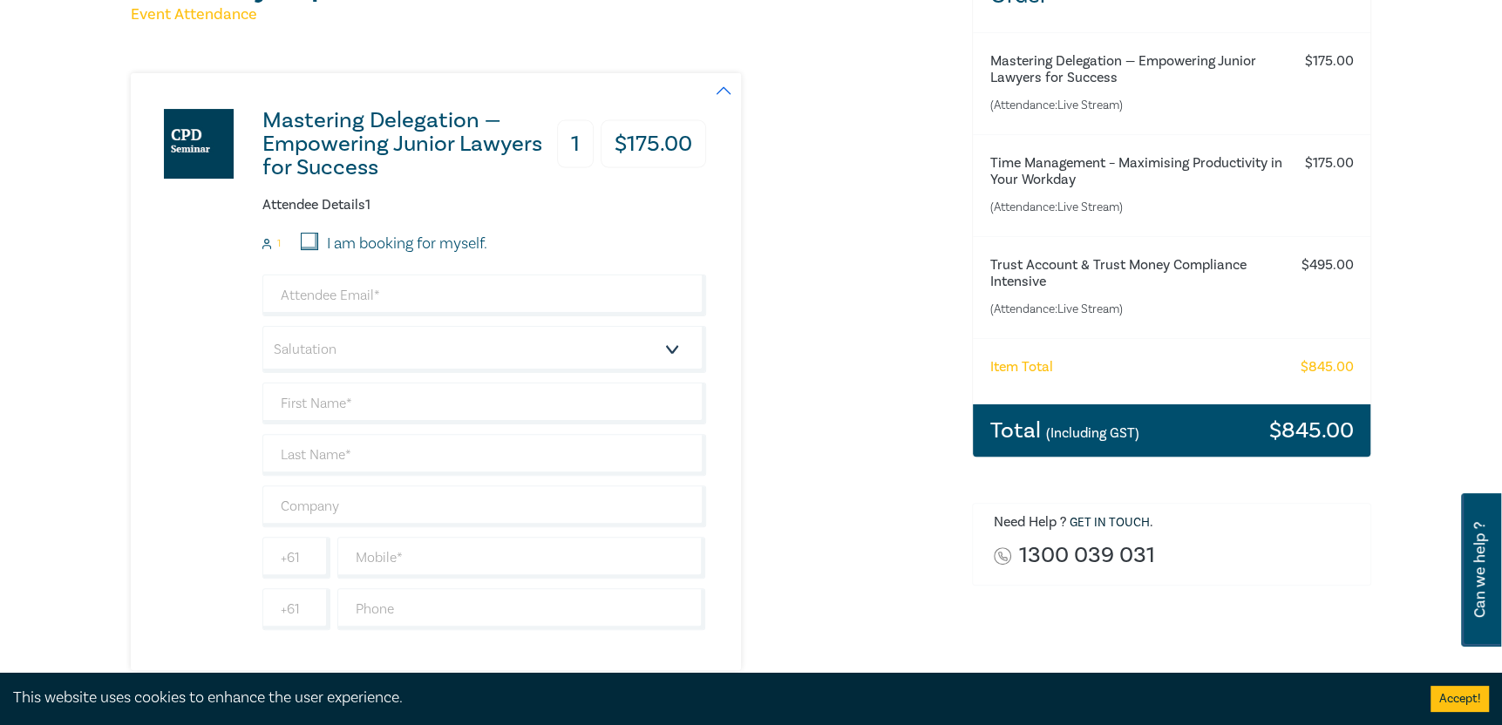
click at [309, 241] on input "I am booking for myself." at bounding box center [309, 241] width 17 height 17
checkbox input "true"
type input "chrystal@turnerfamilylaw.com.au"
type input "[PERSON_NAME]"
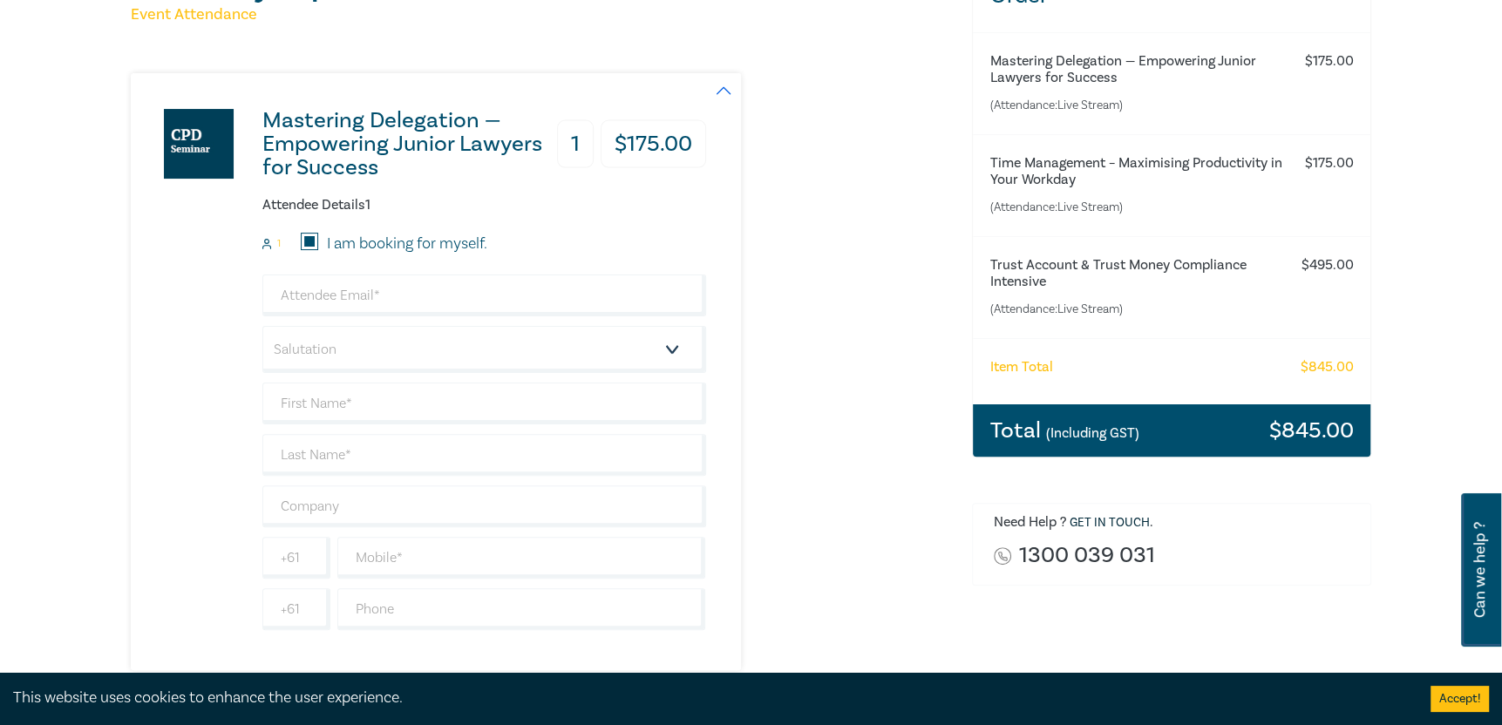
type input "401943705"
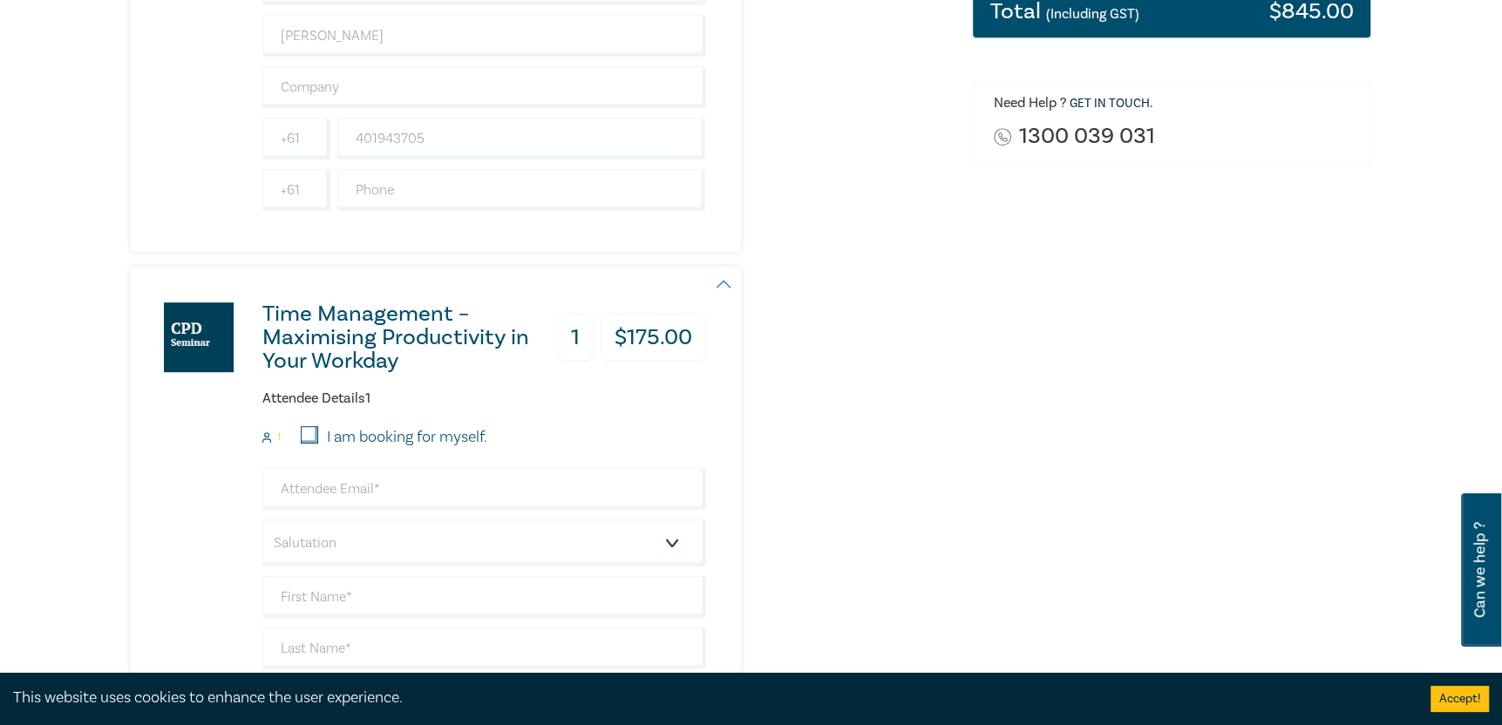
scroll to position [784, 0]
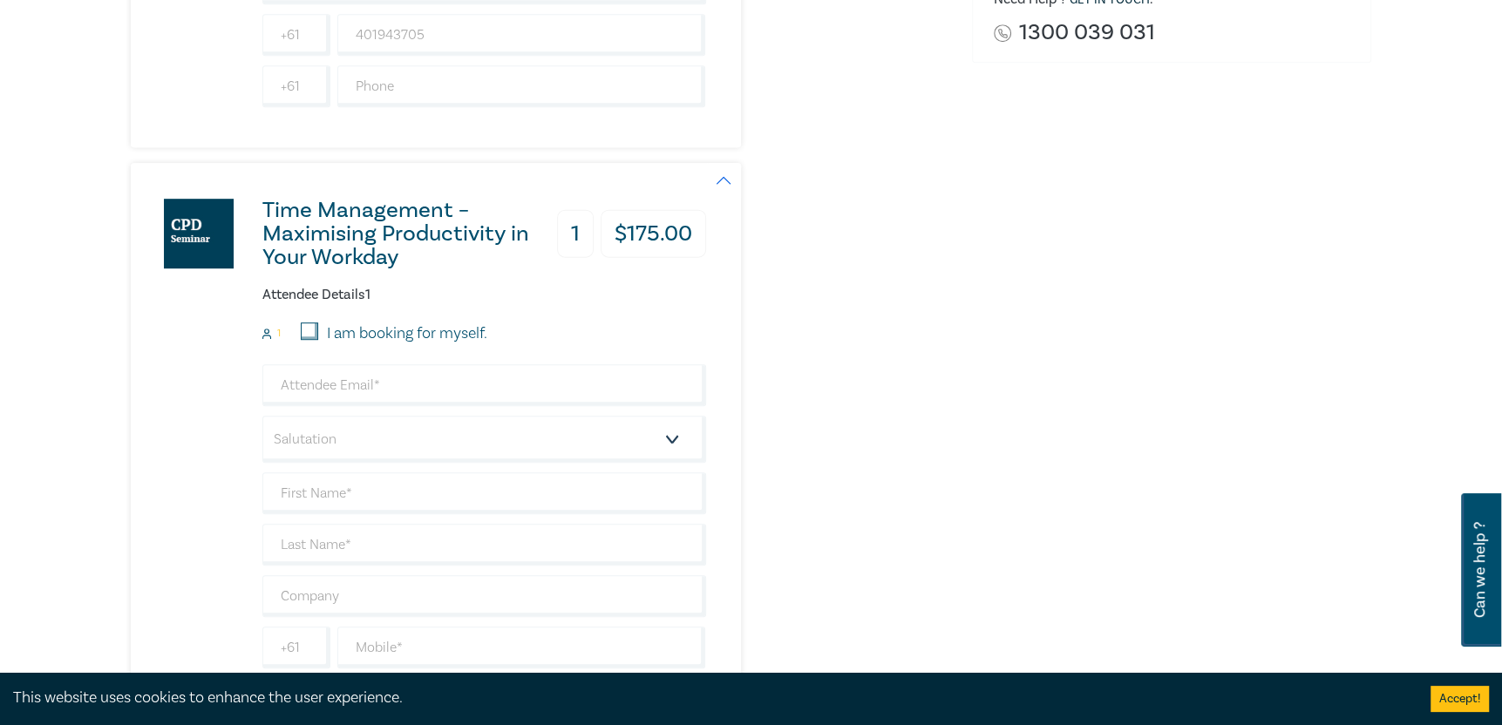
click at [306, 334] on input "I am booking for myself." at bounding box center [309, 331] width 17 height 17
checkbox input "true"
type input "chrystal@turnerfamilylaw.com.au"
type input "[PERSON_NAME]"
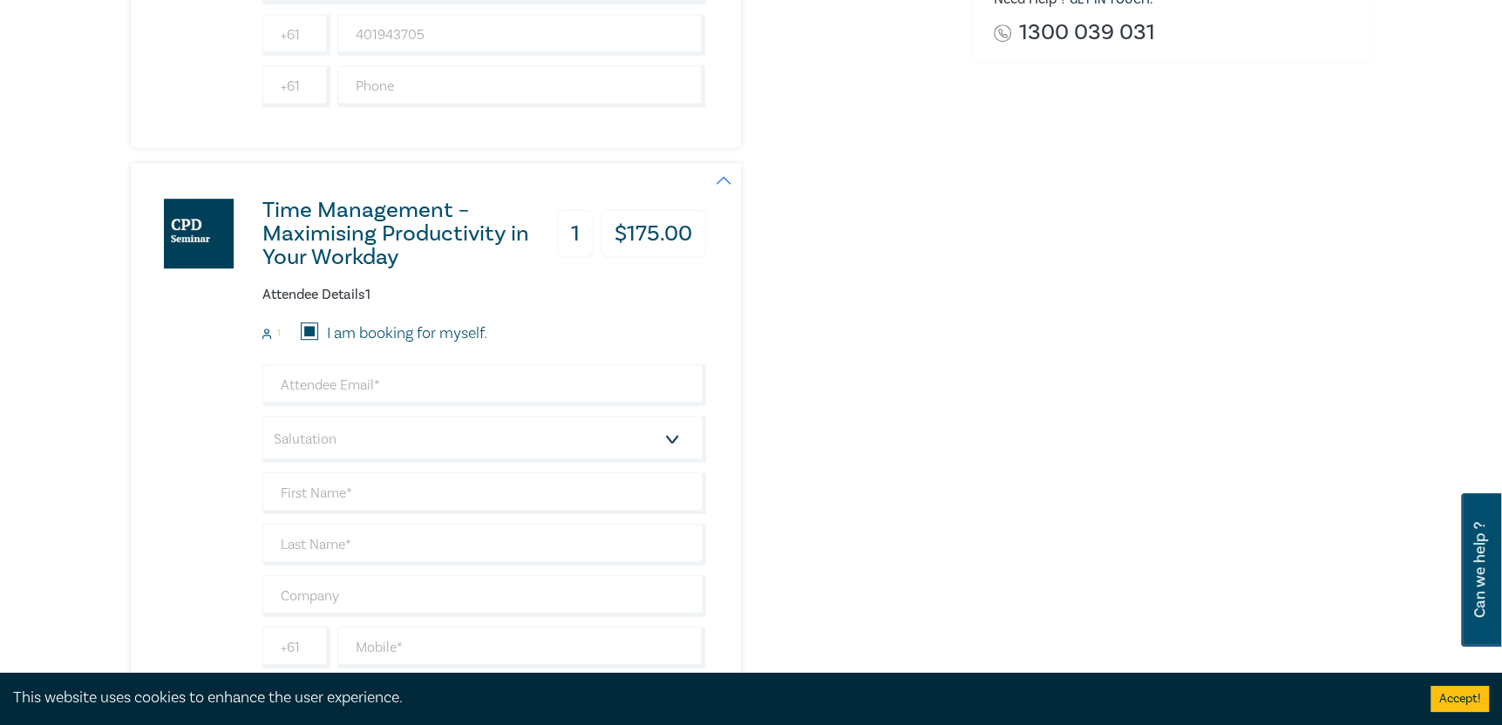
type input "401943705"
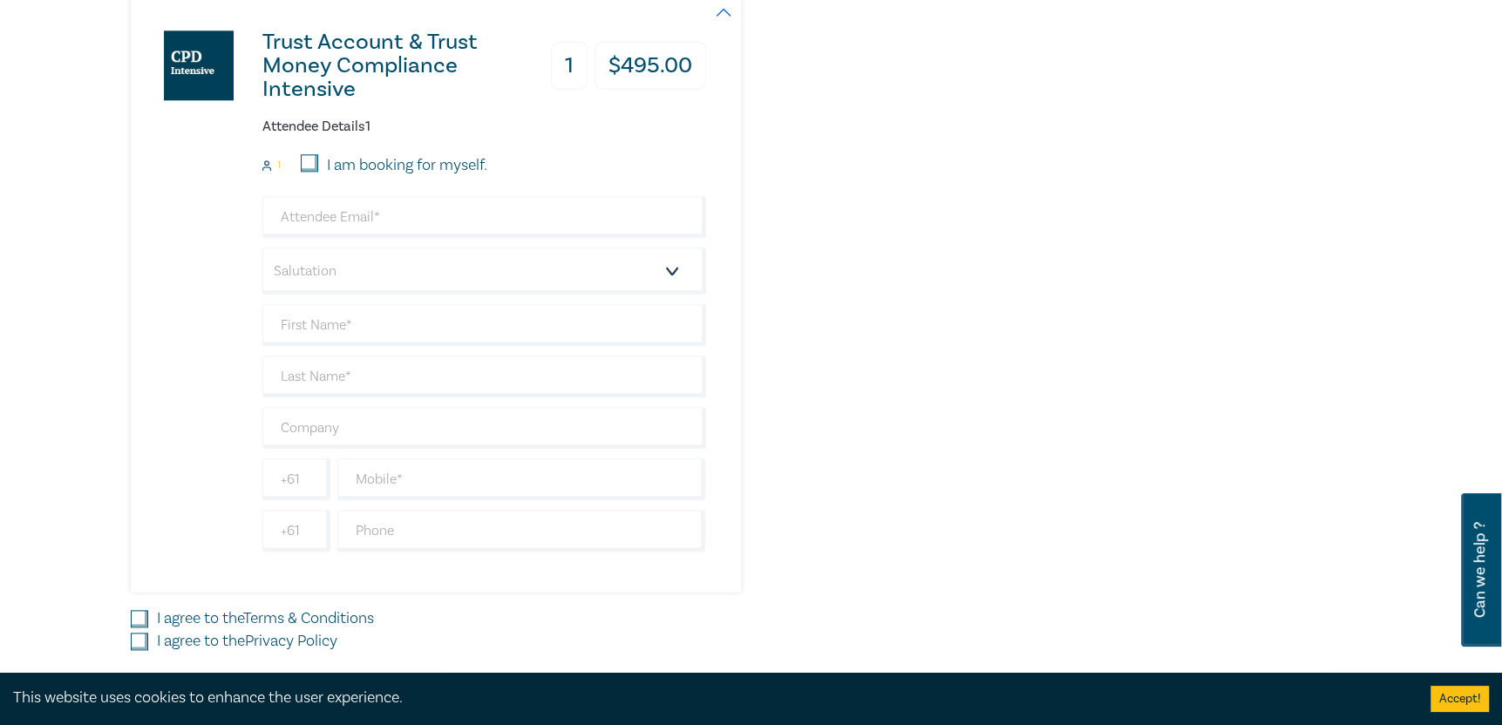
scroll to position [1569, 0]
click at [309, 153] on input "I am booking for myself." at bounding box center [309, 159] width 17 height 17
checkbox input "true"
type input "chrystal@turnerfamilylaw.com.au"
type input "[PERSON_NAME]"
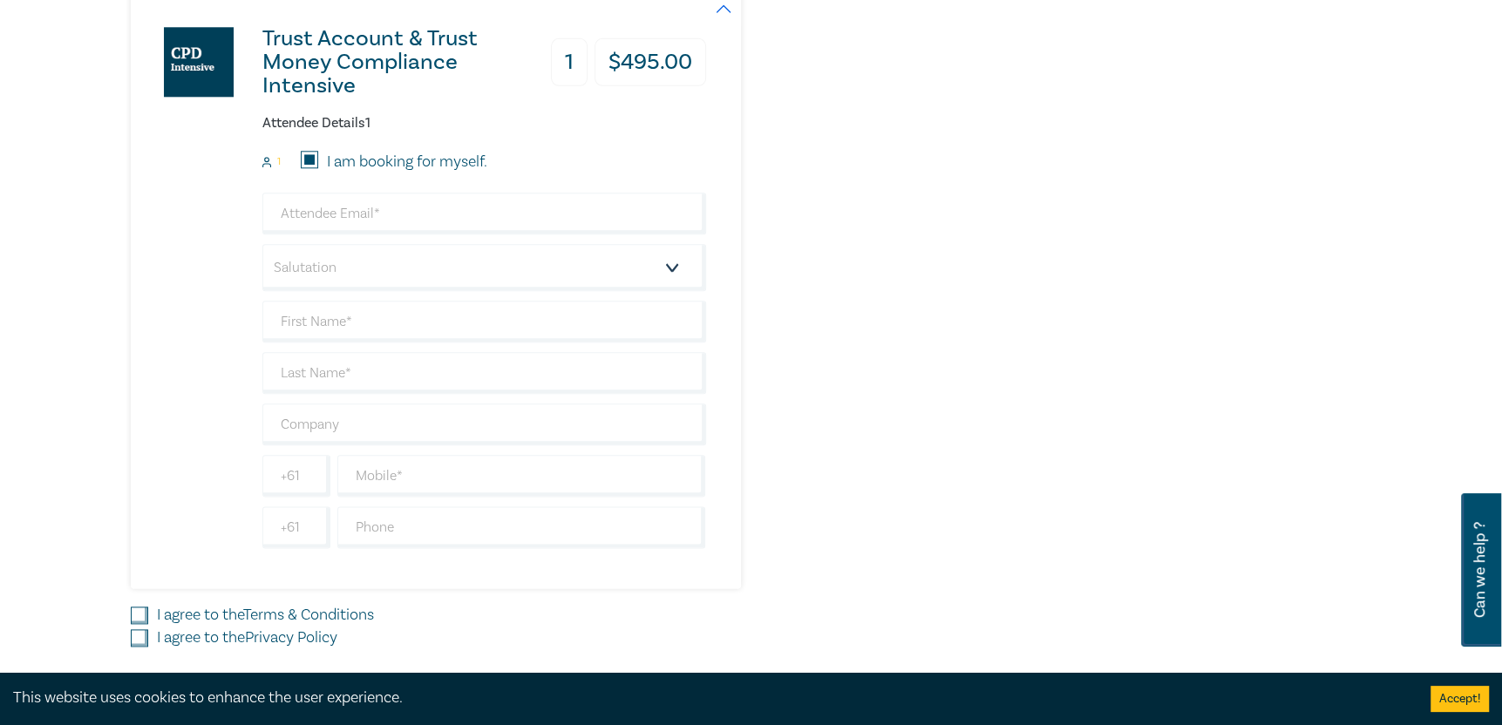
type input "[PERSON_NAME]"
type input "401943705"
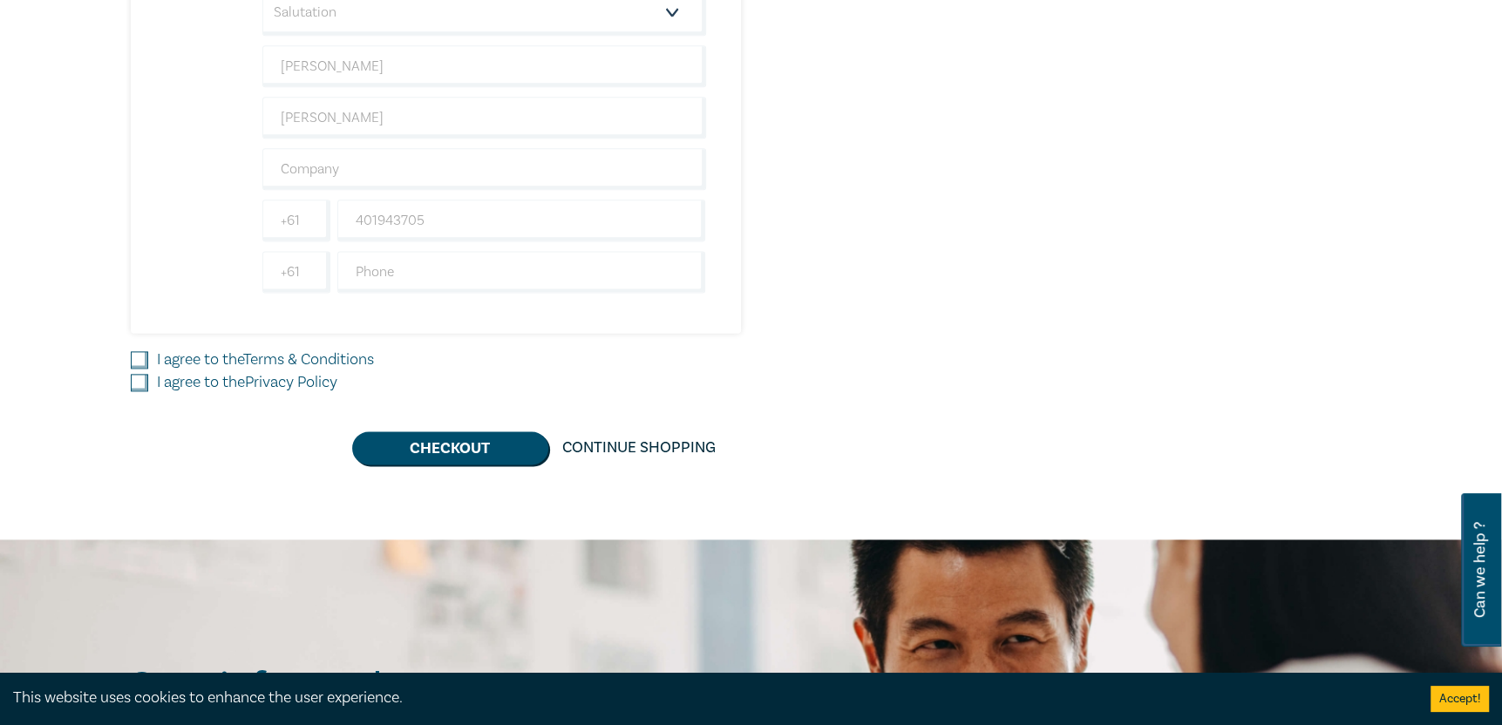
scroll to position [1918, 0]
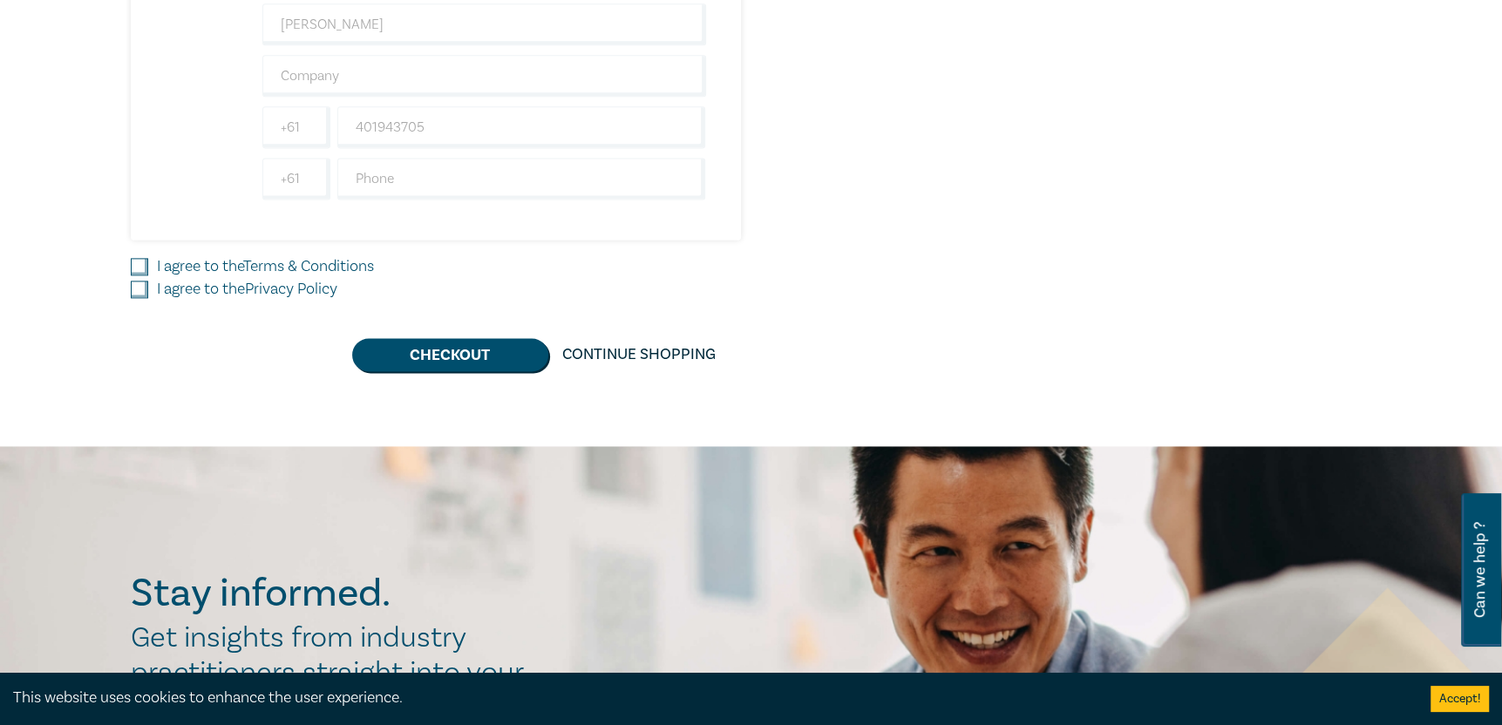
click at [139, 265] on input "I agree to the Terms & Conditions" at bounding box center [139, 266] width 17 height 17
checkbox input "true"
click at [138, 284] on input "I agree to the Privacy Policy" at bounding box center [139, 289] width 17 height 17
checkbox input "true"
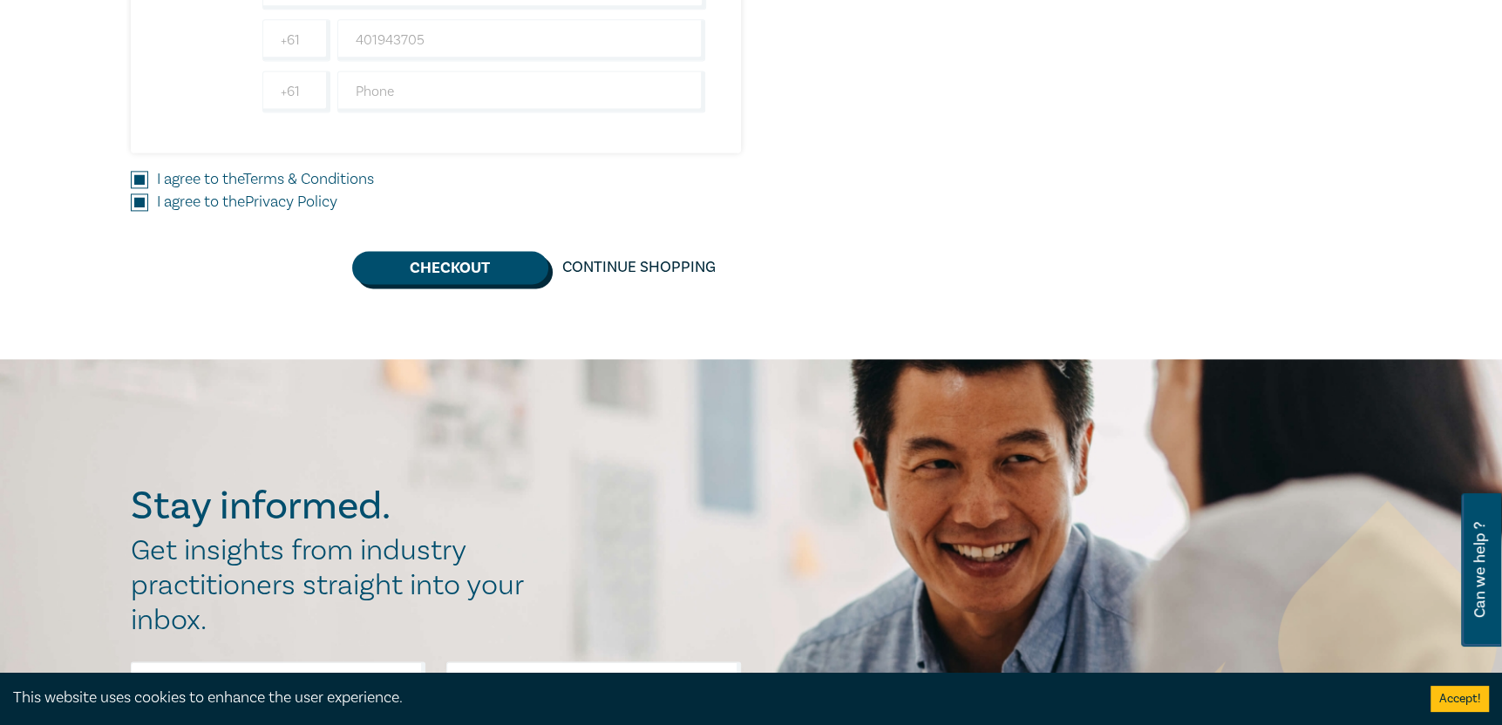
click at [439, 273] on button "Checkout" at bounding box center [450, 267] width 196 height 33
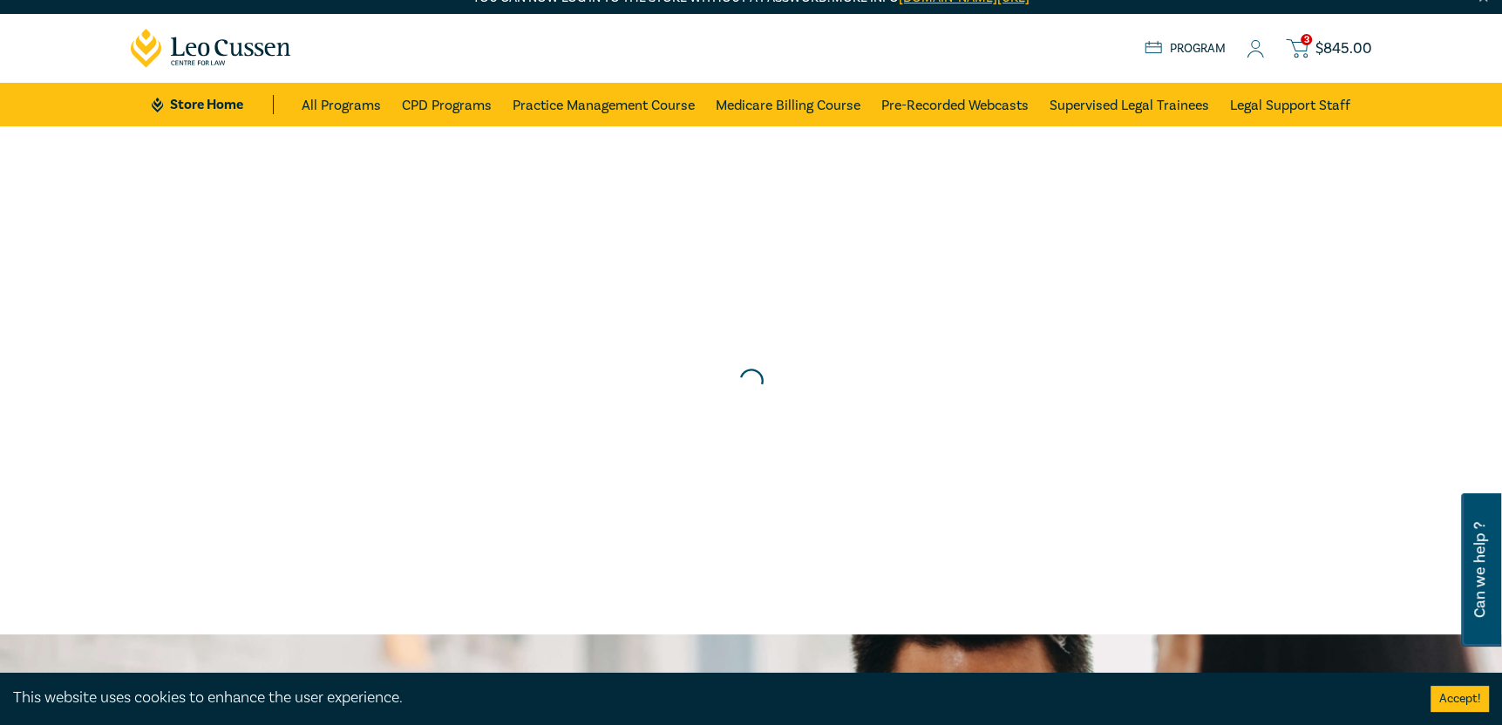
scroll to position [0, 0]
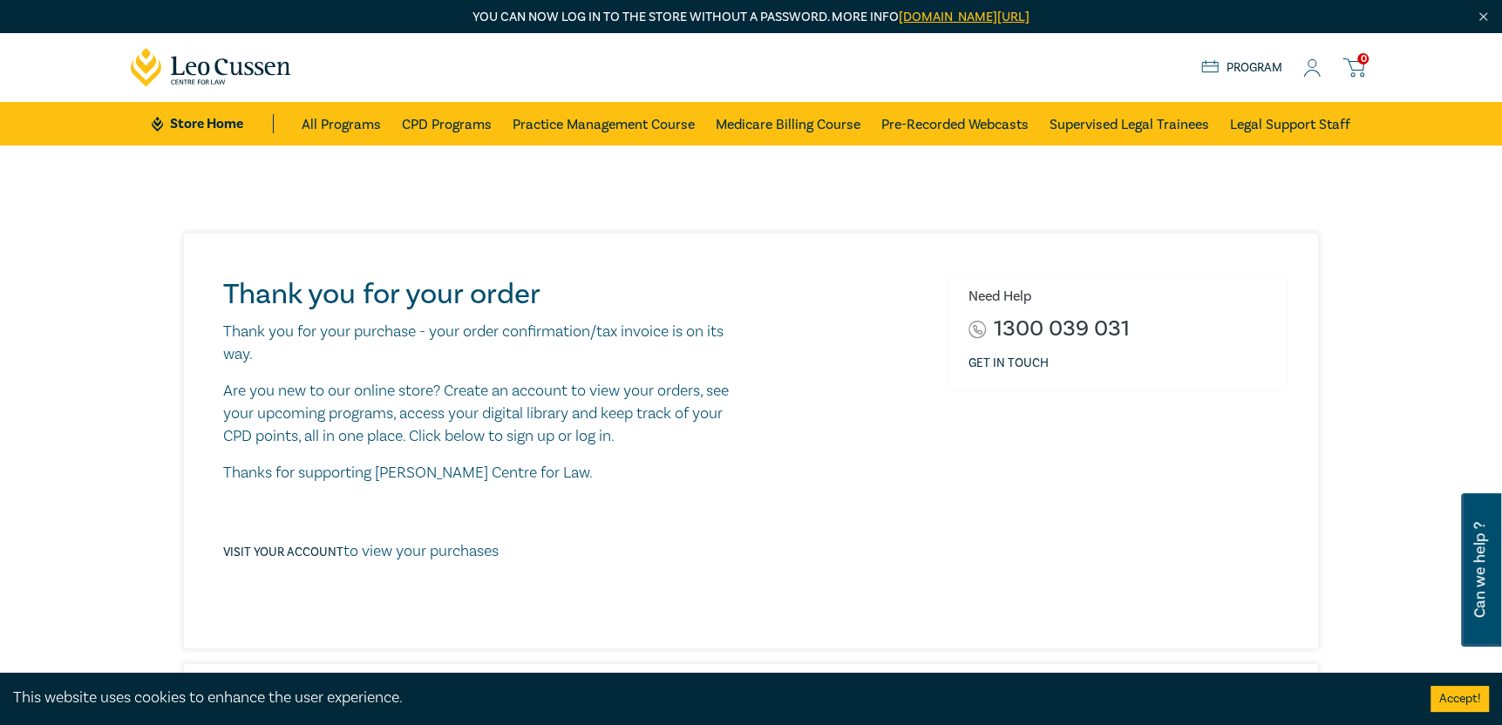
click at [1312, 77] on icon at bounding box center [1311, 68] width 17 height 18
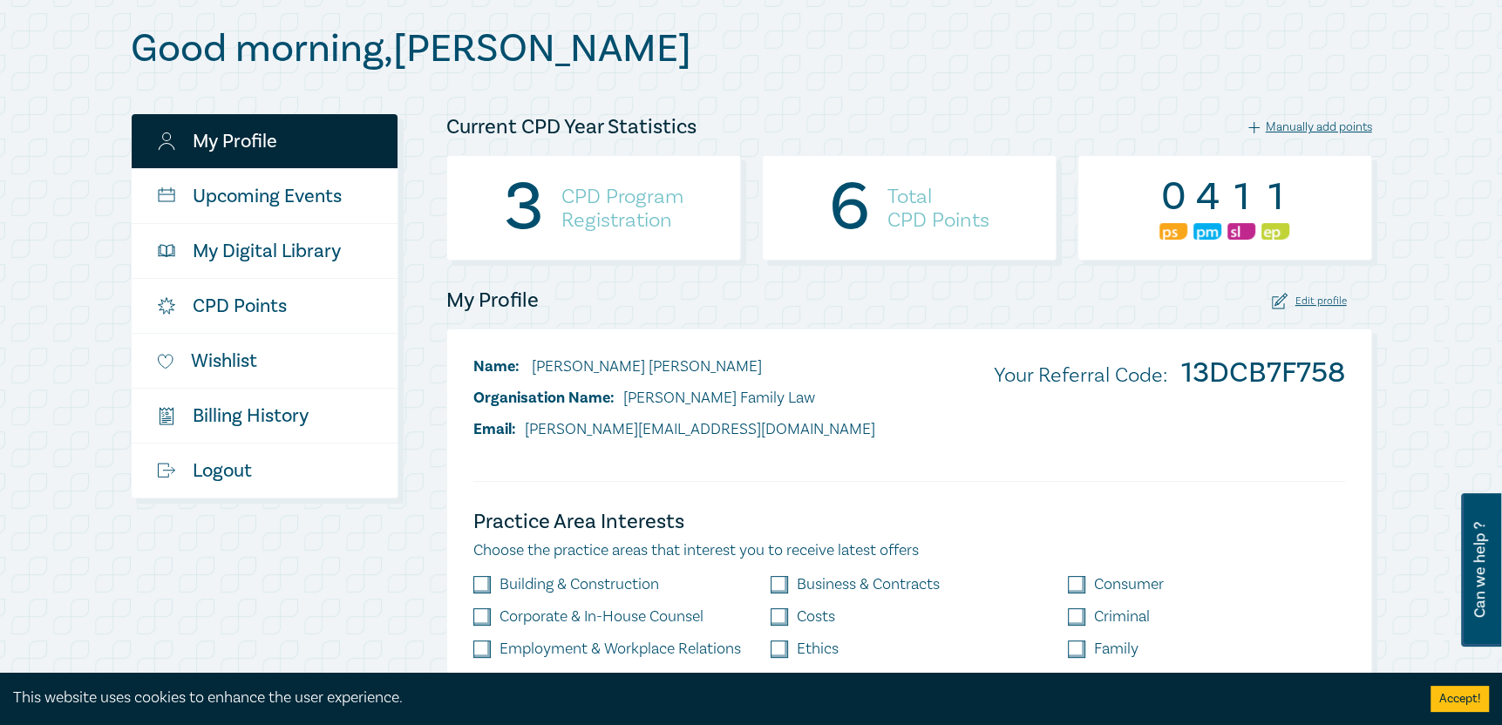
scroll to position [261, 0]
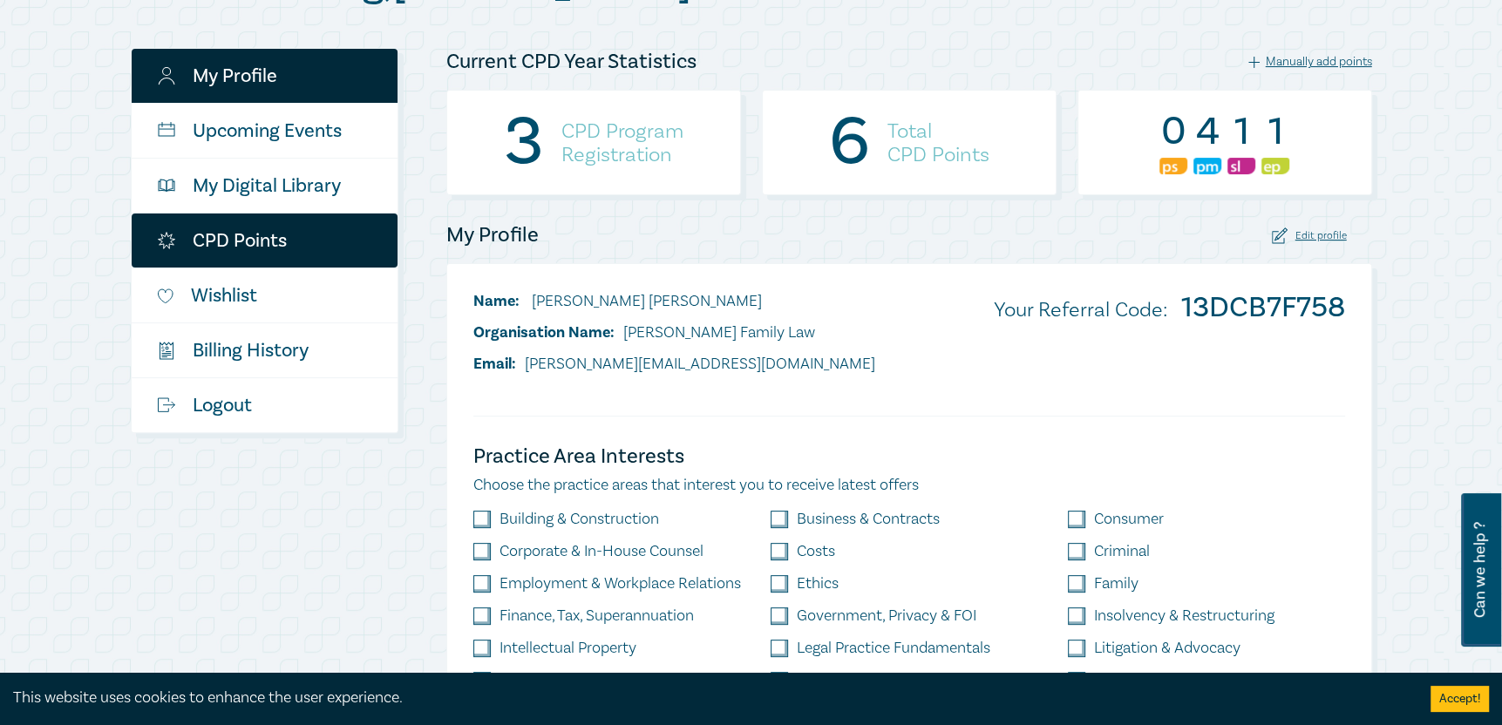
click at [270, 233] on link "CPD Points" at bounding box center [265, 241] width 266 height 54
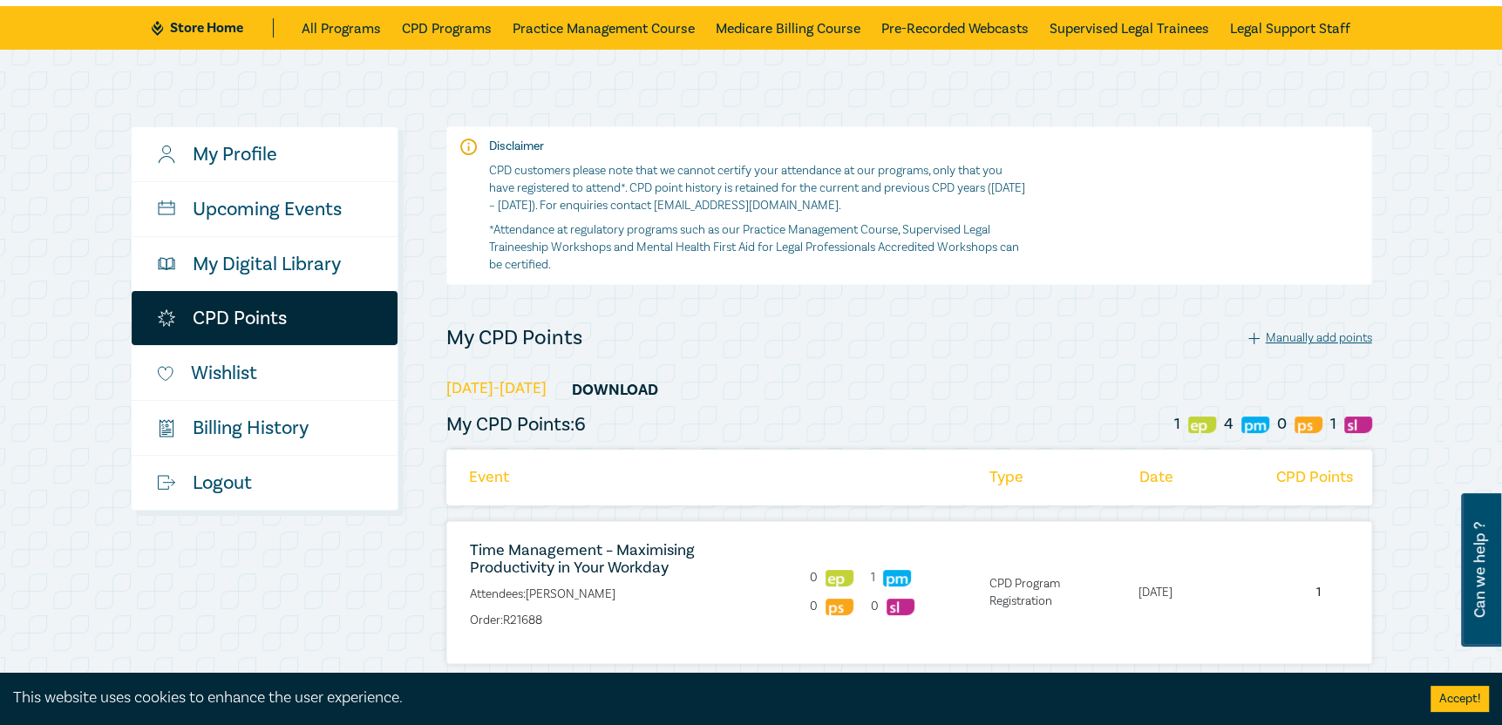
scroll to position [87, 0]
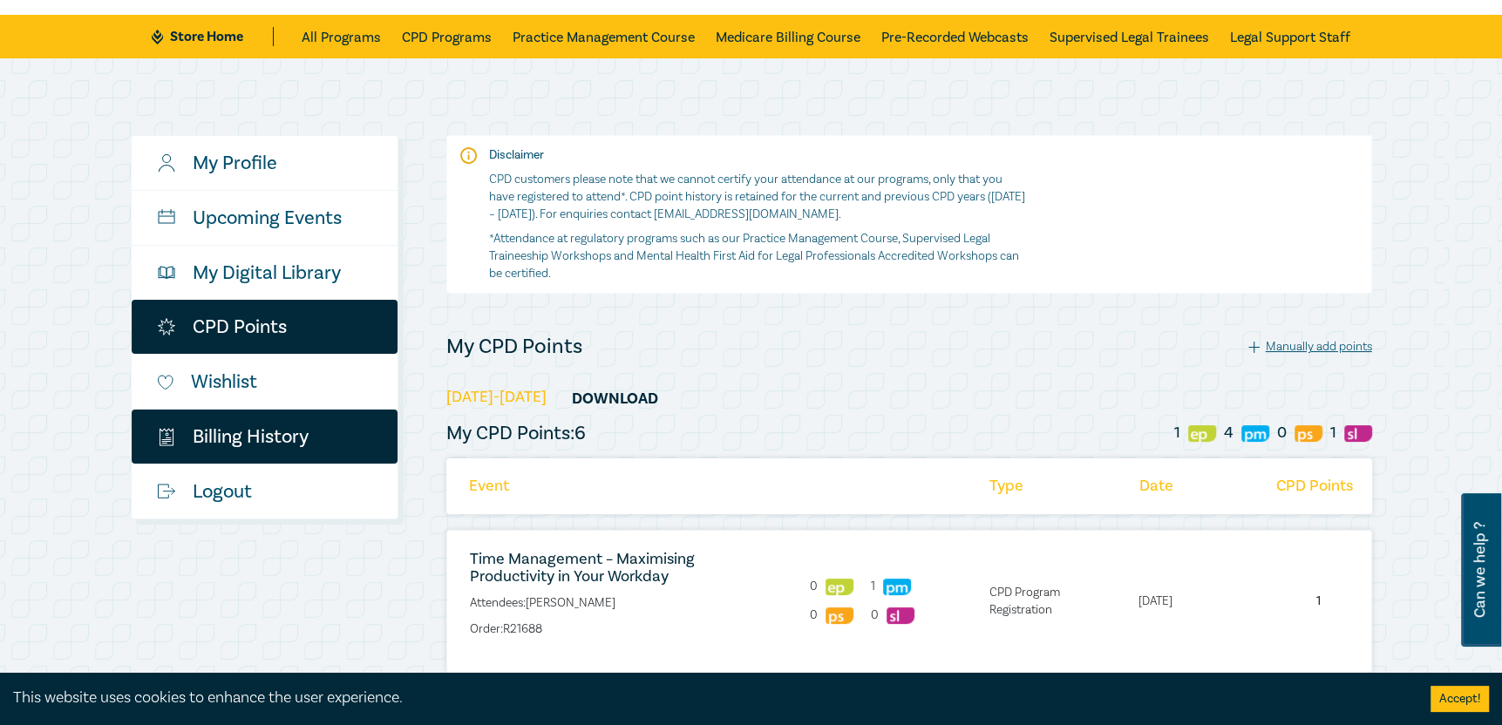
click at [223, 442] on link "$ Billing History" at bounding box center [265, 437] width 266 height 54
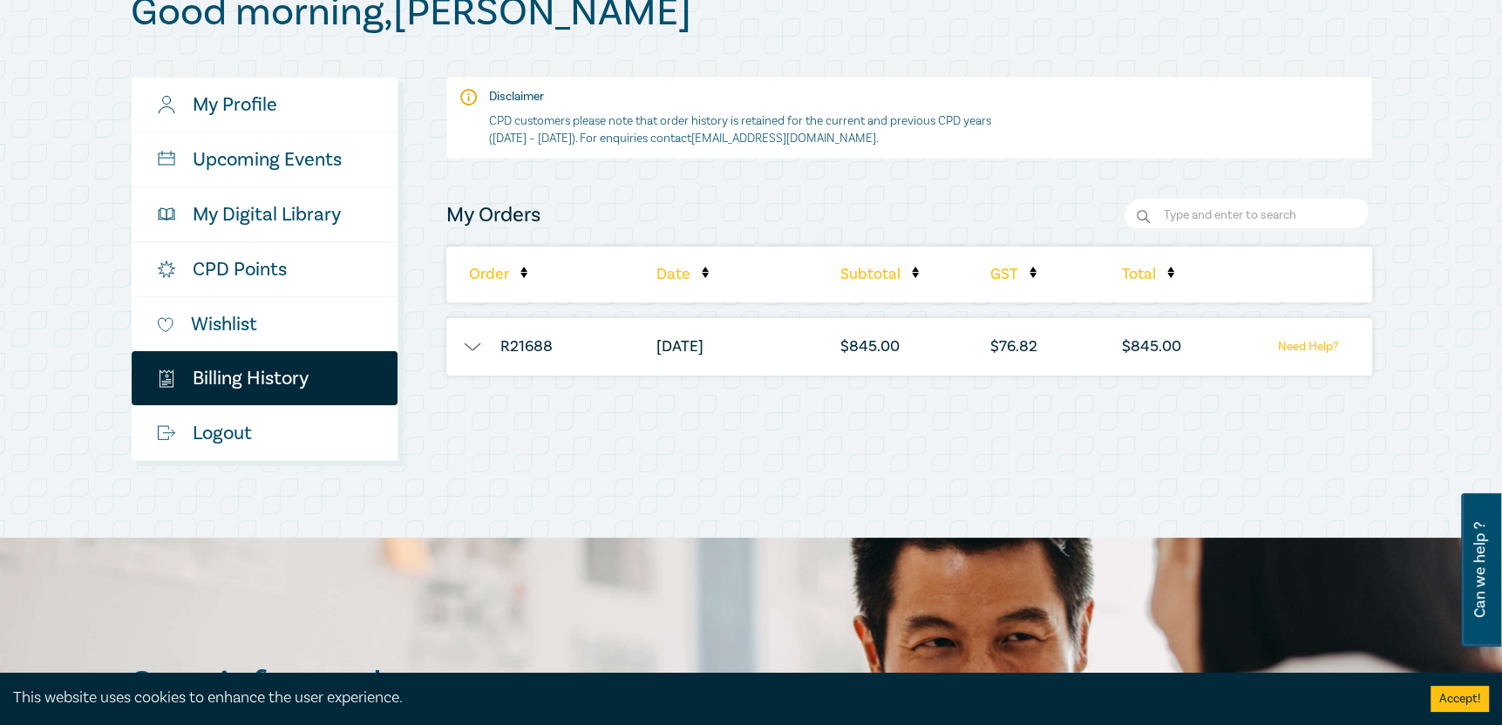
scroll to position [261, 0]
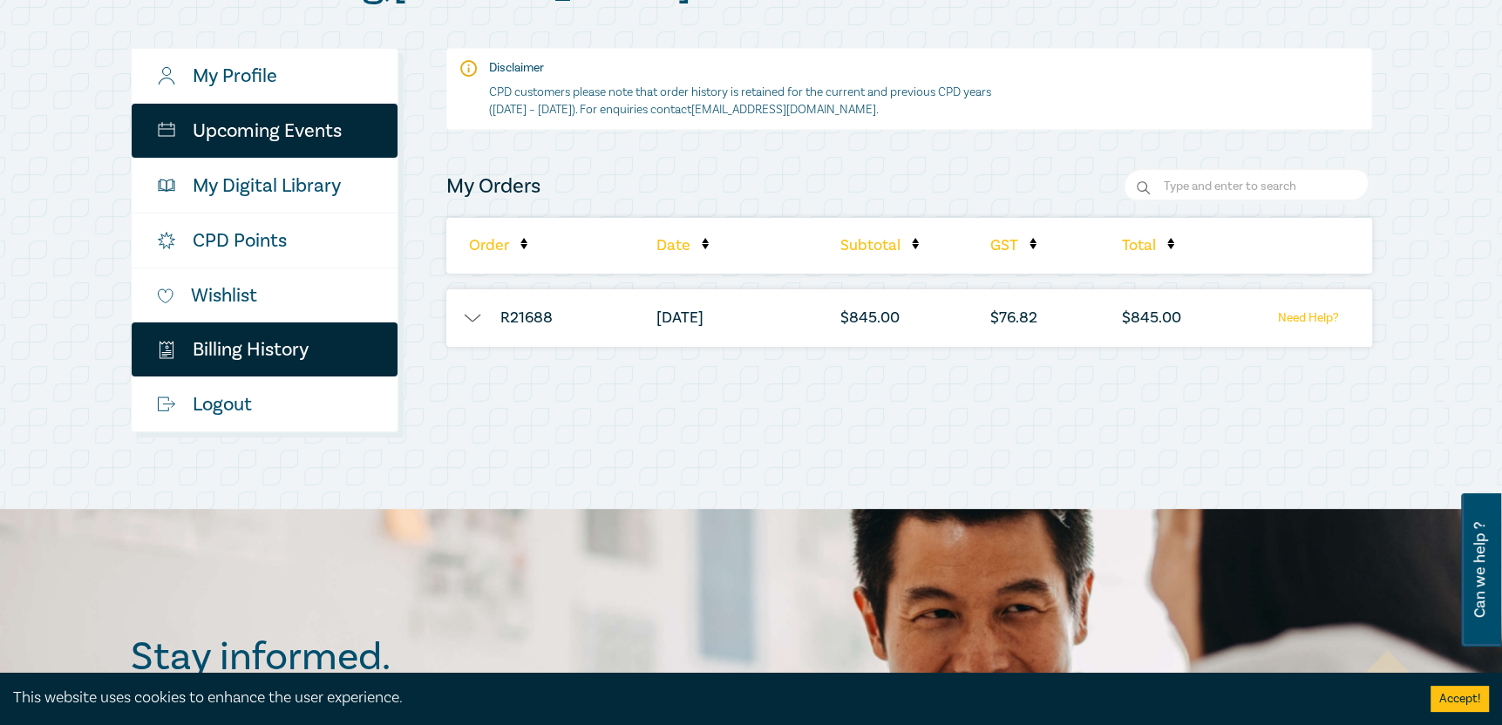
click at [275, 133] on link "Upcoming Events" at bounding box center [265, 131] width 266 height 54
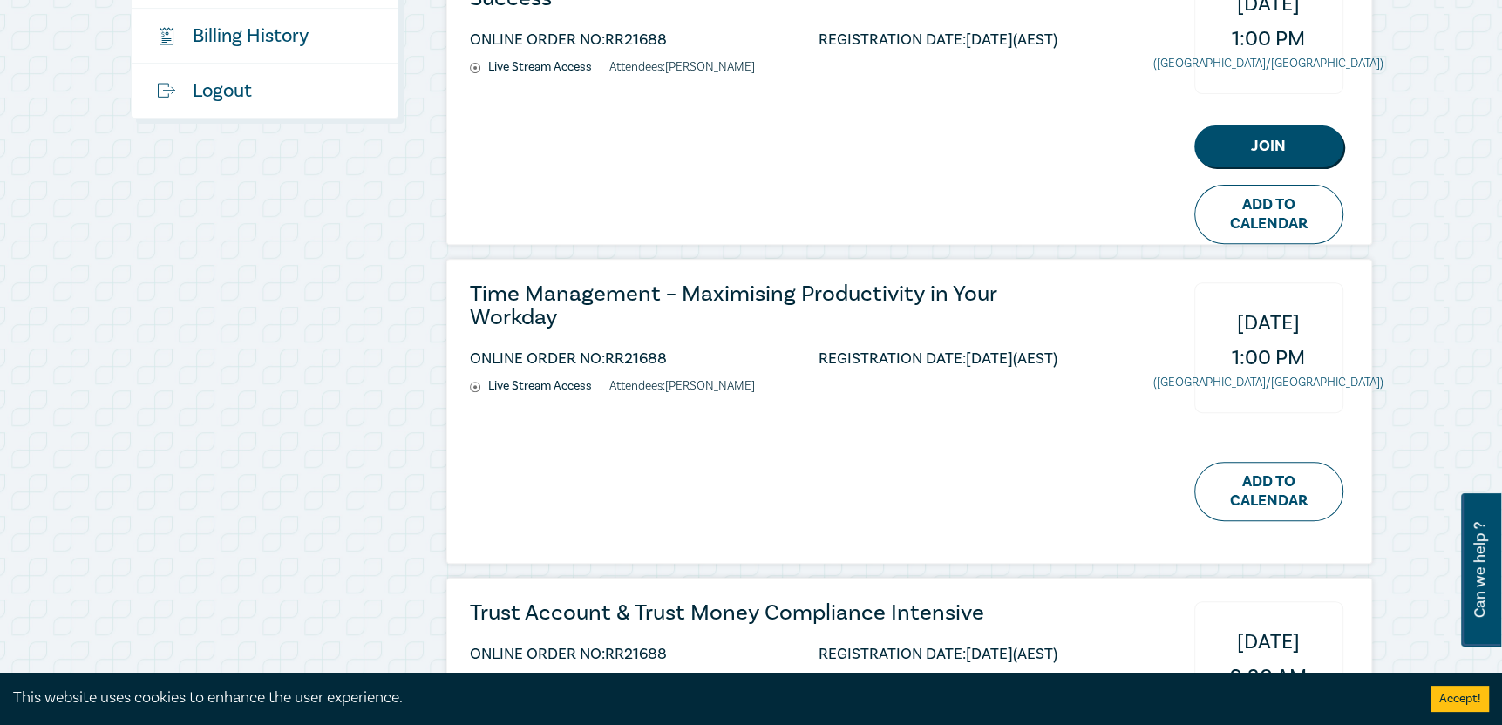
scroll to position [610, 0]
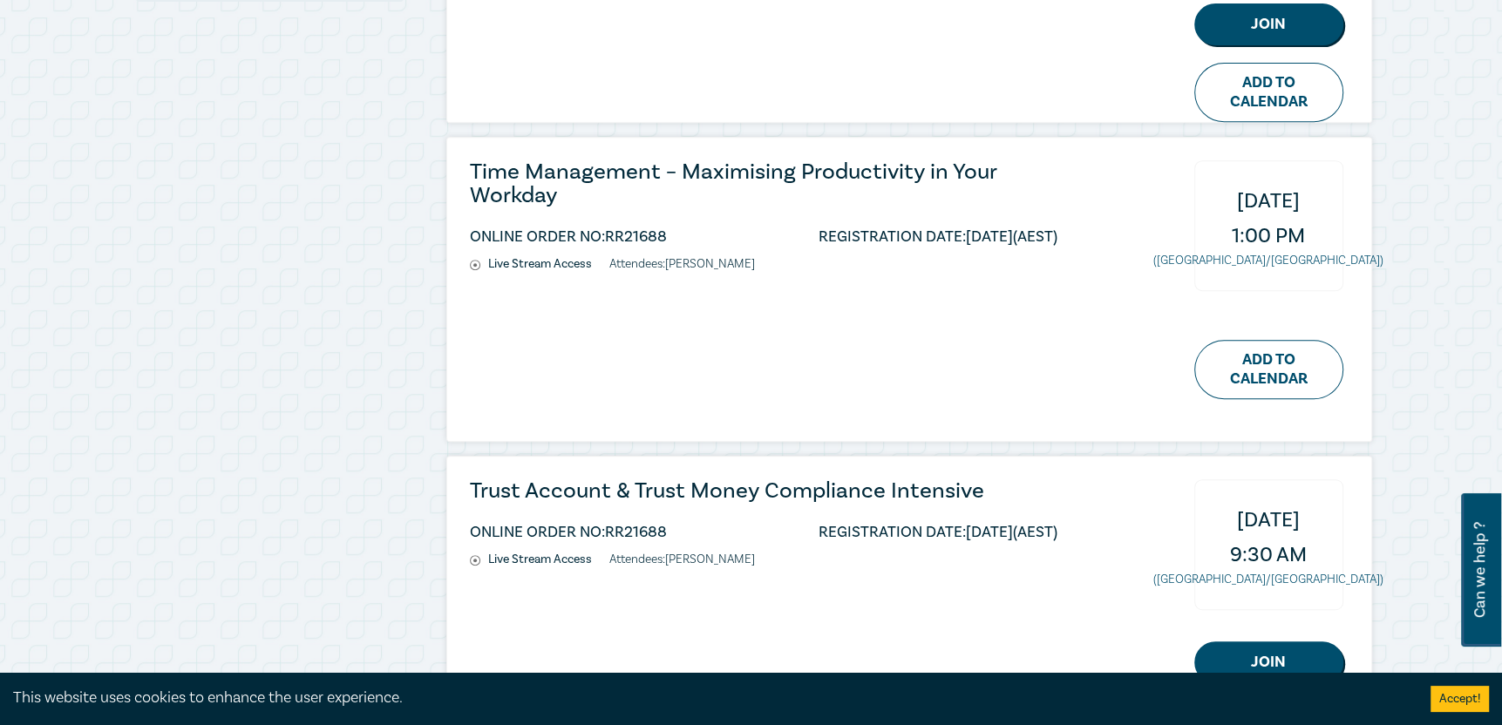
click at [1274, 225] on span "1:00 PM" at bounding box center [1268, 236] width 73 height 35
click at [948, 258] on ul "Live Stream Access Attendees: Chrystal Turner" at bounding box center [763, 264] width 587 height 15
click at [1265, 369] on link "Add to Calendar" at bounding box center [1268, 369] width 149 height 59
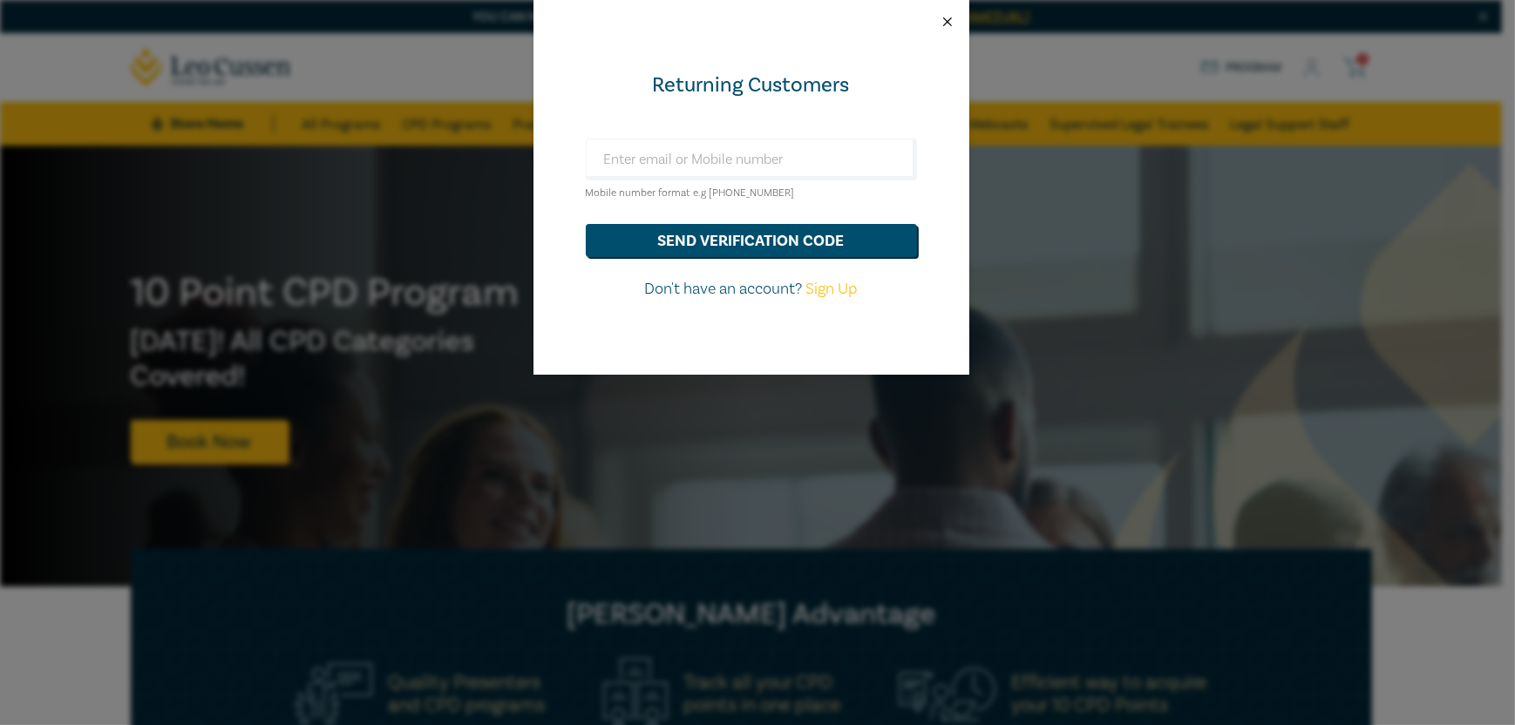
click at [947, 23] on button "Close" at bounding box center [948, 22] width 16 height 16
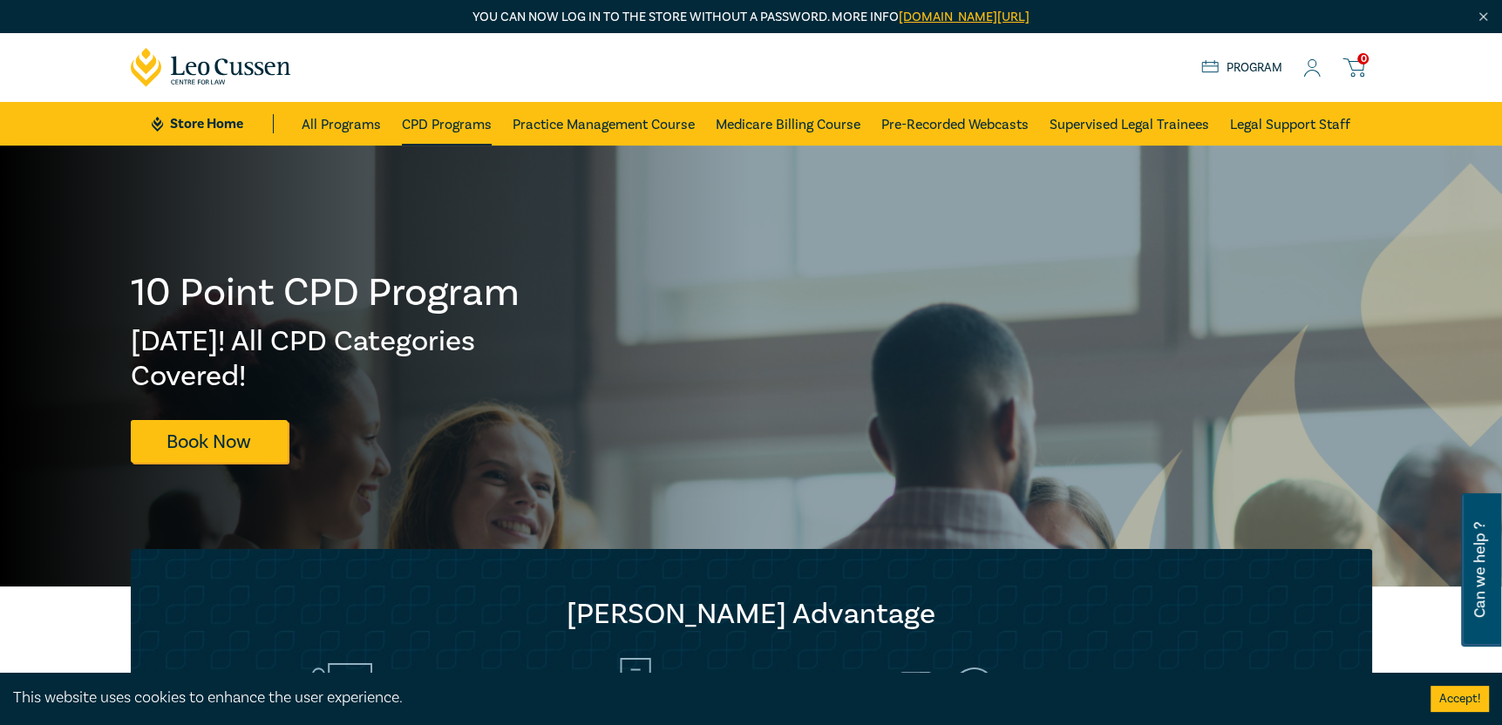
click at [431, 129] on link "CPD Programs" at bounding box center [447, 124] width 90 height 44
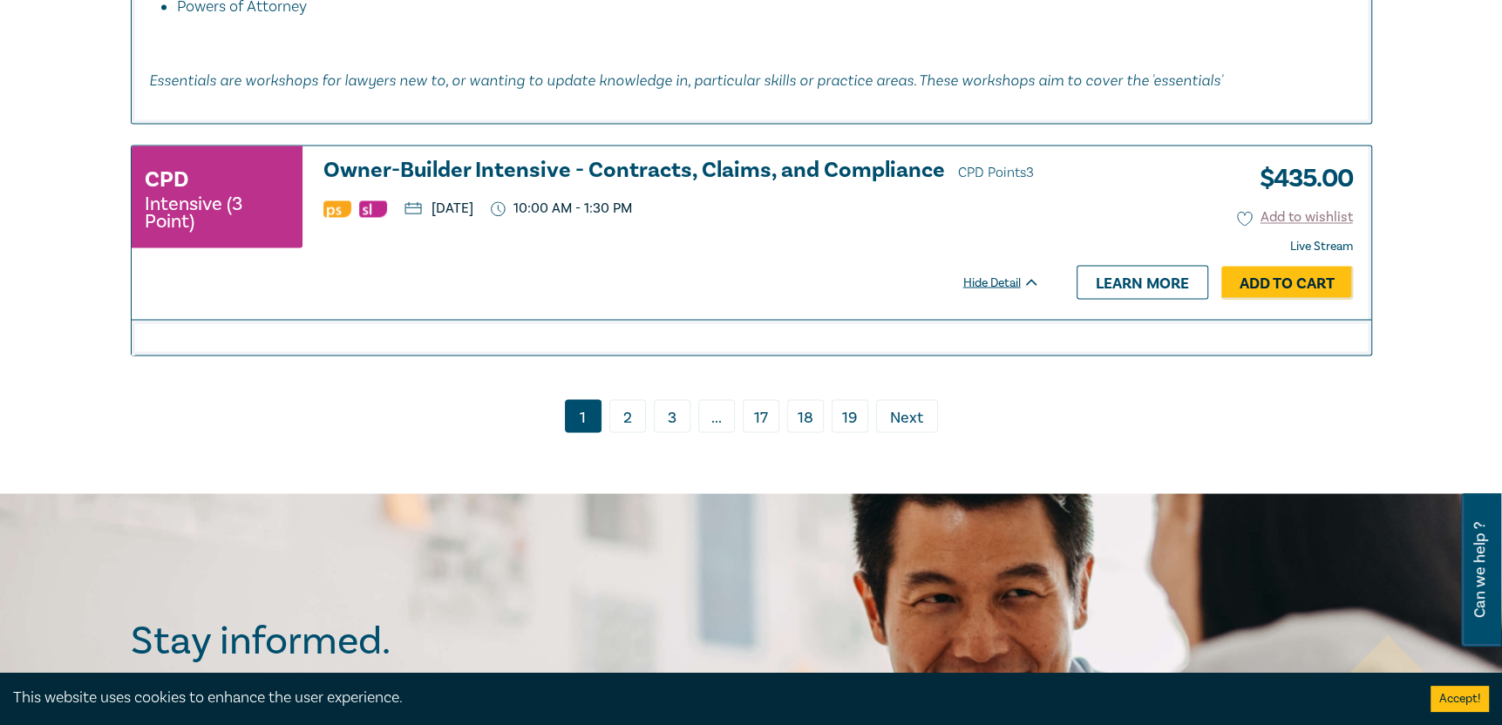
scroll to position [8281, 0]
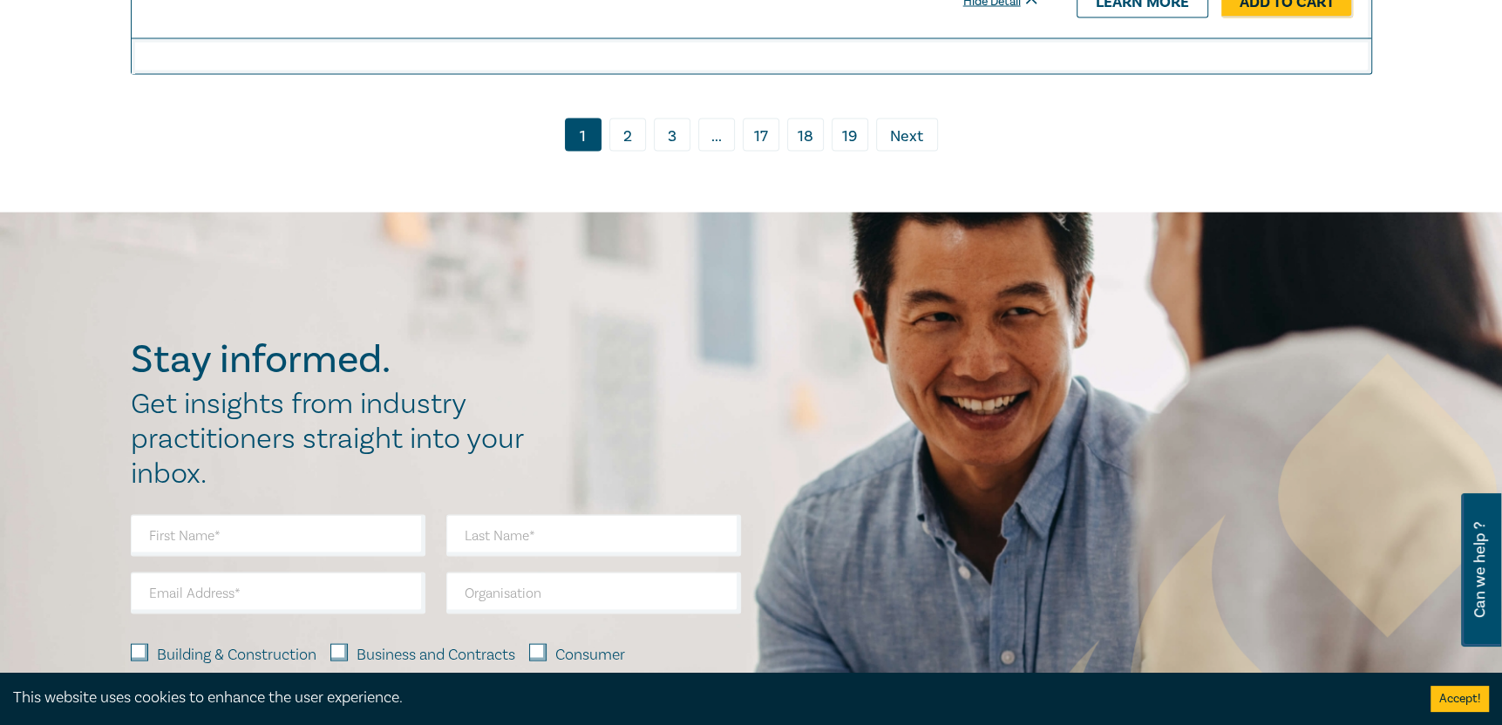
click at [672, 152] on link "3" at bounding box center [672, 135] width 37 height 33
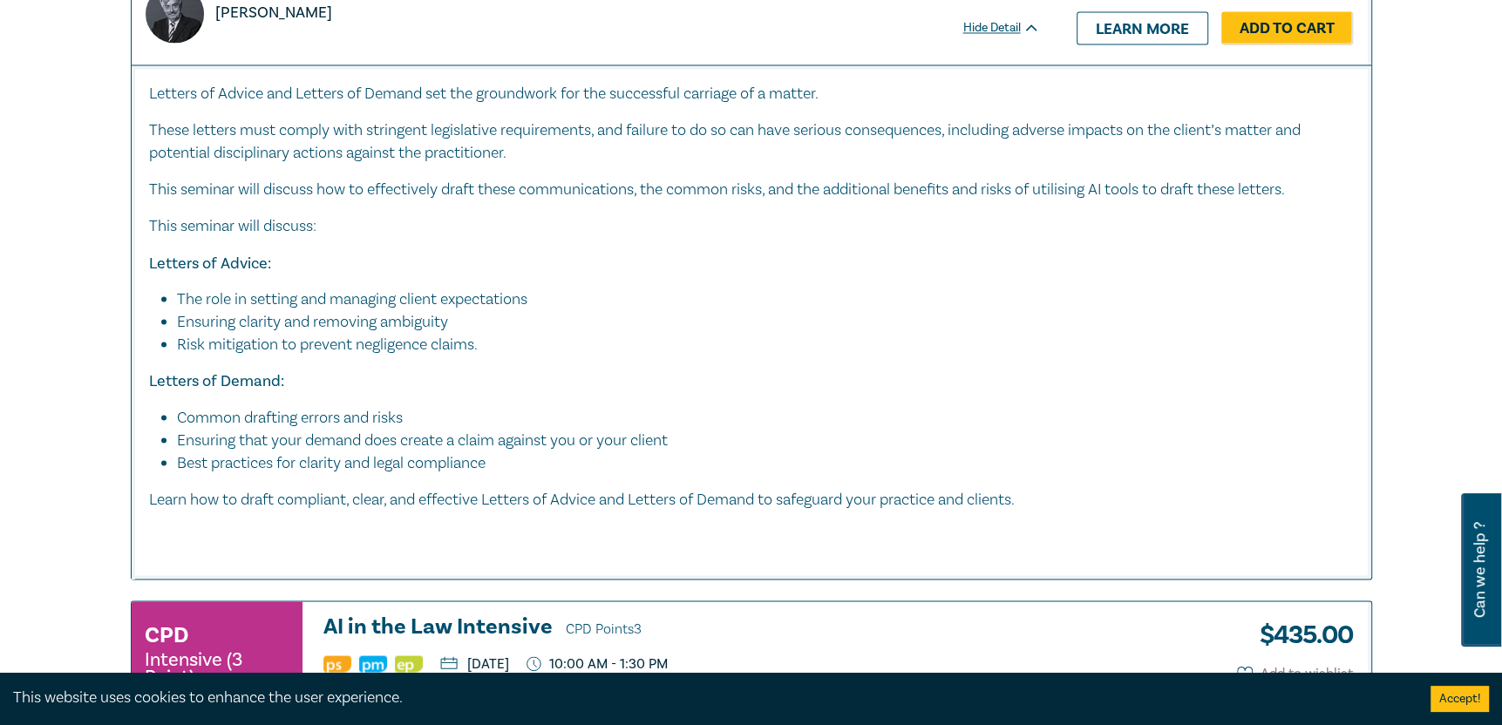
scroll to position [8629, 0]
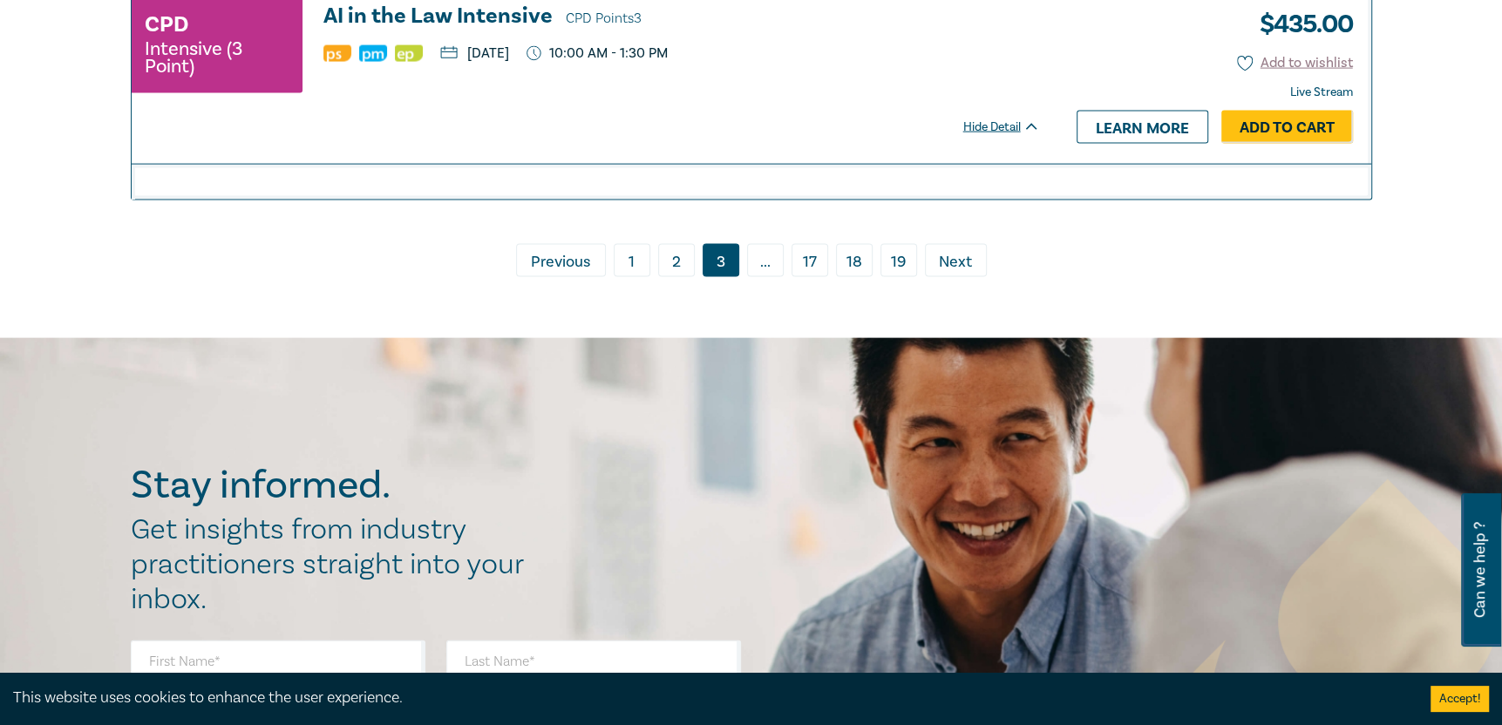
click at [952, 260] on link "› Next" at bounding box center [956, 260] width 62 height 33
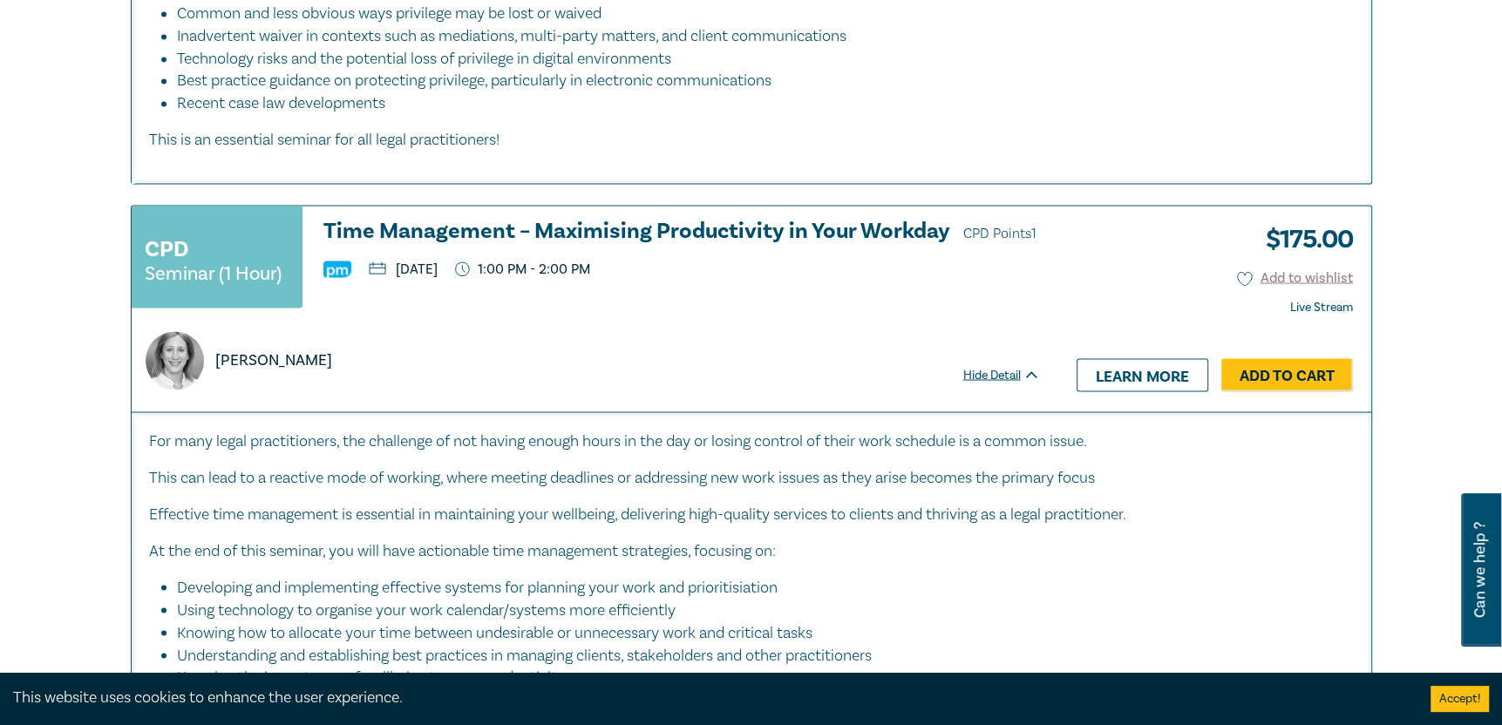
scroll to position [2615, 0]
